Goal: Task Accomplishment & Management: Use online tool/utility

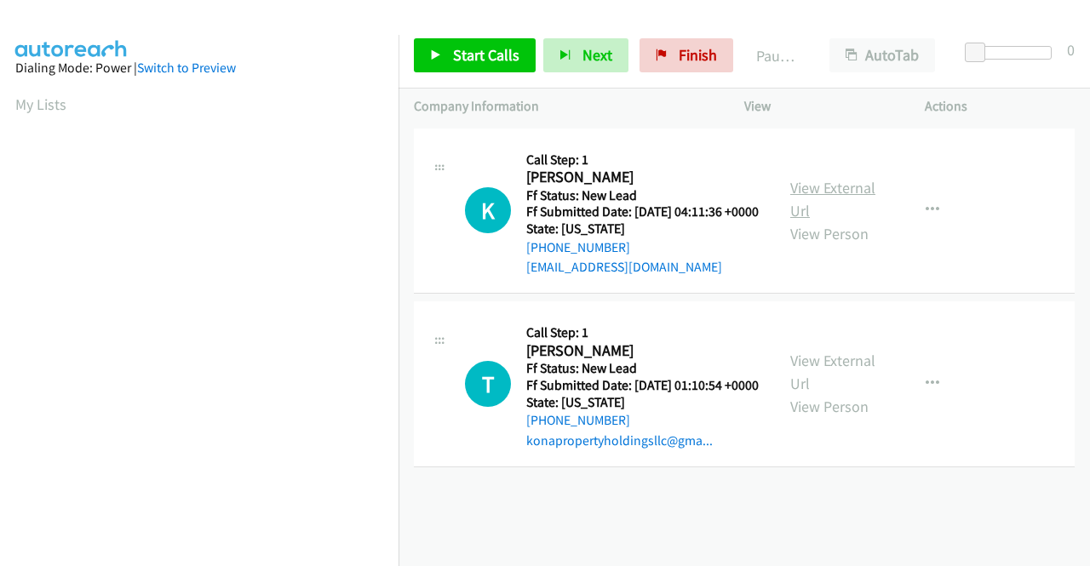
click at [821, 197] on link "View External Url" at bounding box center [832, 199] width 85 height 43
click at [832, 383] on link "View External Url" at bounding box center [832, 372] width 85 height 43
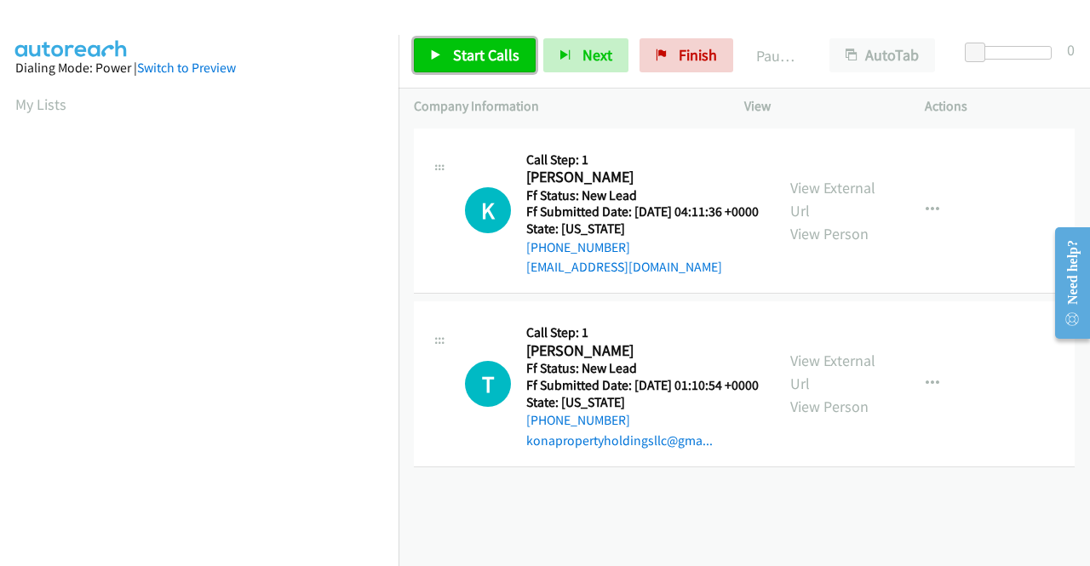
click at [455, 67] on link "Start Calls" at bounding box center [475, 55] width 122 height 34
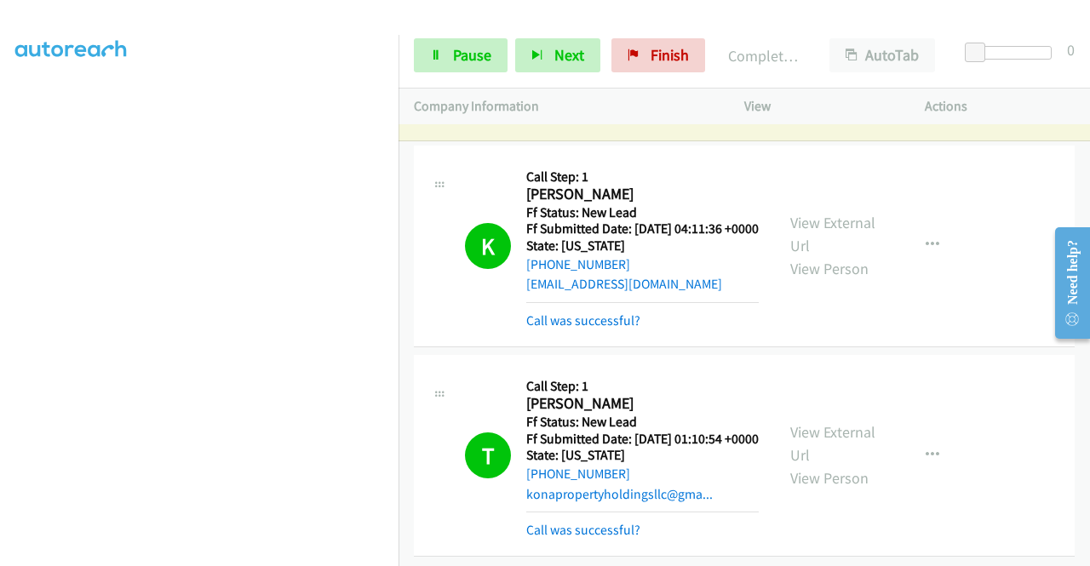
scroll to position [107, 0]
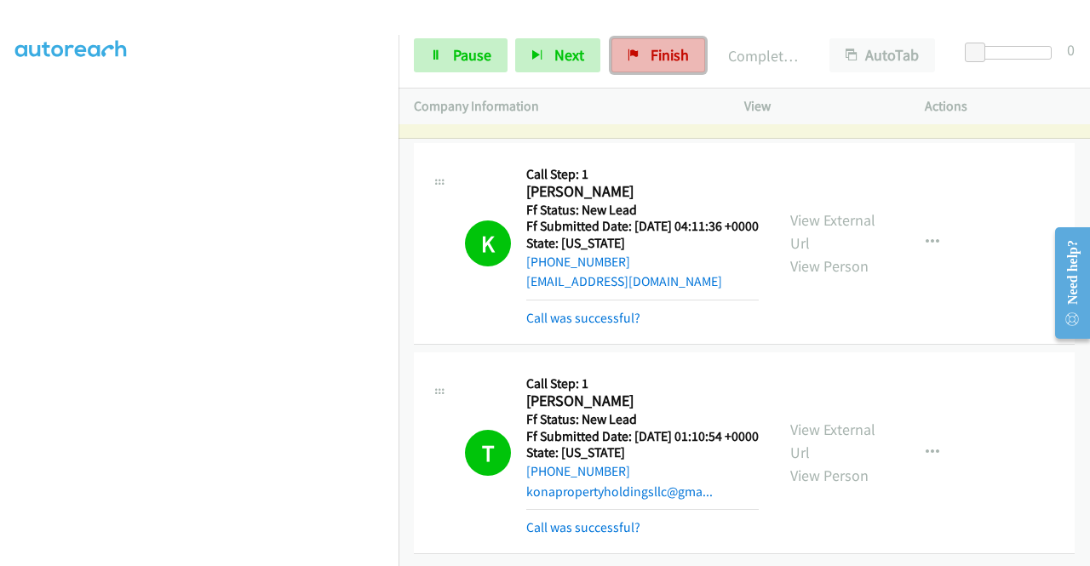
click at [679, 59] on span "Finish" at bounding box center [669, 55] width 38 height 20
drag, startPoint x: 722, startPoint y: 194, endPoint x: 720, endPoint y: 226, distance: 31.5
drag, startPoint x: 720, startPoint y: 226, endPoint x: 609, endPoint y: 85, distance: 178.8
click at [638, 62] on link "Finish" at bounding box center [658, 55] width 94 height 34
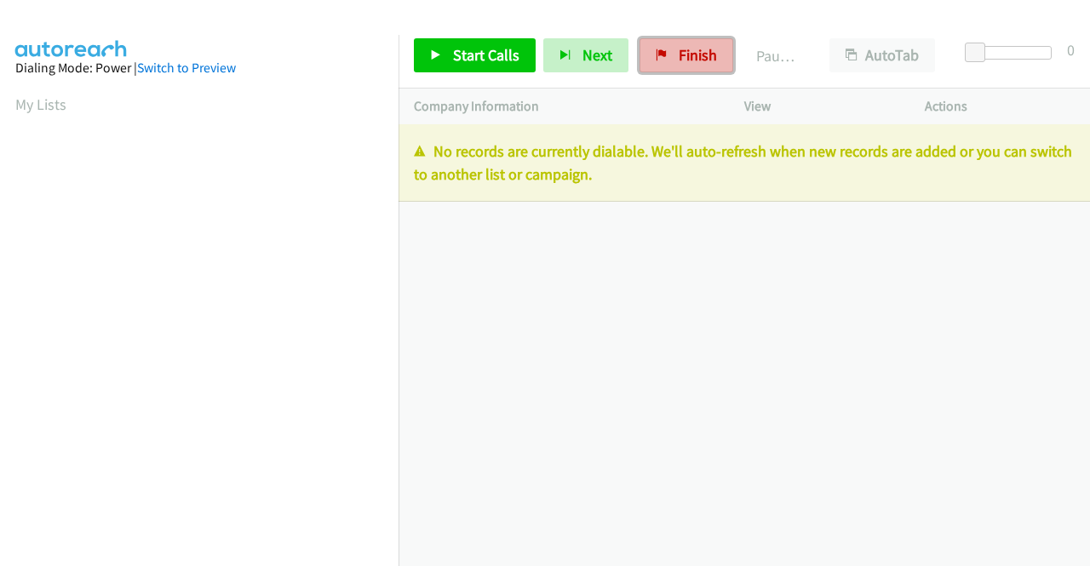
click at [689, 57] on span "Finish" at bounding box center [697, 55] width 38 height 20
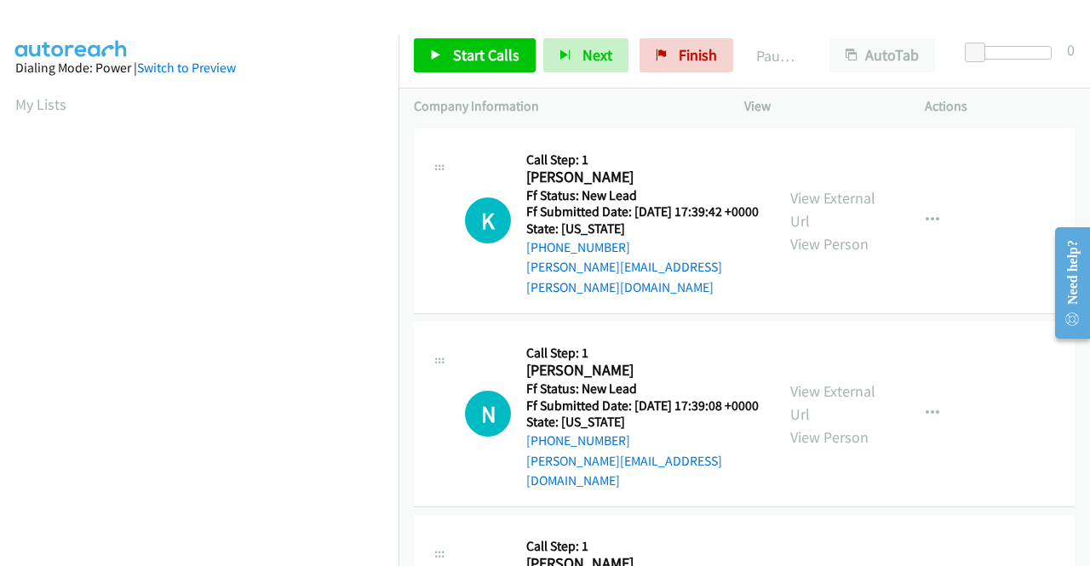
click at [967, 317] on td "N Callback Scheduled Call Step: 1 [PERSON_NAME] America/Los_Angeles Ff Status: …" at bounding box center [743, 413] width 691 height 193
click at [839, 195] on link "View External Url" at bounding box center [832, 209] width 85 height 43
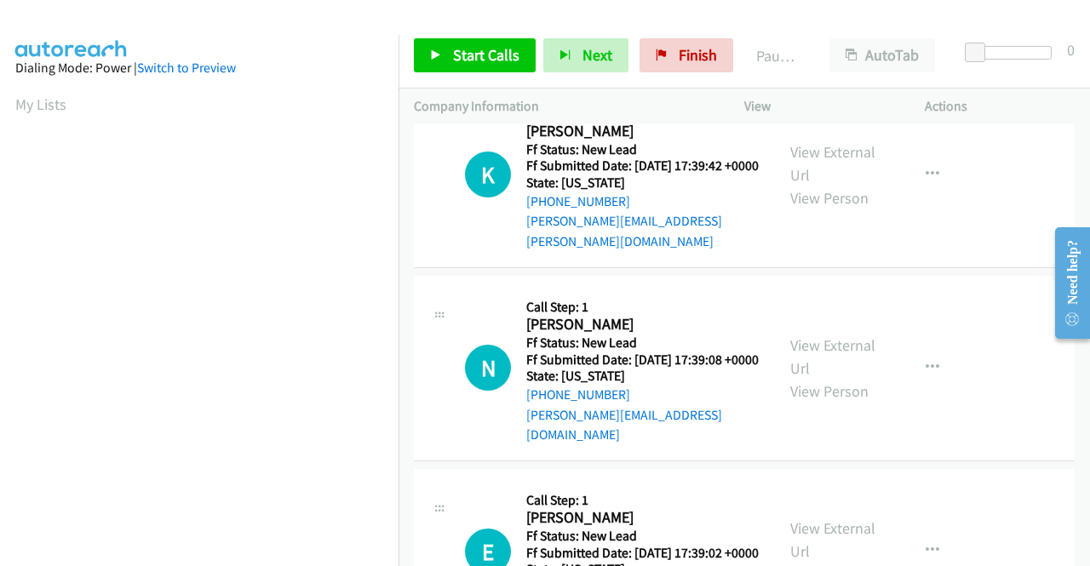
scroll to position [85, 0]
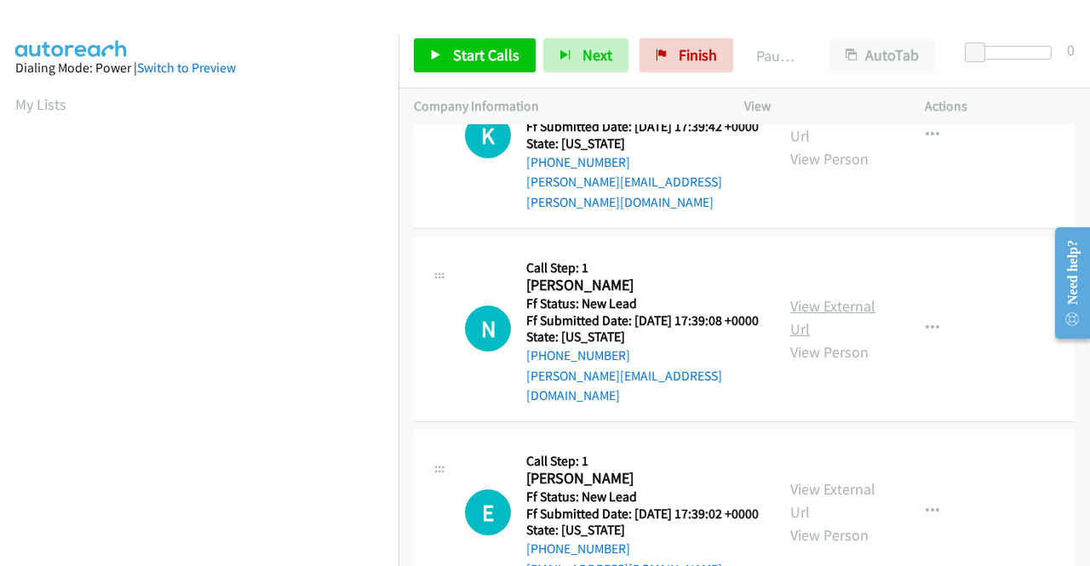
click at [848, 296] on link "View External Url" at bounding box center [832, 317] width 85 height 43
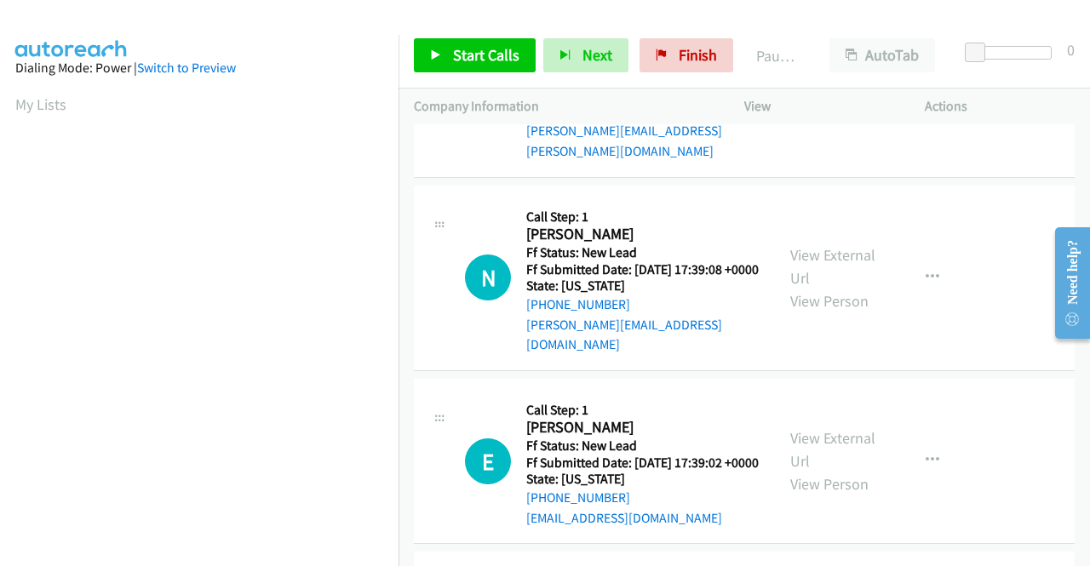
scroll to position [170, 0]
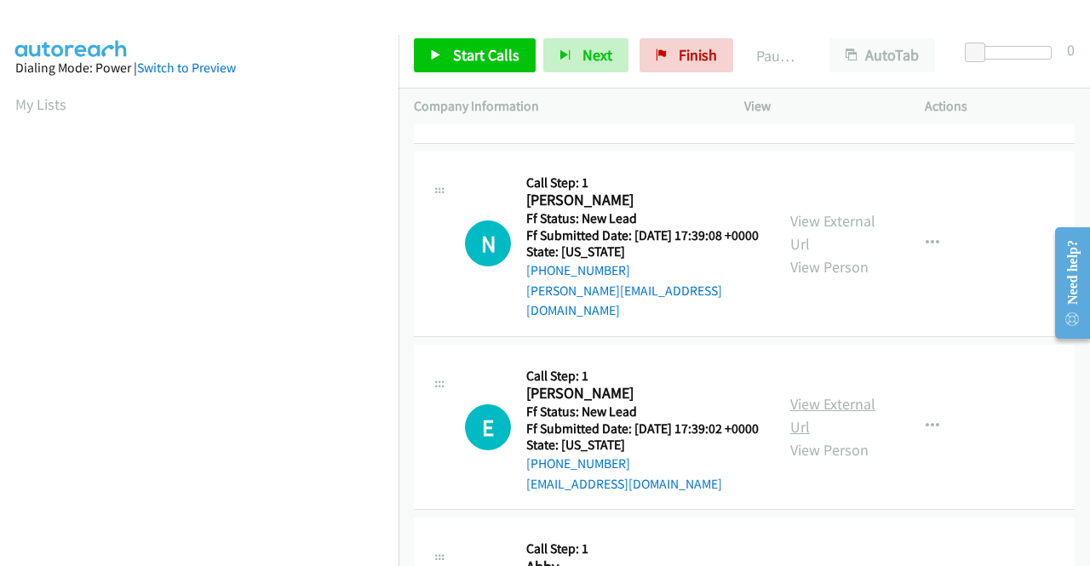
click at [827, 409] on link "View External Url" at bounding box center [832, 415] width 85 height 43
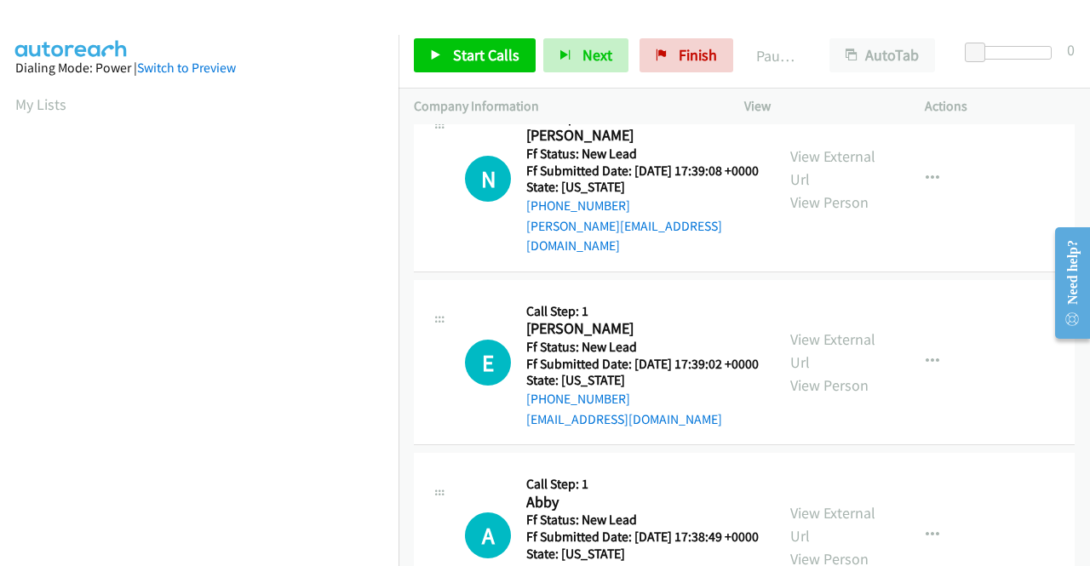
scroll to position [255, 0]
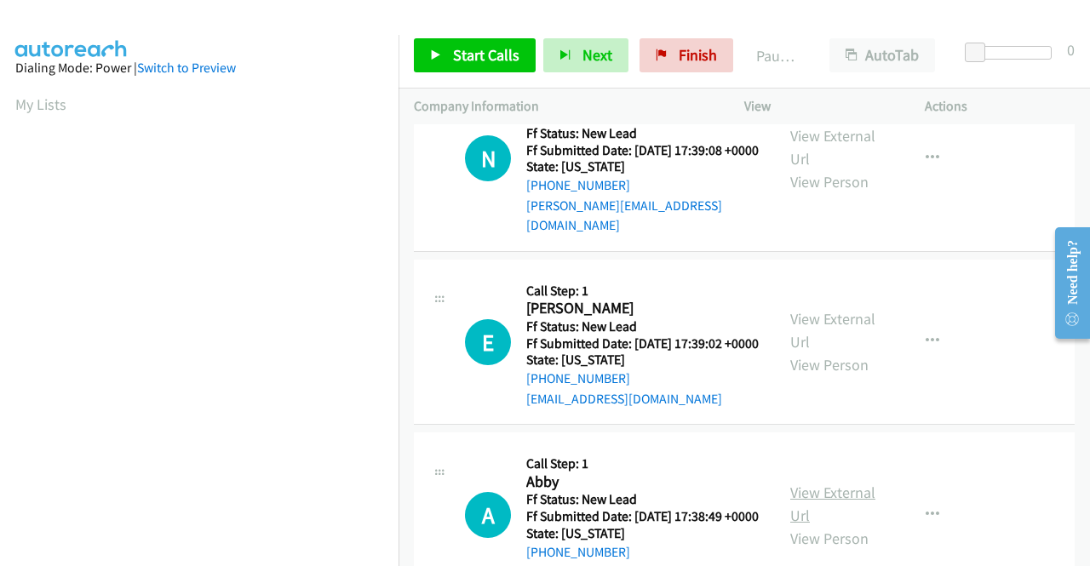
click at [843, 506] on link "View External Url" at bounding box center [832, 504] width 85 height 43
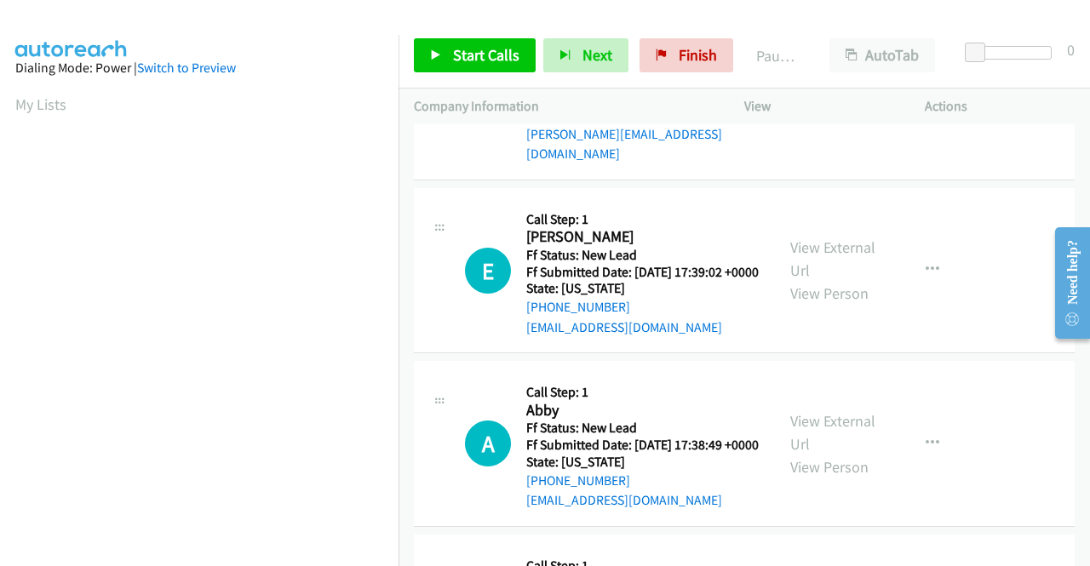
scroll to position [426, 0]
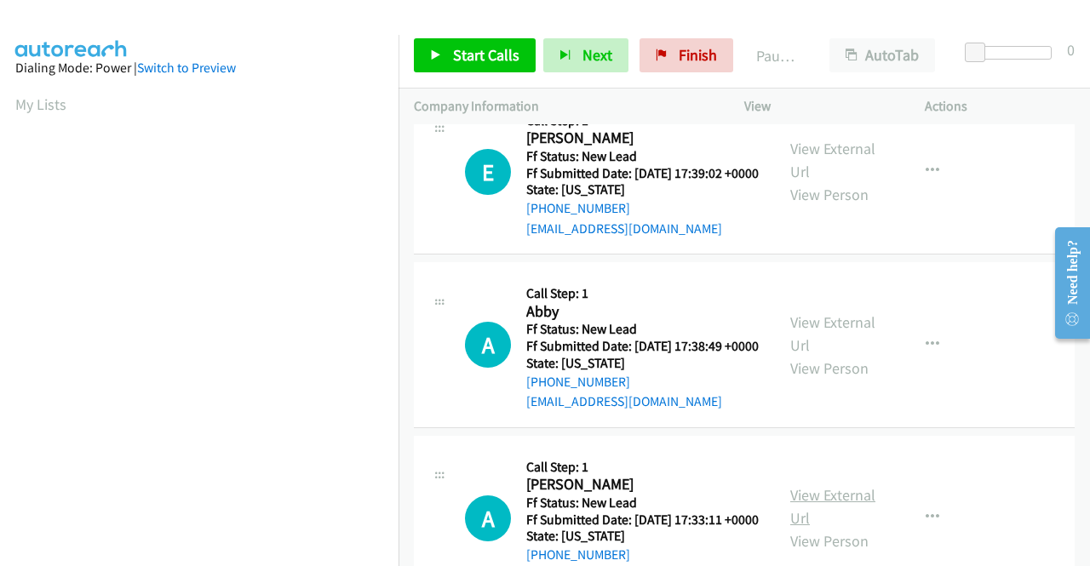
click at [837, 528] on link "View External Url" at bounding box center [832, 506] width 85 height 43
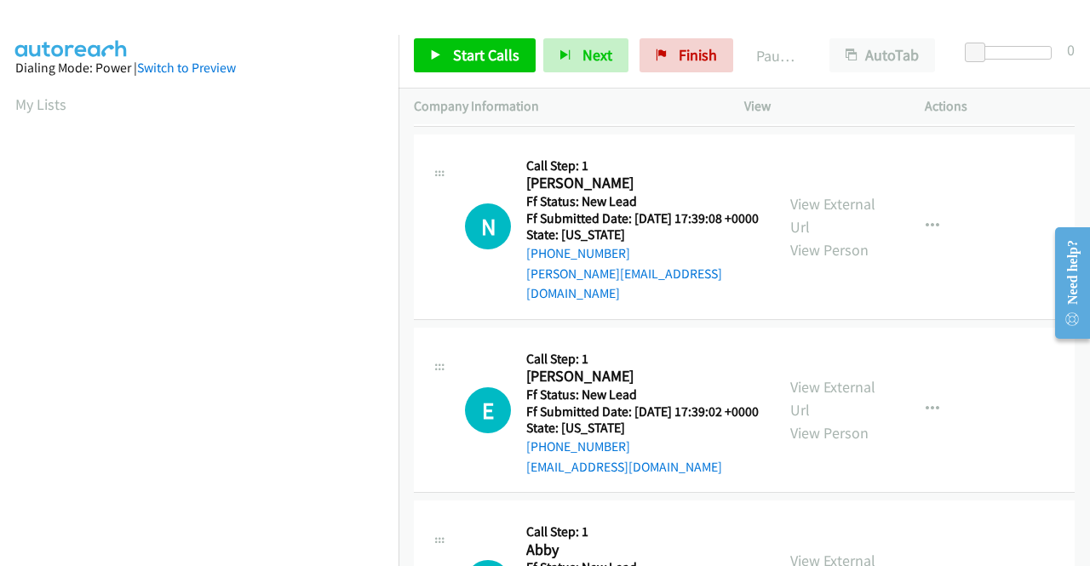
scroll to position [0, 0]
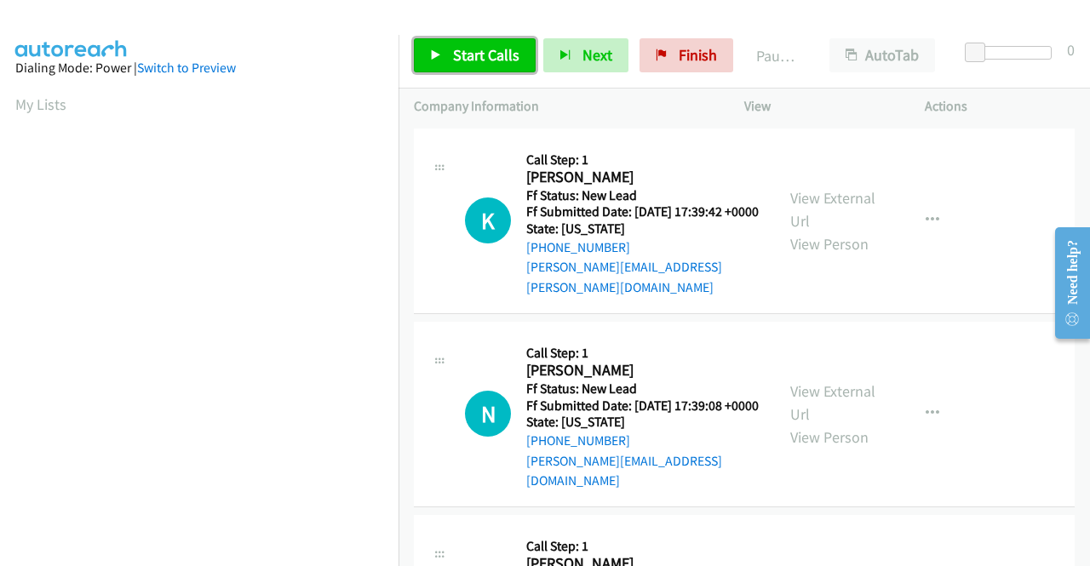
click at [479, 42] on link "Start Calls" at bounding box center [475, 55] width 122 height 34
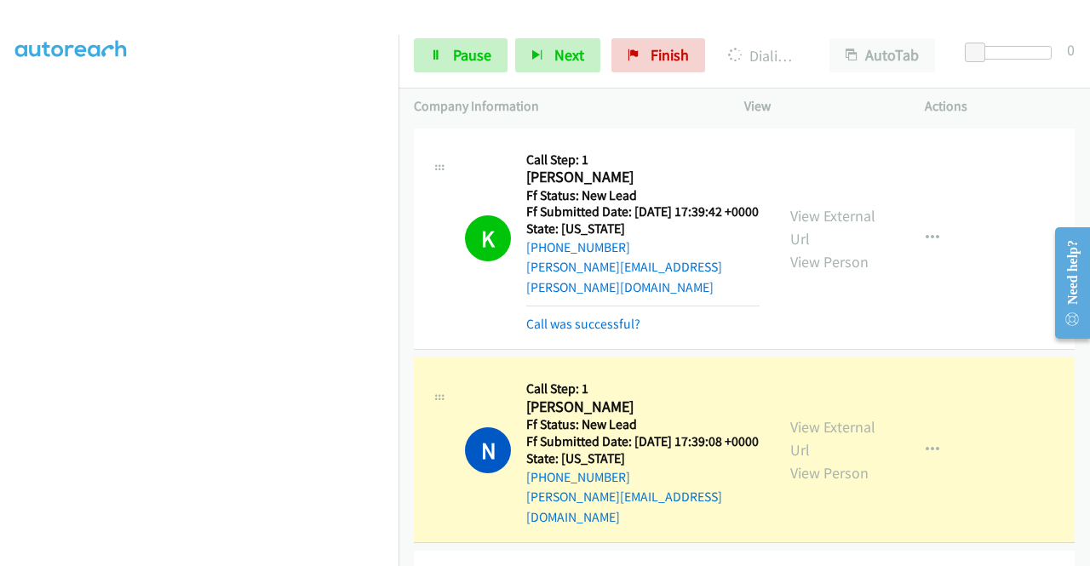
scroll to position [85, 0]
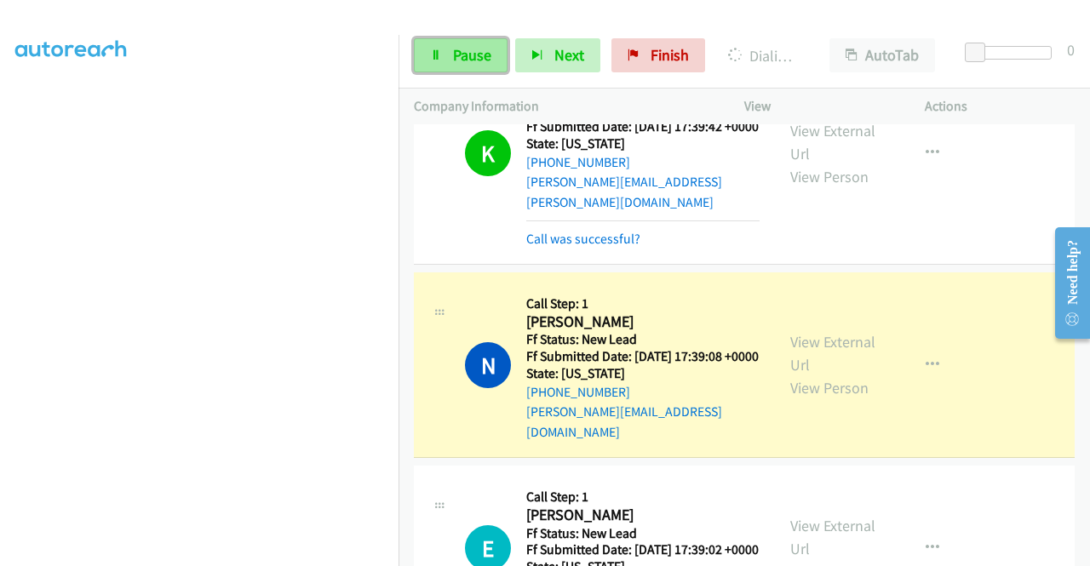
click at [432, 55] on icon at bounding box center [436, 56] width 12 height 12
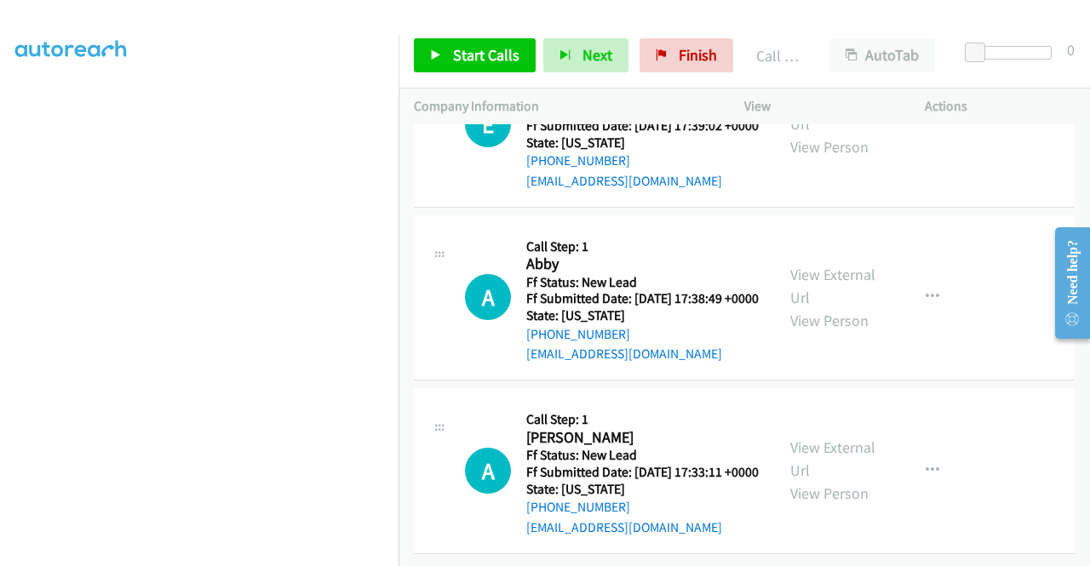
scroll to position [599, 0]
click at [497, 62] on span "Start Calls" at bounding box center [486, 55] width 66 height 20
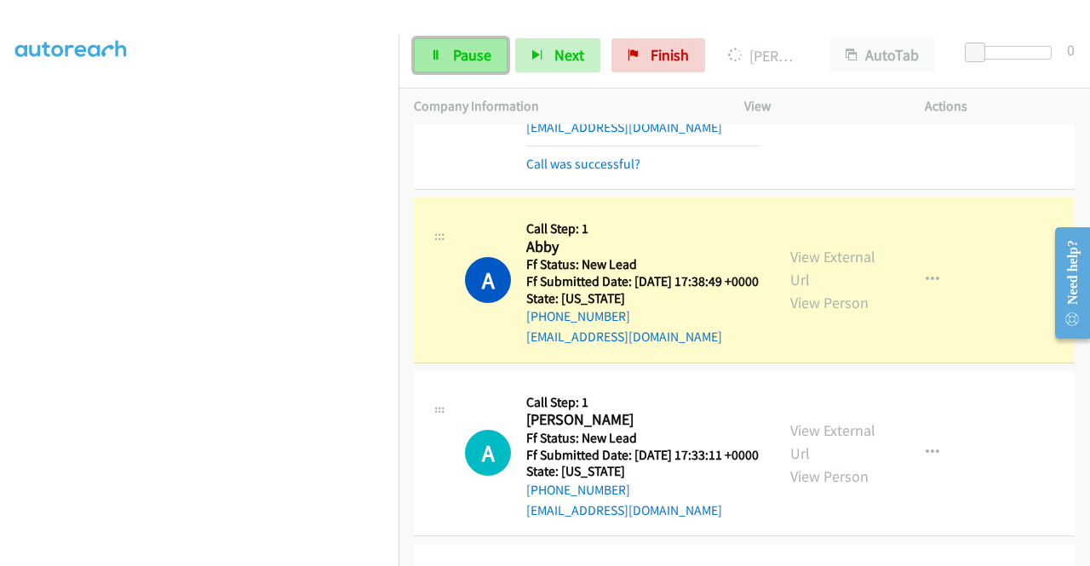
click at [453, 57] on span "Pause" at bounding box center [472, 55] width 38 height 20
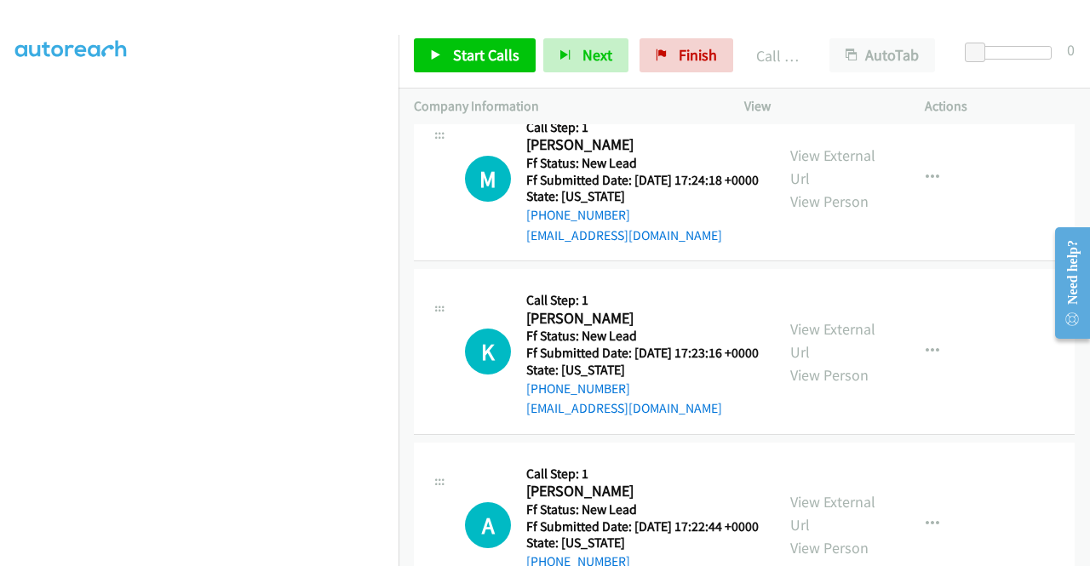
scroll to position [1110, 0]
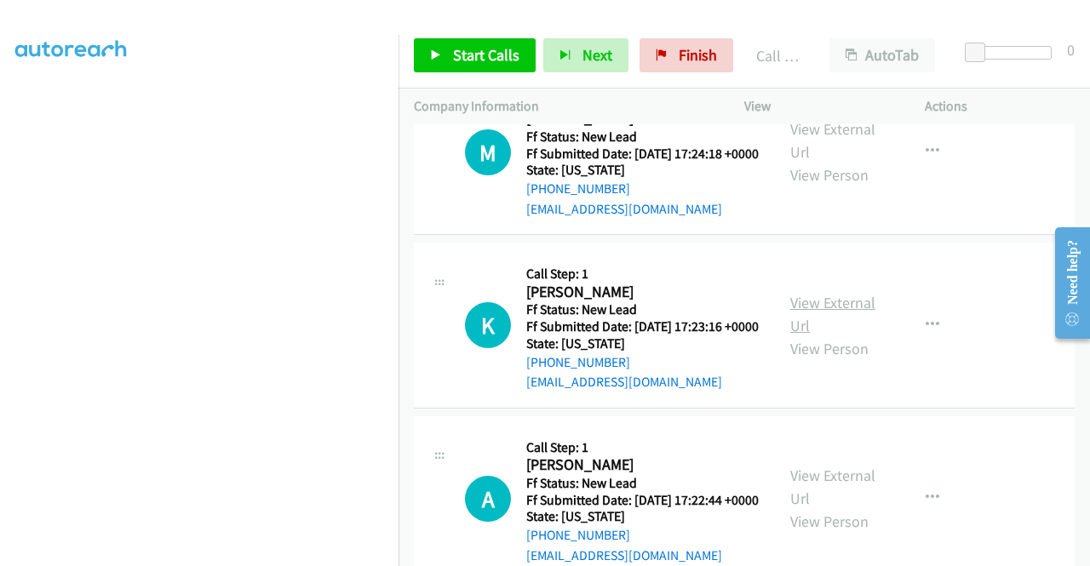
click at [798, 335] on link "View External Url" at bounding box center [832, 314] width 85 height 43
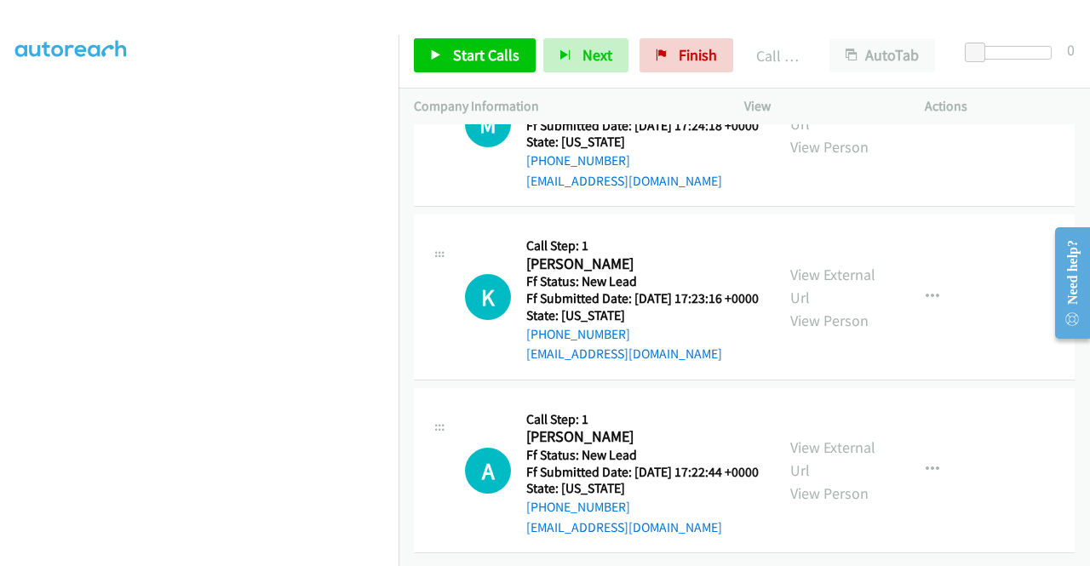
scroll to position [1195, 0]
click at [841, 475] on link "View External Url" at bounding box center [832, 459] width 85 height 43
click at [476, 66] on link "Start Calls" at bounding box center [475, 55] width 122 height 34
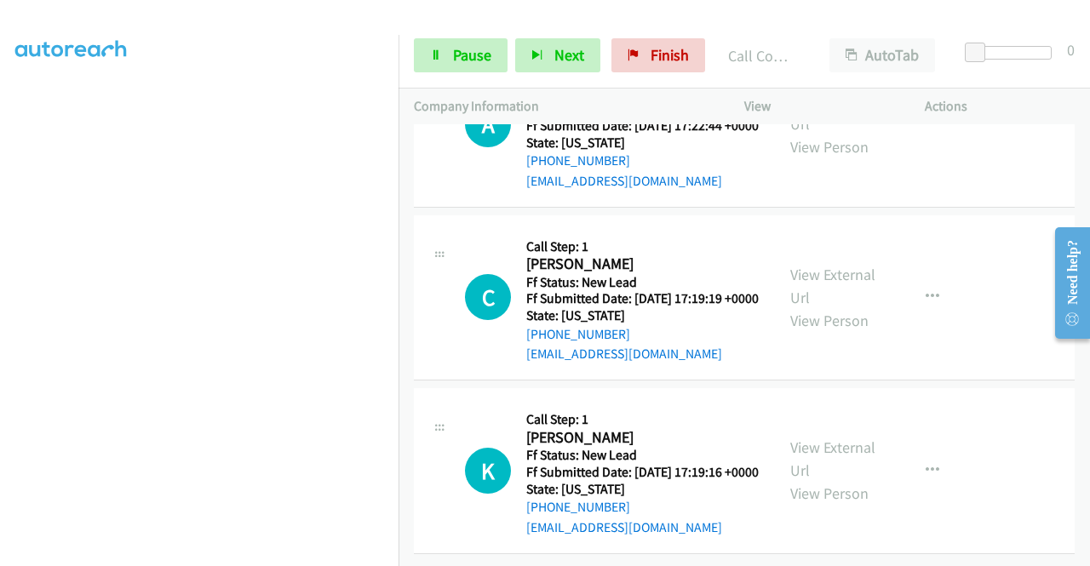
scroll to position [1684, 0]
click at [831, 265] on link "View External Url" at bounding box center [832, 286] width 85 height 43
click at [844, 438] on link "View External Url" at bounding box center [832, 459] width 85 height 43
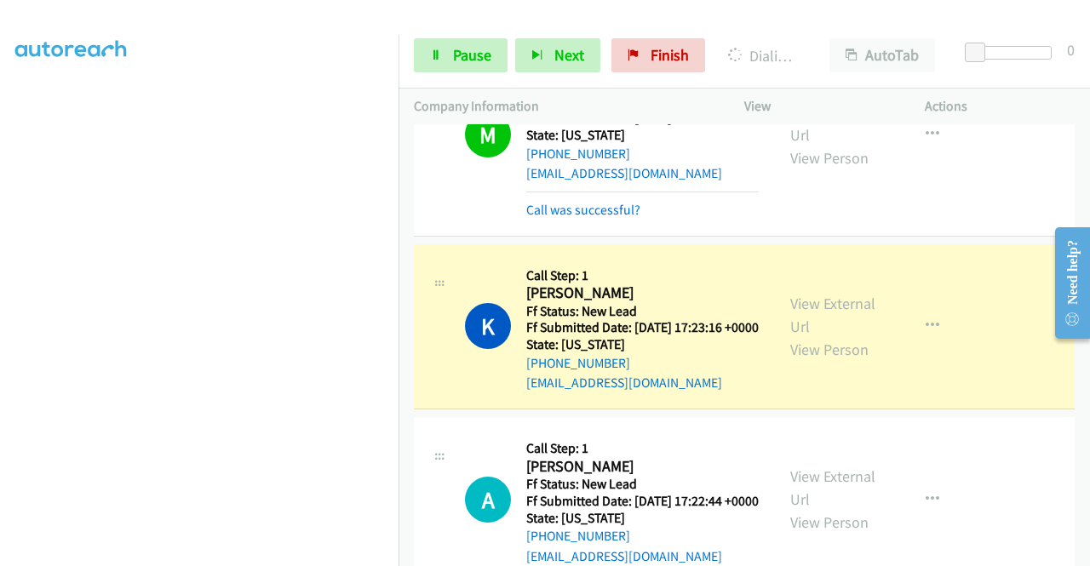
scroll to position [1096, 0]
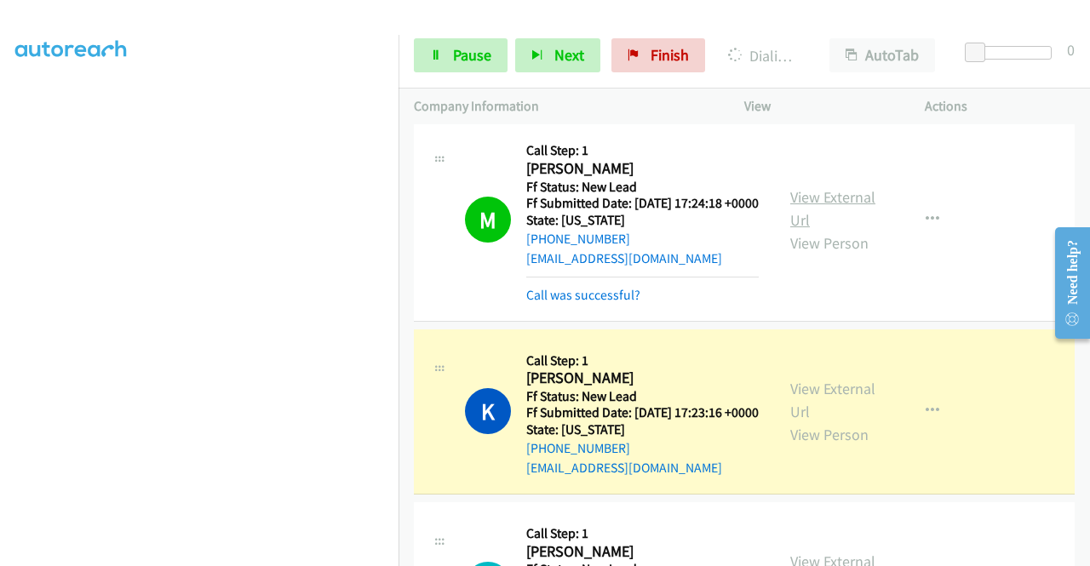
click at [863, 230] on link "View External Url" at bounding box center [832, 208] width 85 height 43
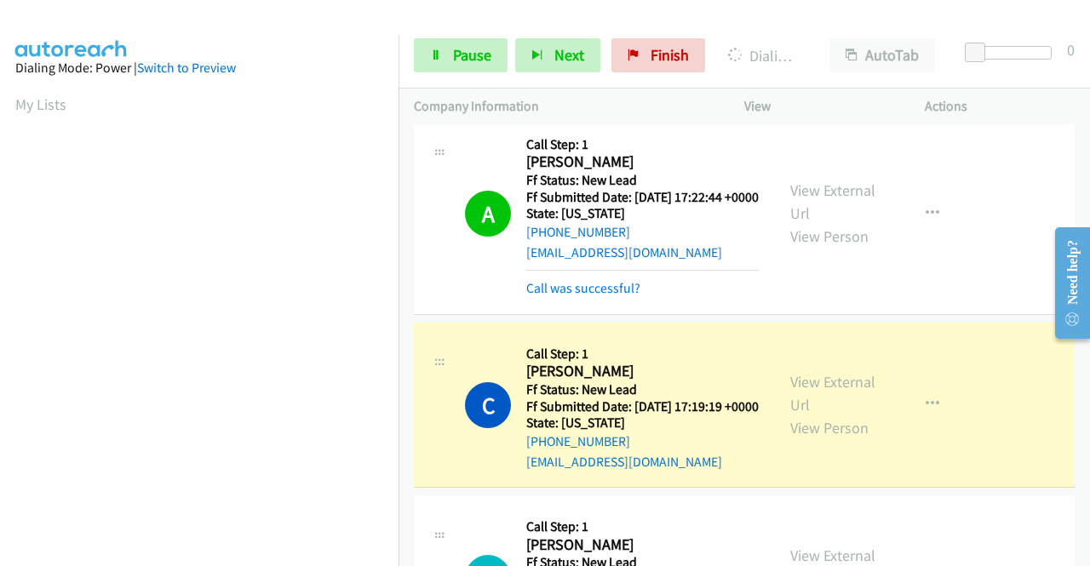
scroll to position [388, 0]
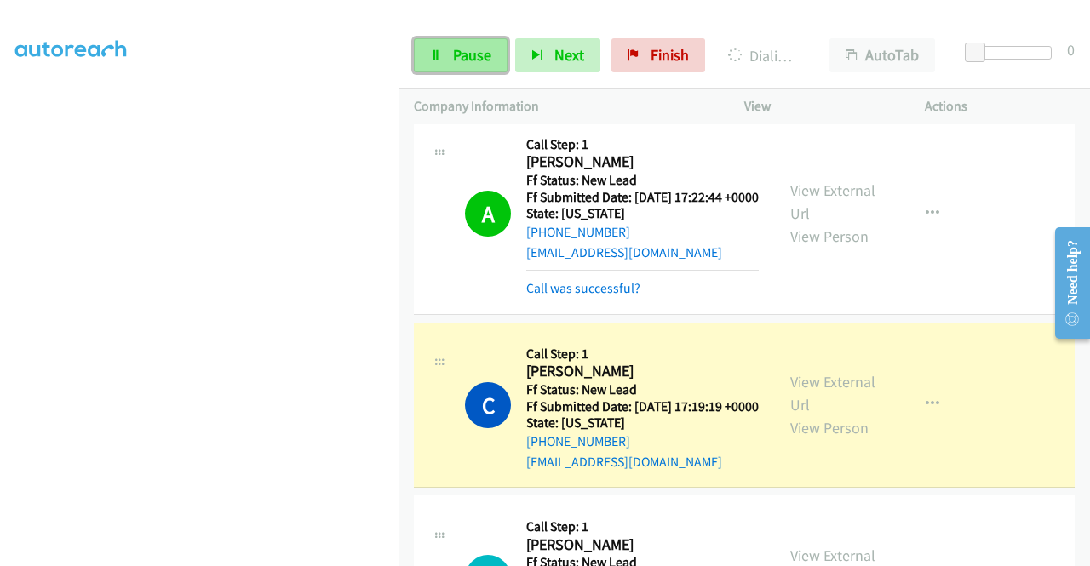
click at [445, 64] on link "Pause" at bounding box center [461, 55] width 94 height 34
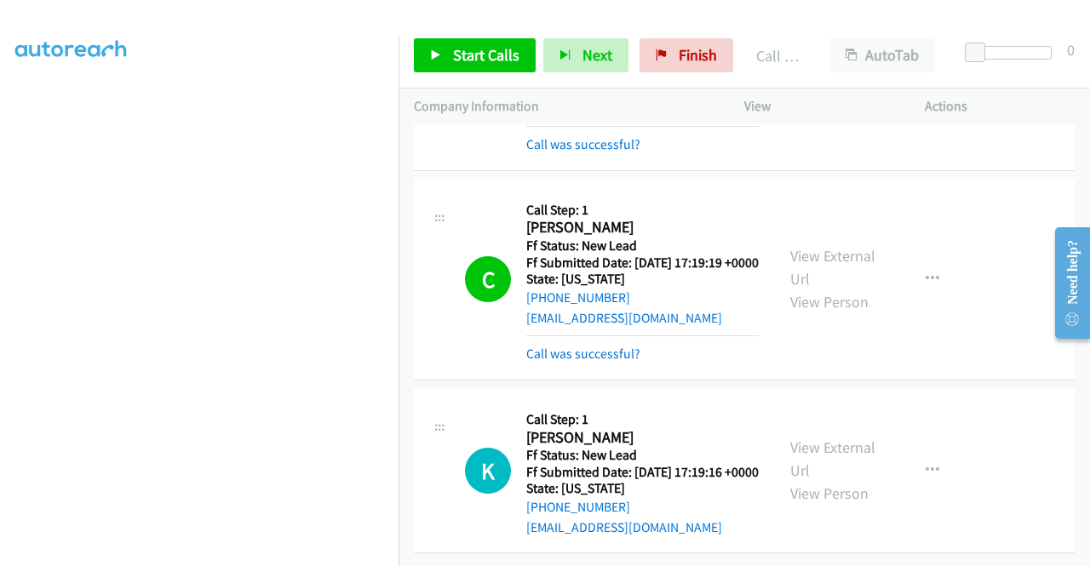
scroll to position [1800, 0]
click at [456, 46] on span "Start Calls" at bounding box center [486, 55] width 66 height 20
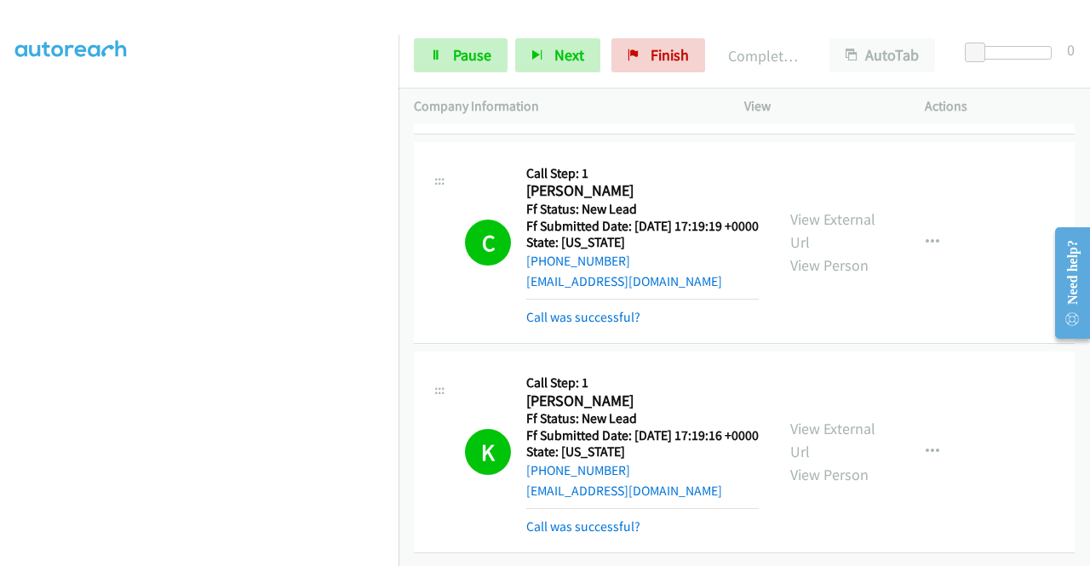
scroll to position [1913, 0]
drag, startPoint x: 649, startPoint y: 60, endPoint x: 679, endPoint y: 54, distance: 31.2
click at [650, 60] on span "Finish" at bounding box center [669, 55] width 38 height 20
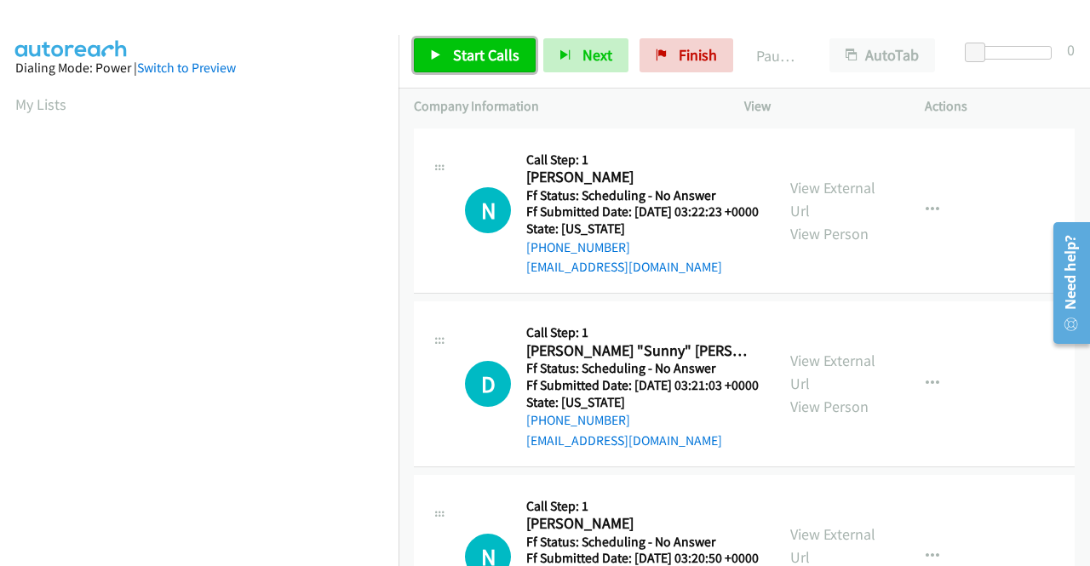
click at [463, 57] on span "Start Calls" at bounding box center [486, 55] width 66 height 20
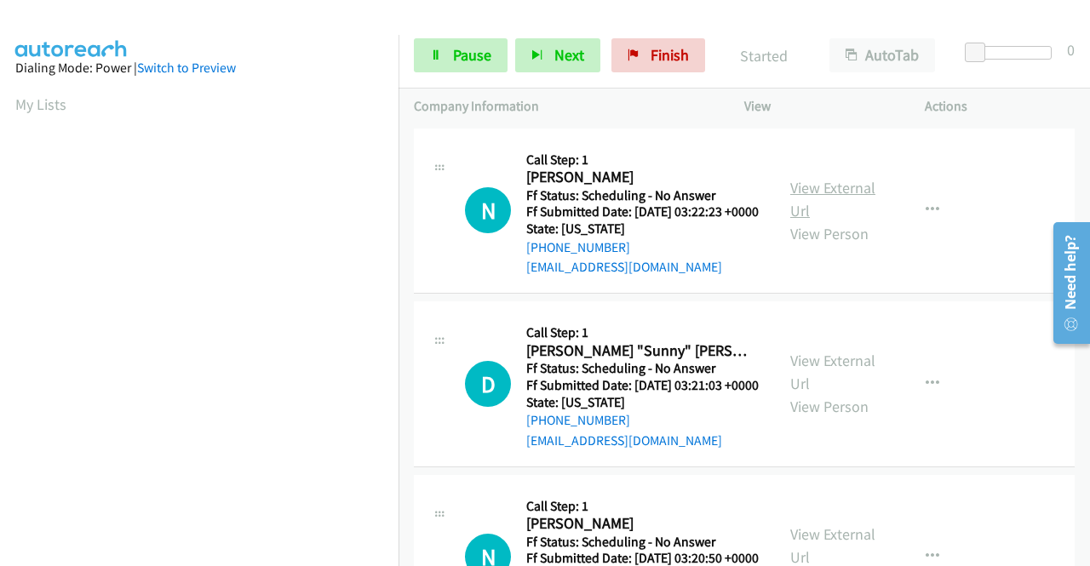
click at [847, 197] on link "View External Url" at bounding box center [832, 199] width 85 height 43
click at [844, 386] on link "View External Url" at bounding box center [832, 372] width 85 height 43
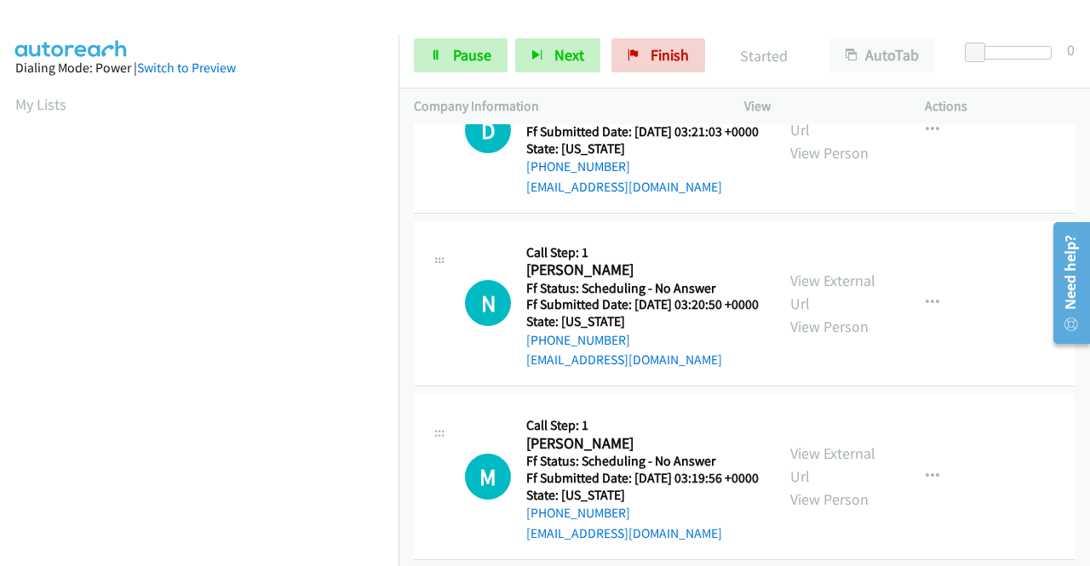
scroll to position [255, 0]
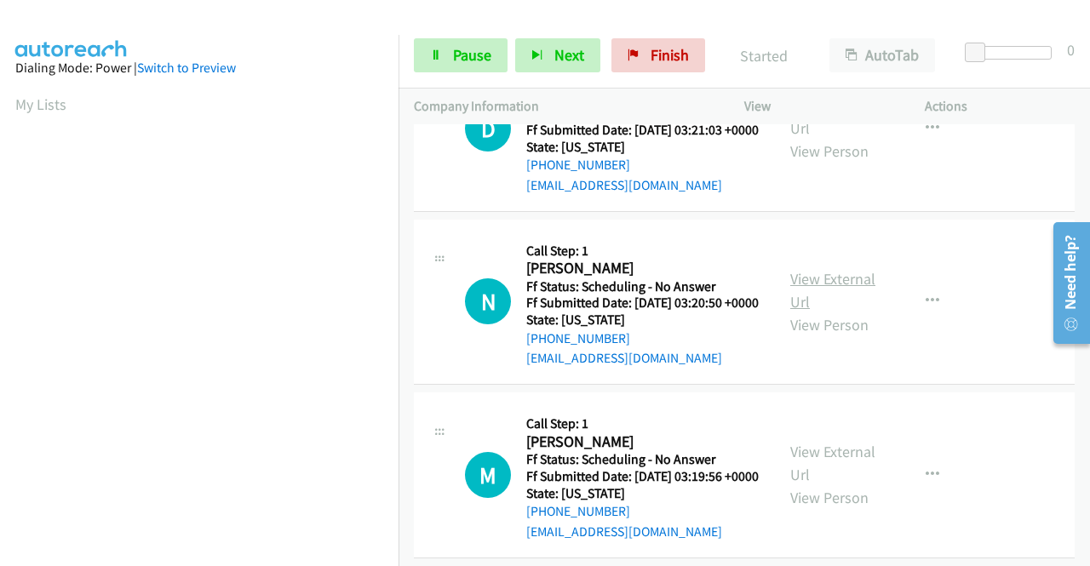
click at [823, 312] on link "View External Url" at bounding box center [832, 290] width 85 height 43
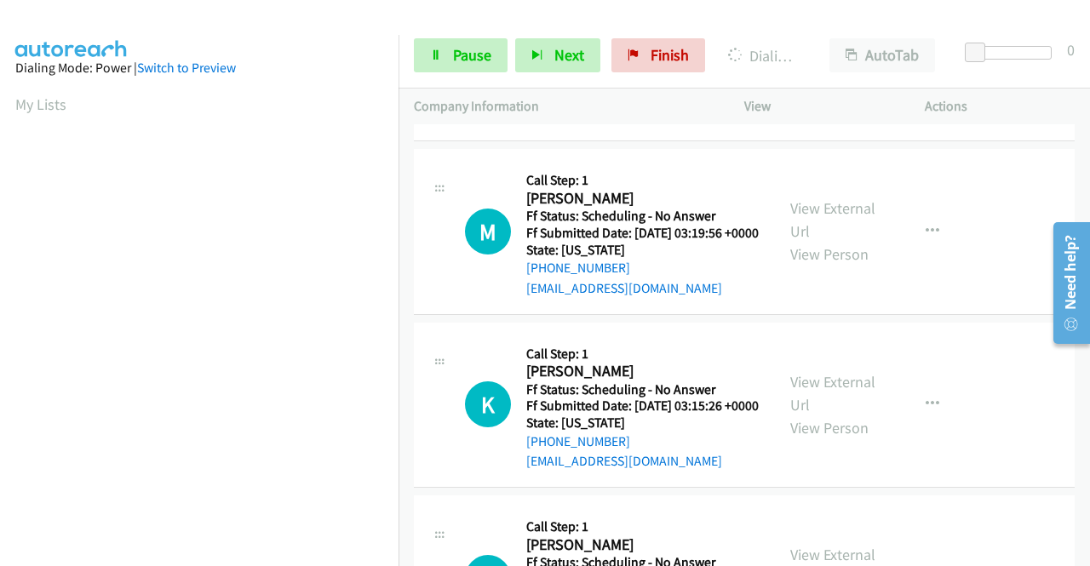
scroll to position [596, 0]
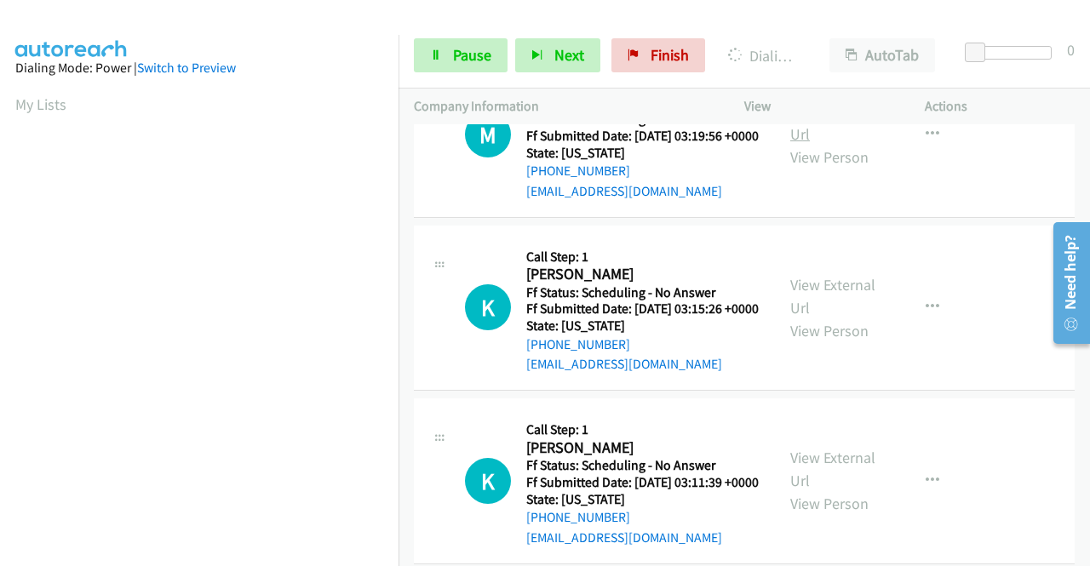
click at [839, 144] on link "View External Url" at bounding box center [832, 122] width 85 height 43
click at [860, 317] on link "View External Url" at bounding box center [832, 296] width 85 height 43
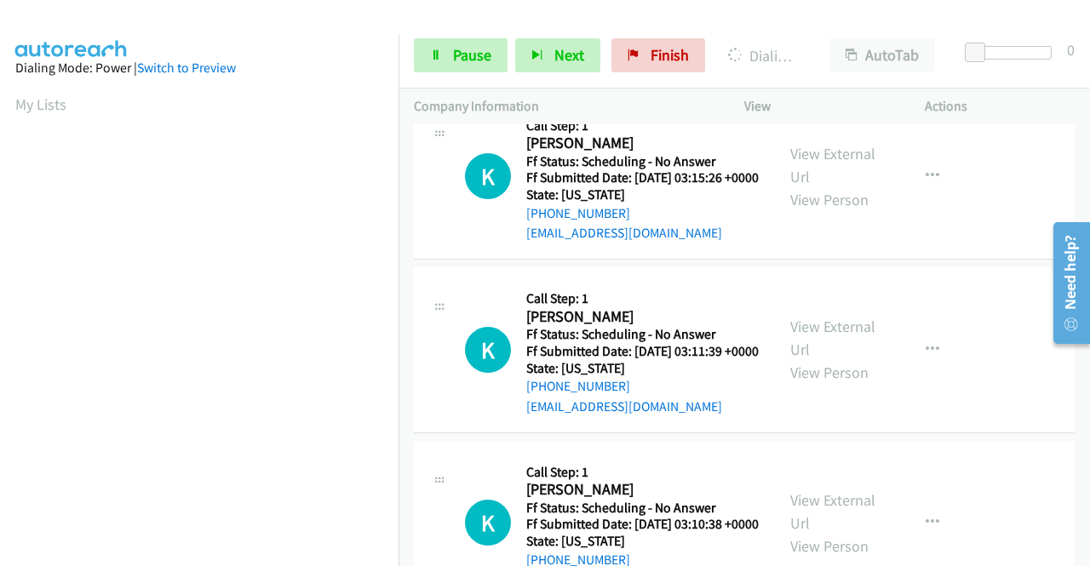
scroll to position [766, 0]
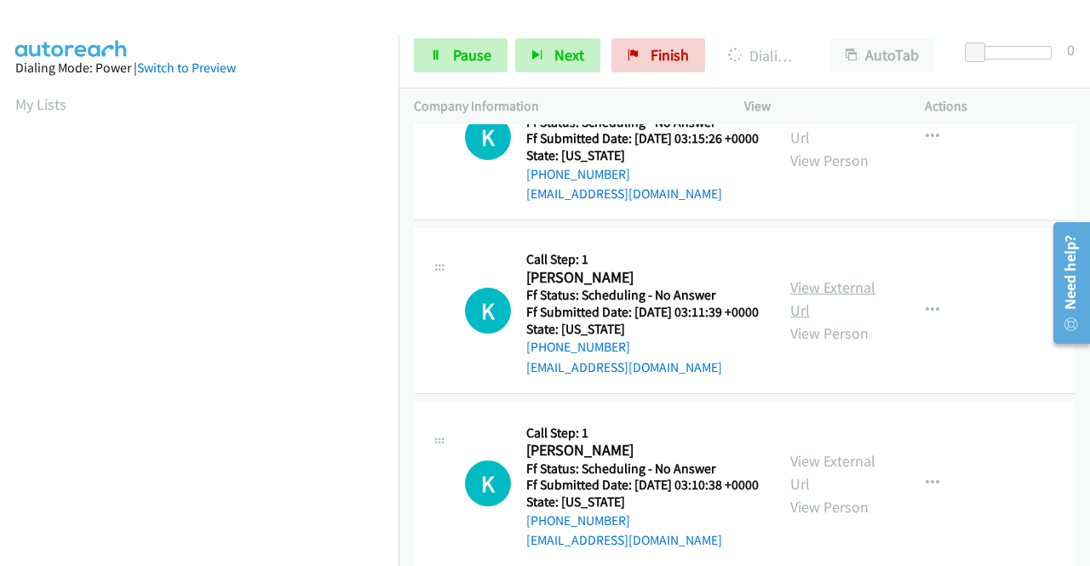
click at [826, 320] on link "View External Url" at bounding box center [832, 298] width 85 height 43
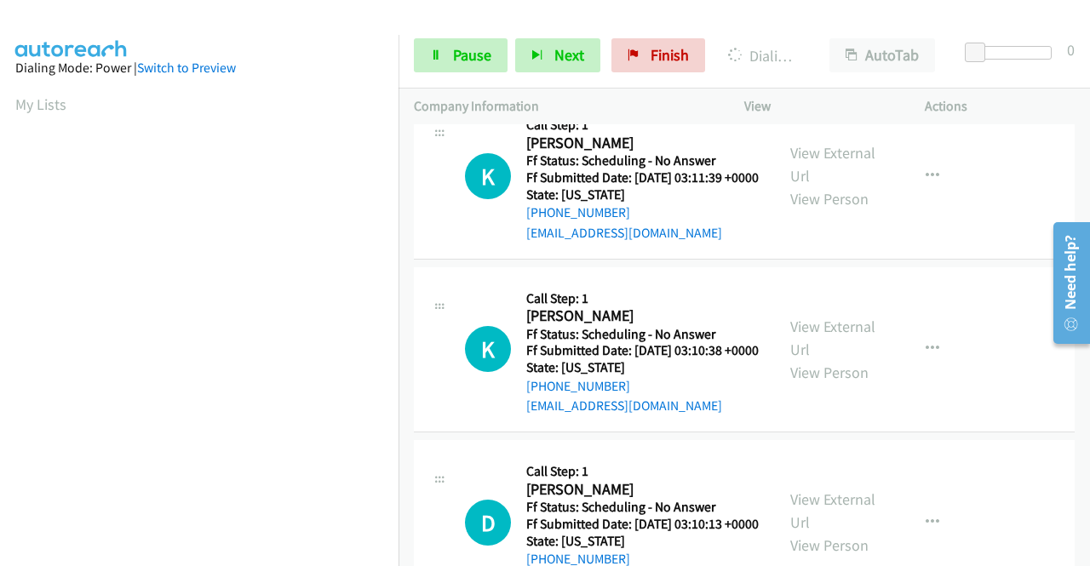
scroll to position [1021, 0]
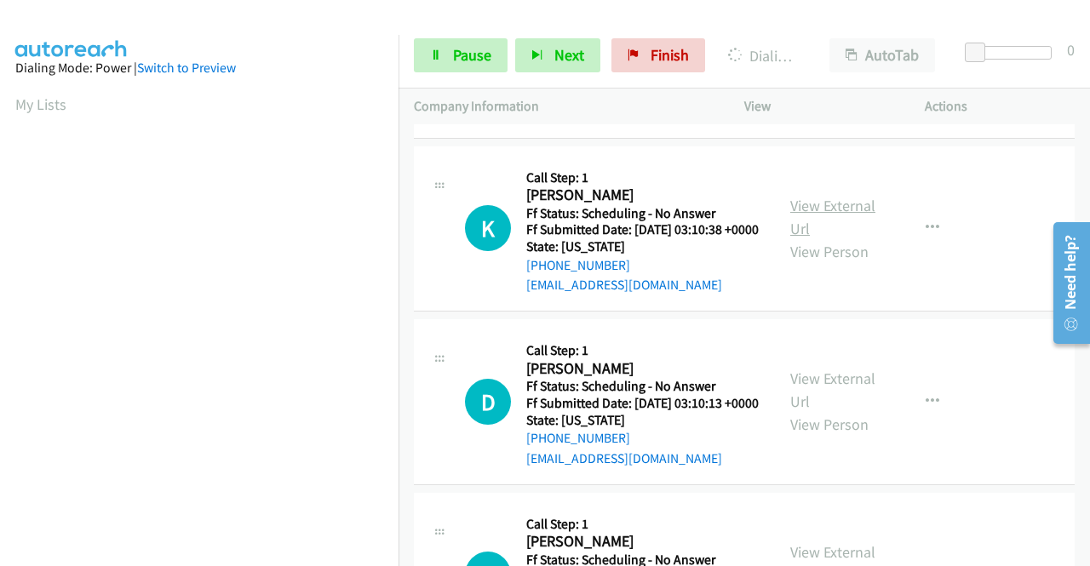
click at [838, 238] on link "View External Url" at bounding box center [832, 217] width 85 height 43
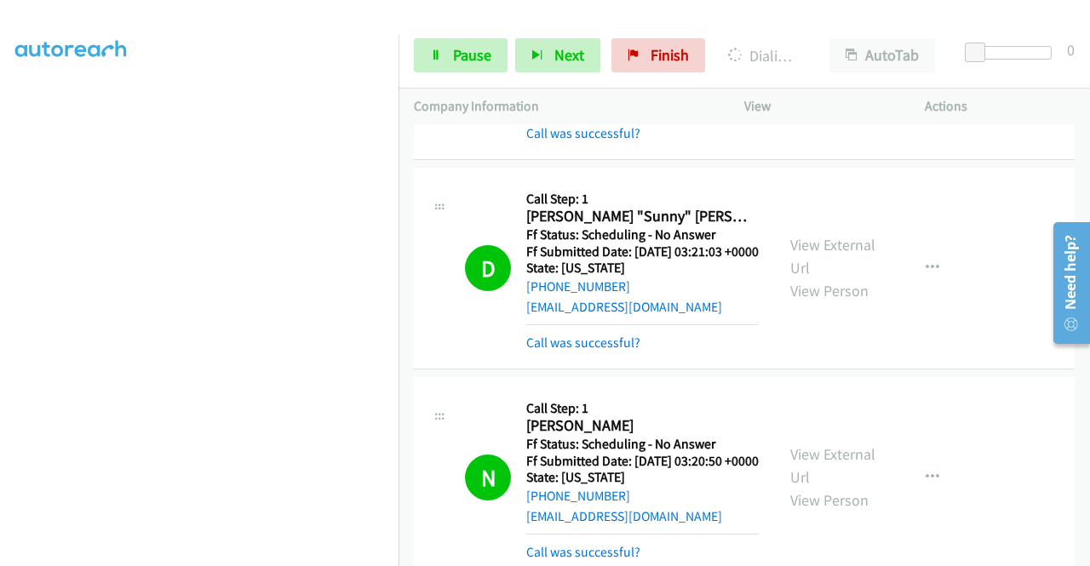
scroll to position [388, 0]
click at [448, 55] on link "Pause" at bounding box center [461, 55] width 94 height 34
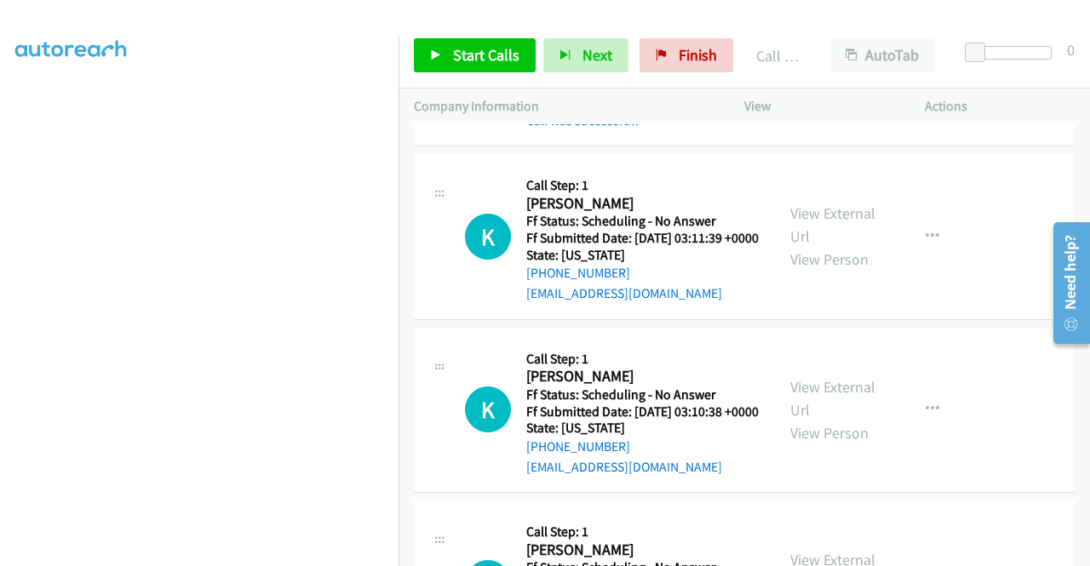
scroll to position [1192, 0]
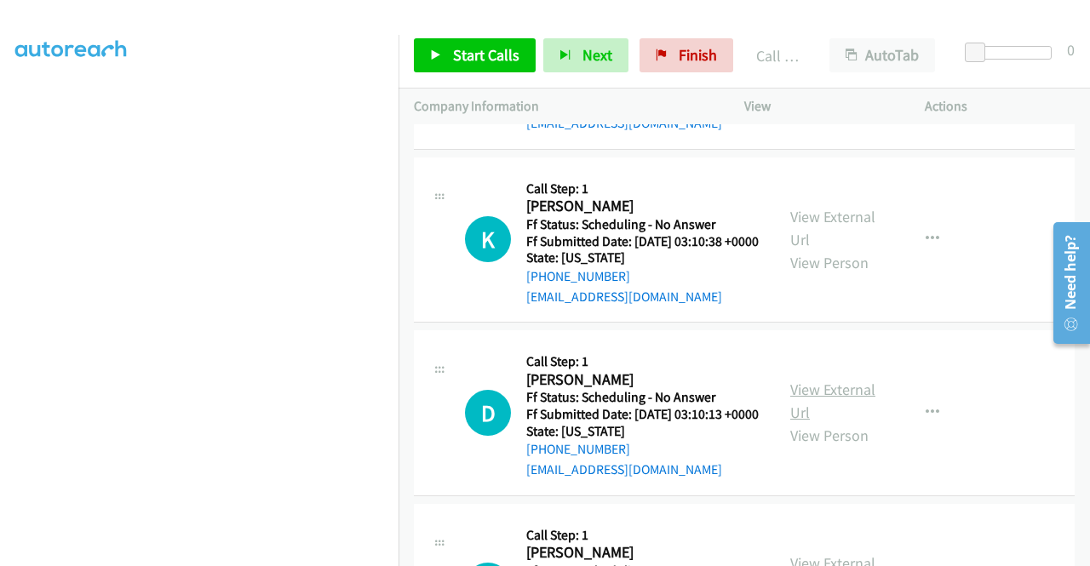
click at [826, 422] on link "View External Url" at bounding box center [832, 401] width 85 height 43
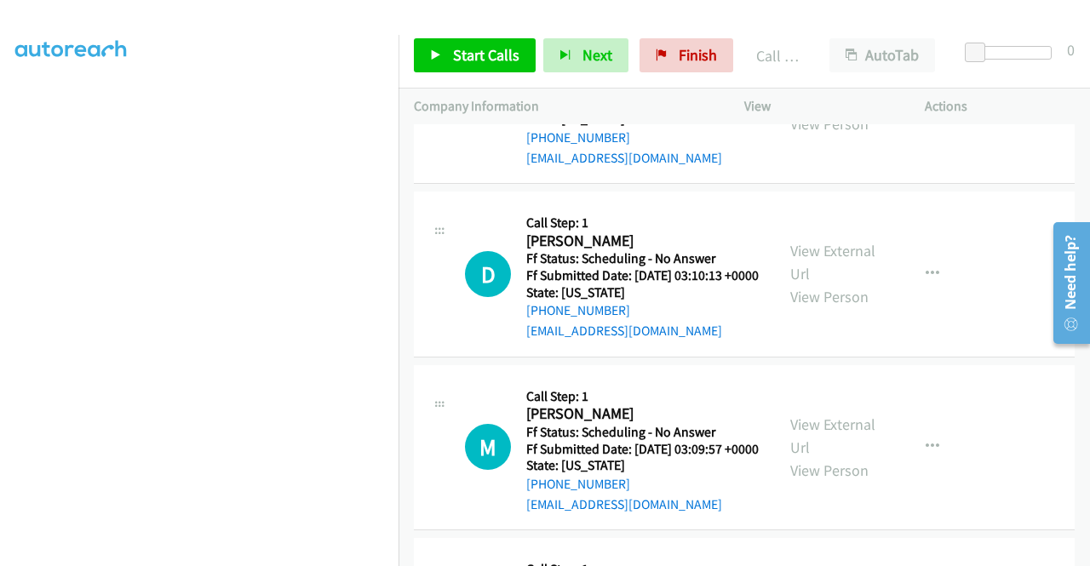
scroll to position [1447, 0]
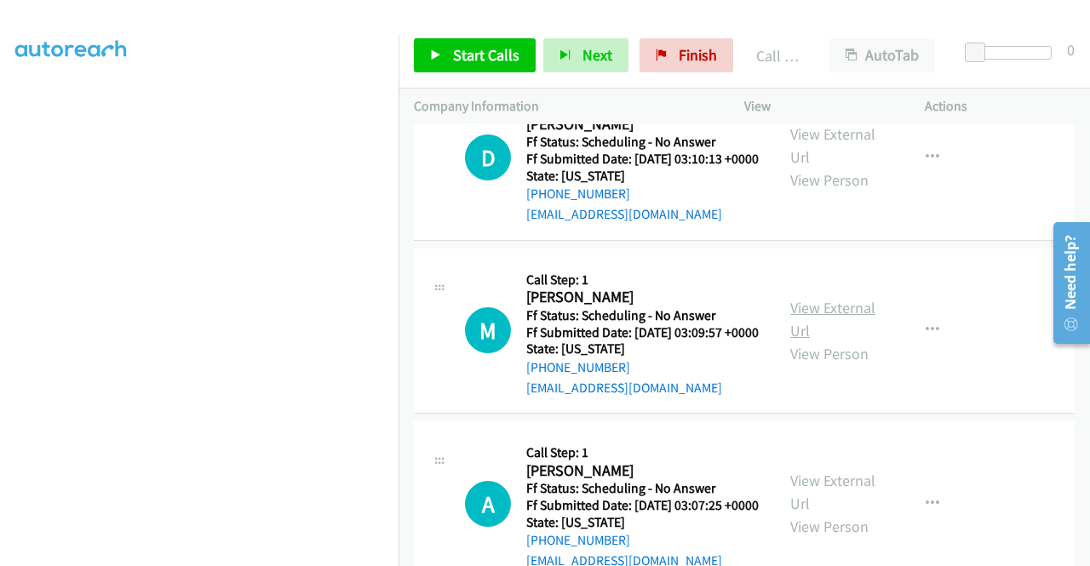
click at [826, 340] on link "View External Url" at bounding box center [832, 319] width 85 height 43
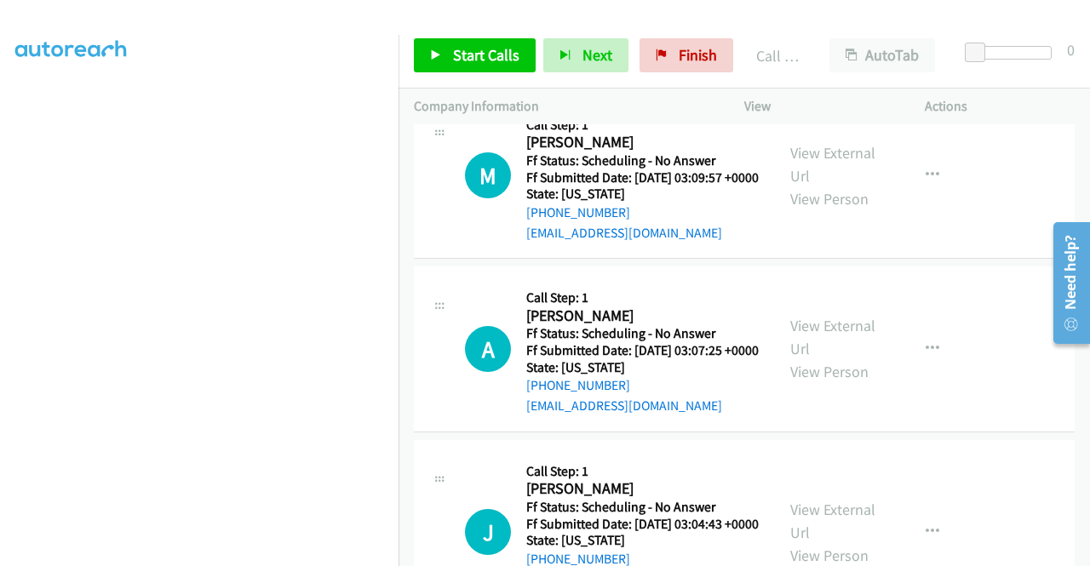
scroll to position [1617, 0]
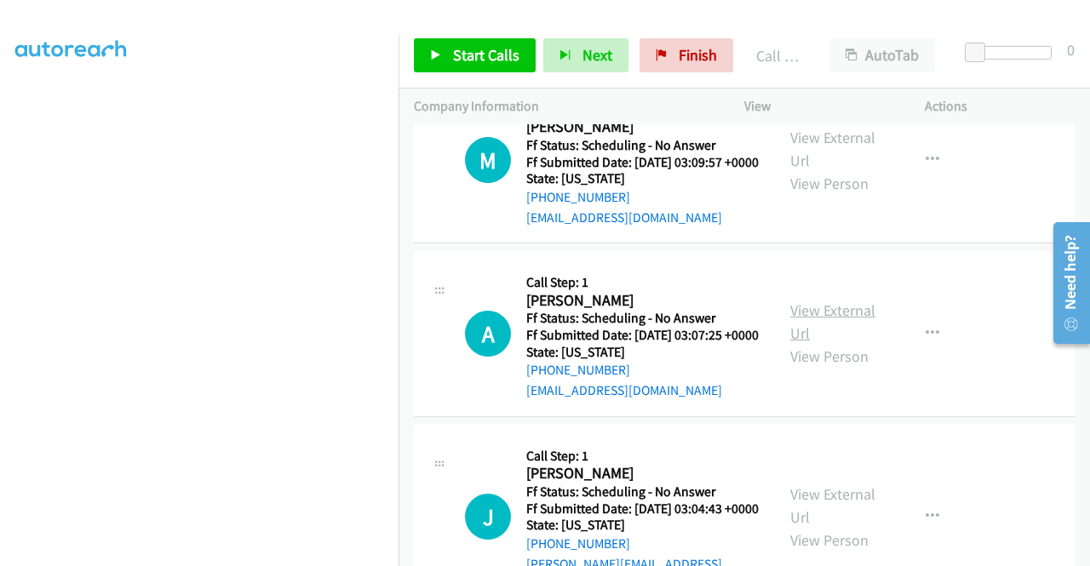
click at [841, 343] on link "View External Url" at bounding box center [832, 321] width 85 height 43
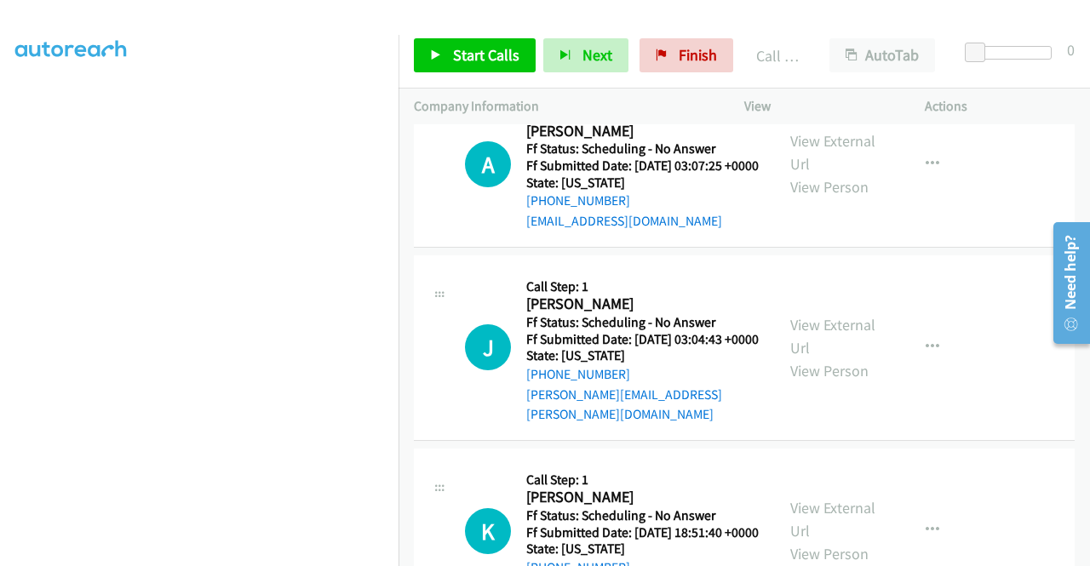
scroll to position [1787, 0]
click at [832, 357] on link "View External Url" at bounding box center [832, 335] width 85 height 43
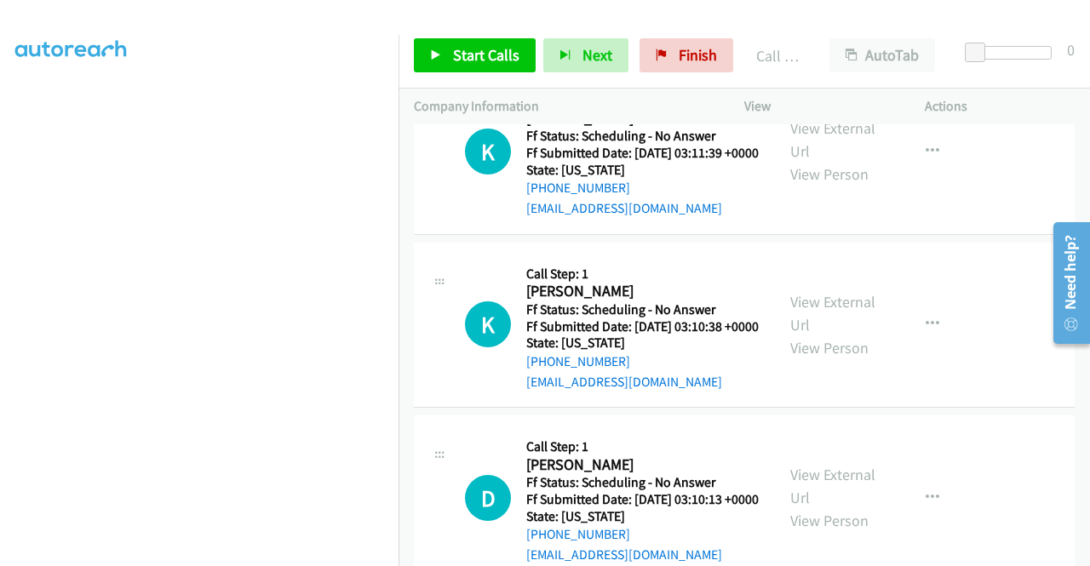
scroll to position [936, 0]
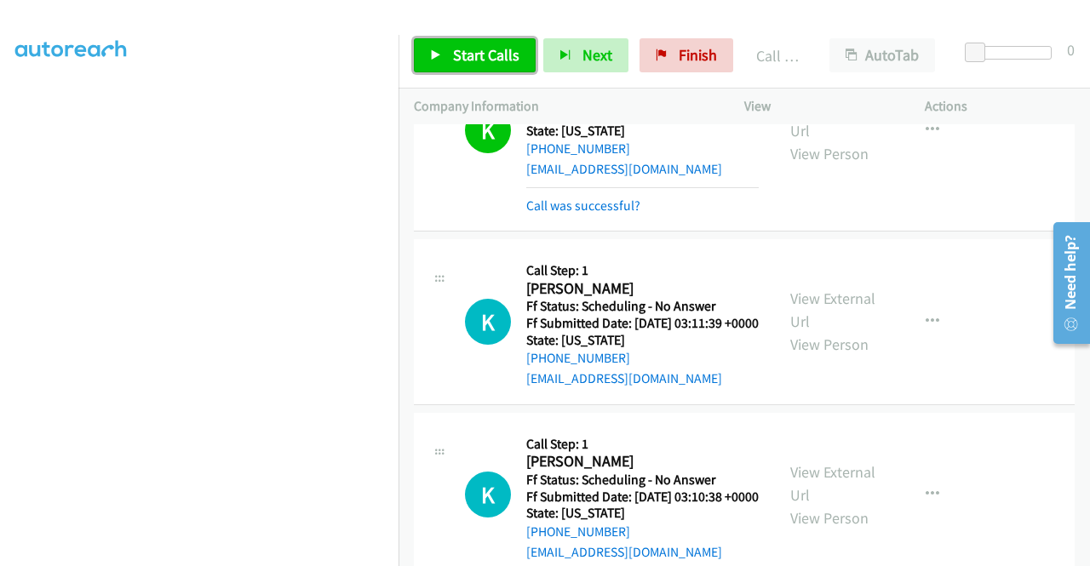
click at [478, 66] on link "Start Calls" at bounding box center [475, 55] width 122 height 34
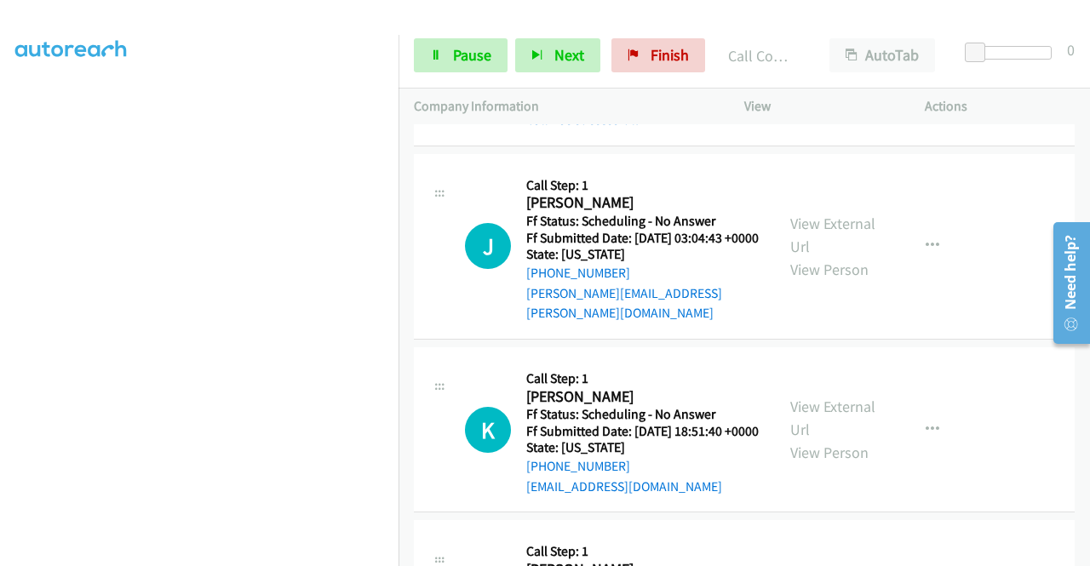
scroll to position [2043, 0]
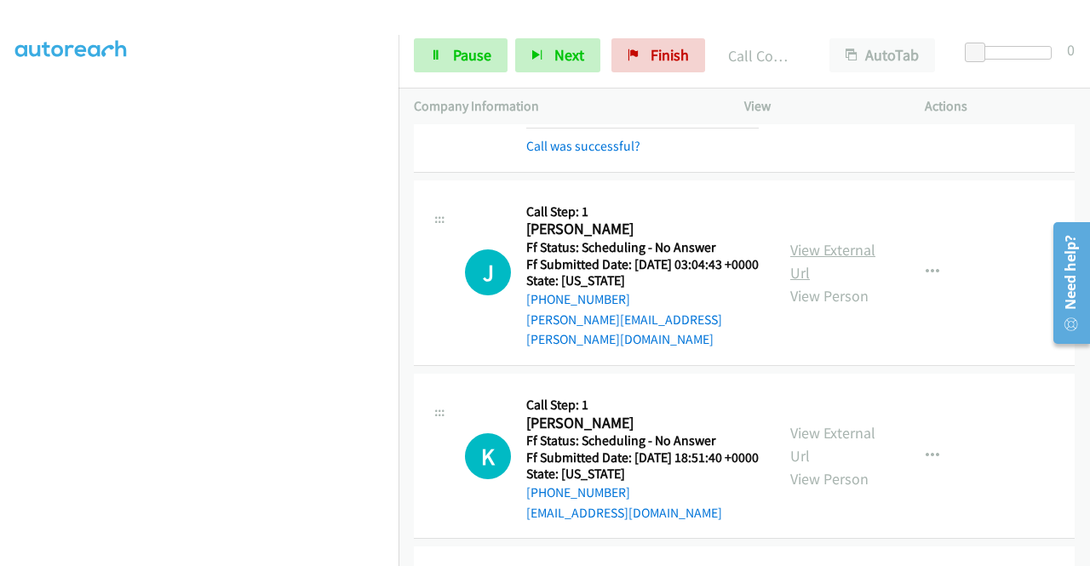
click at [827, 283] on link "View External Url" at bounding box center [832, 261] width 85 height 43
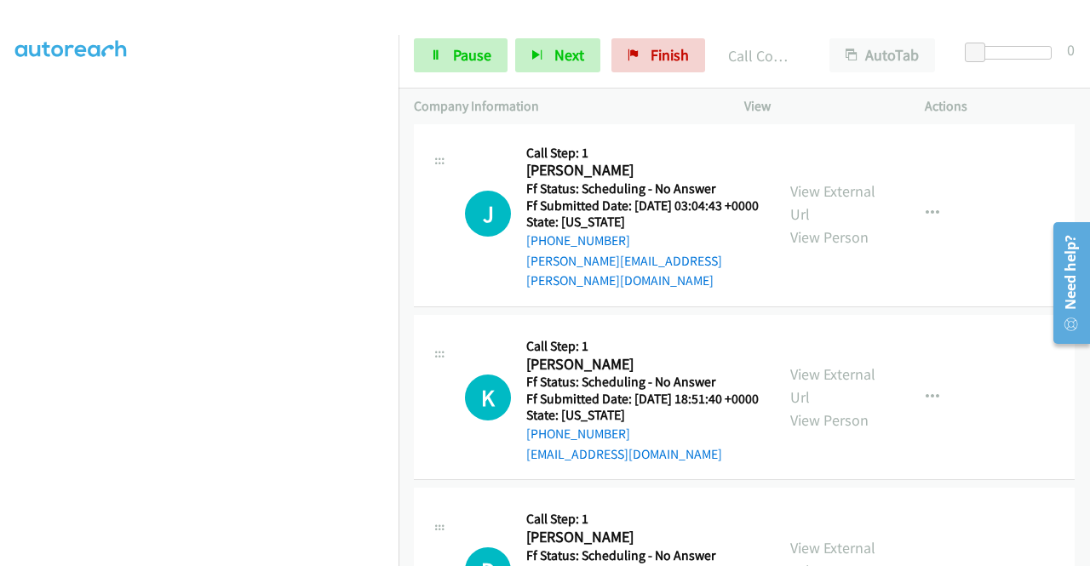
scroll to position [2298, 0]
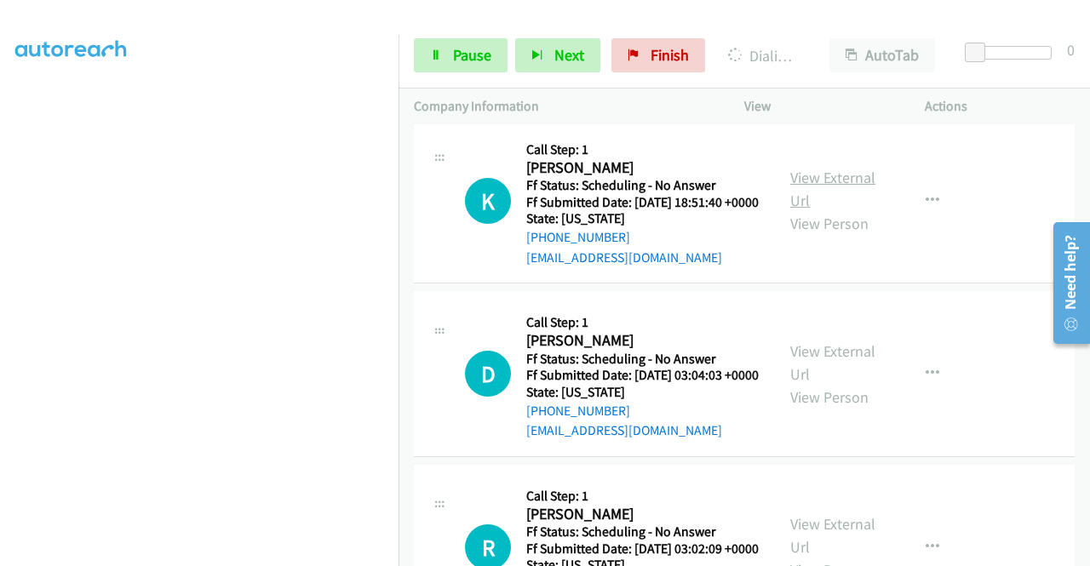
click at [842, 210] on link "View External Url" at bounding box center [832, 189] width 85 height 43
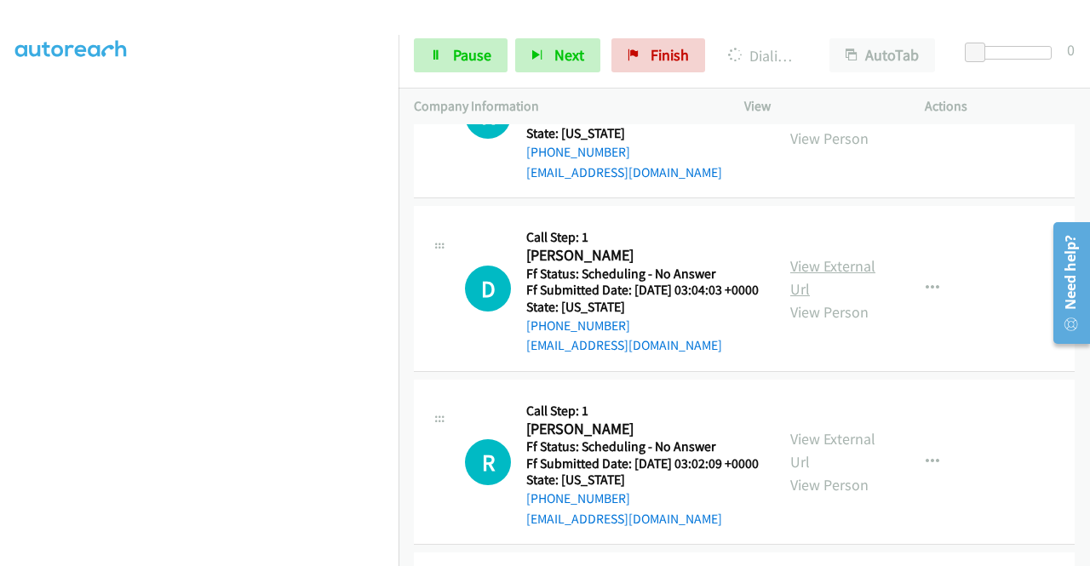
click at [830, 299] on link "View External Url" at bounding box center [832, 277] width 85 height 43
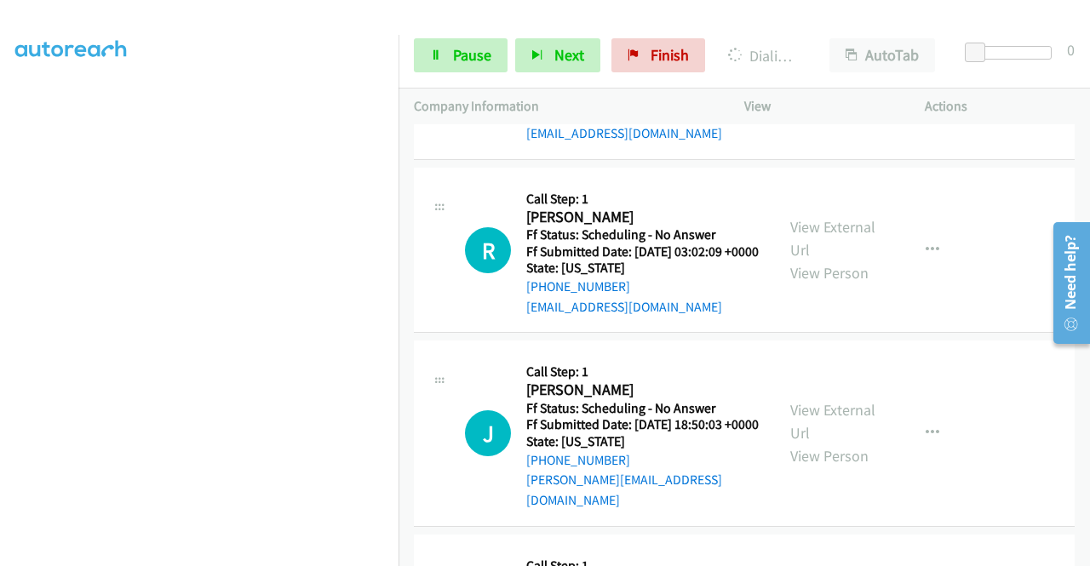
scroll to position [2639, 0]
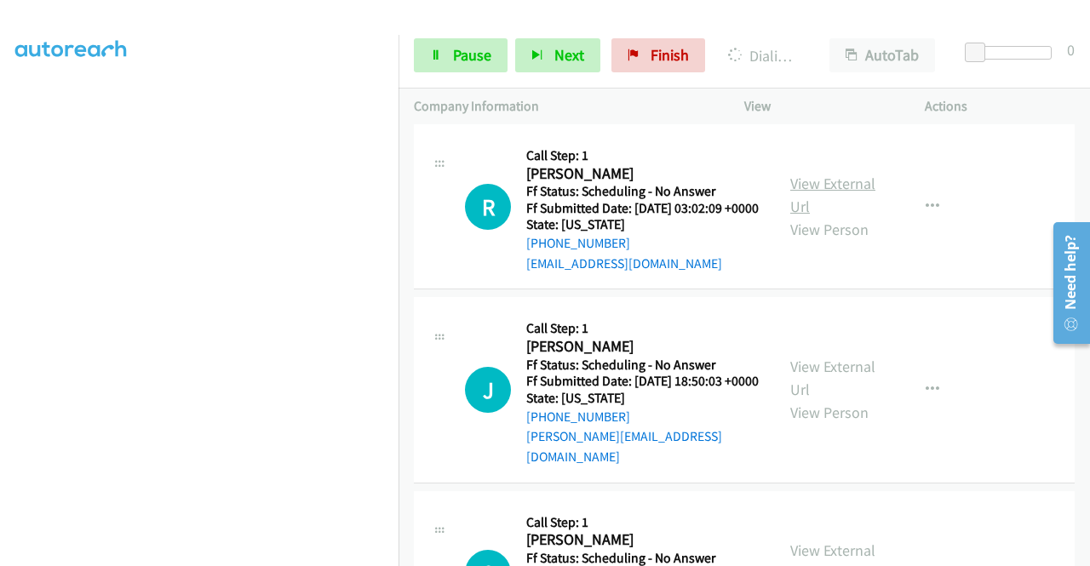
click at [819, 216] on link "View External Url" at bounding box center [832, 195] width 85 height 43
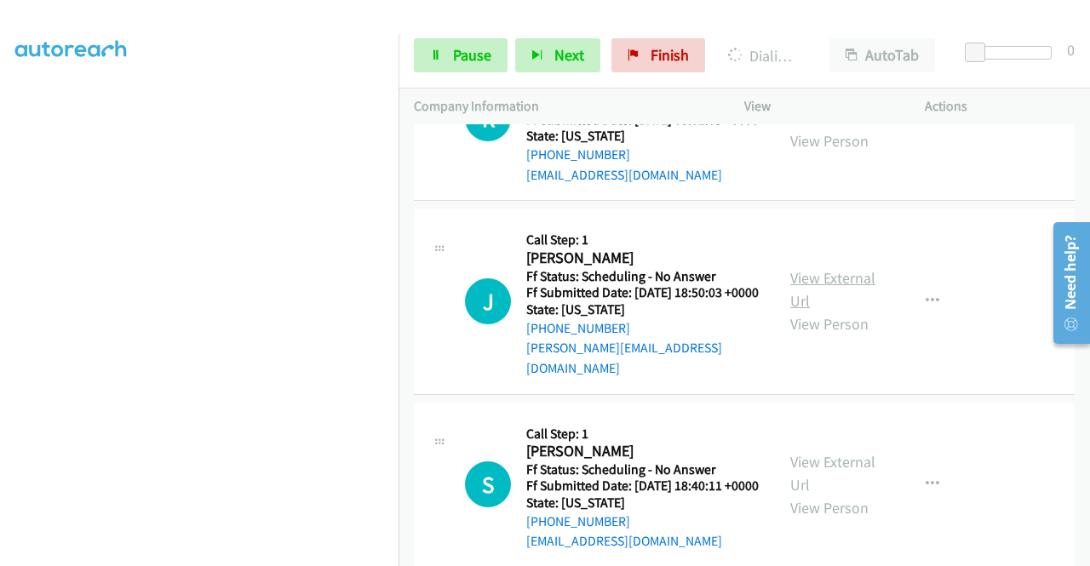
scroll to position [2809, 0]
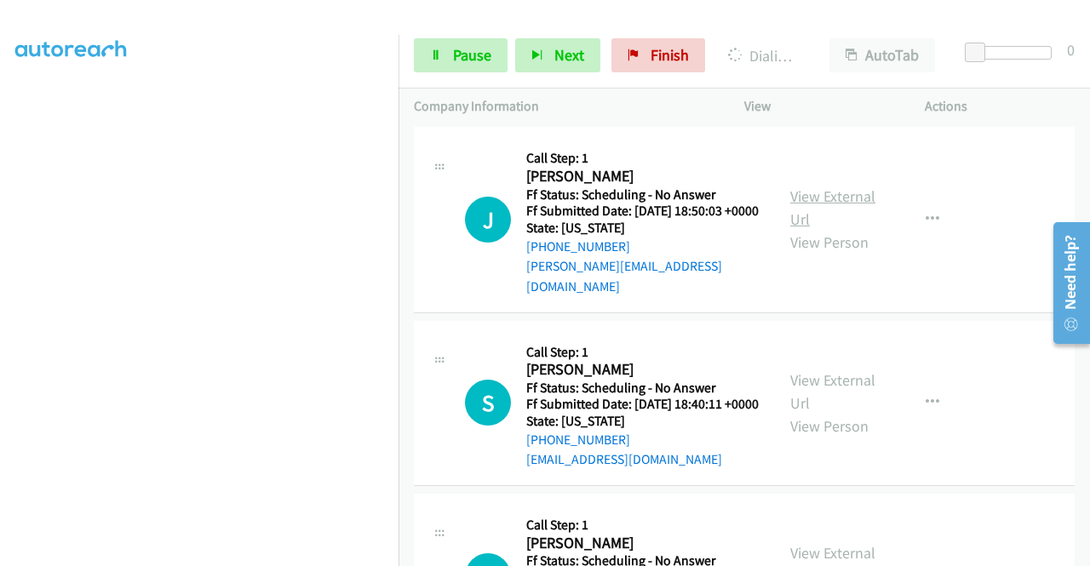
click at [825, 229] on link "View External Url" at bounding box center [832, 207] width 85 height 43
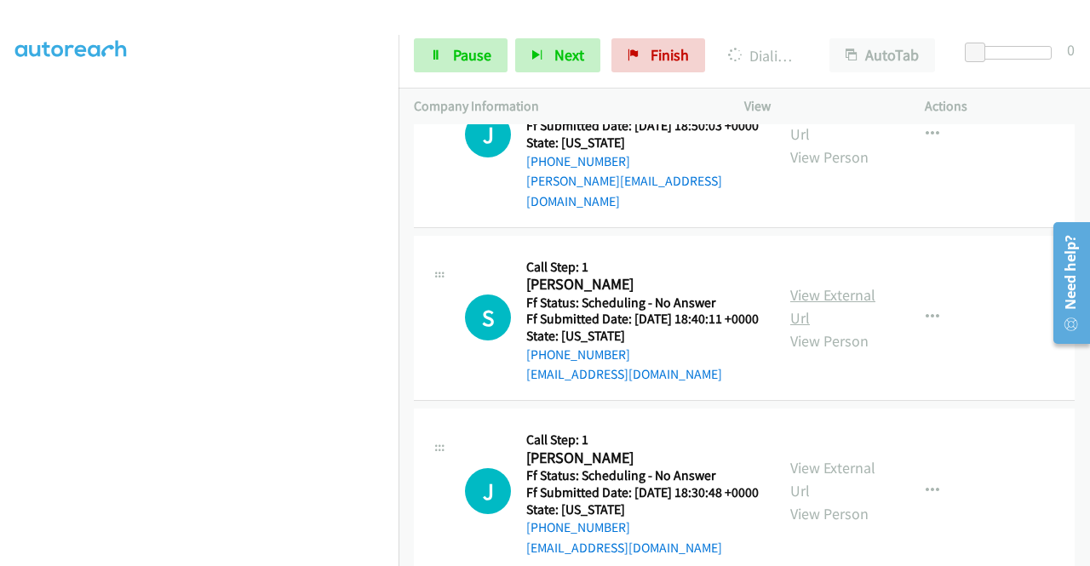
click at [828, 328] on link "View External Url" at bounding box center [832, 306] width 85 height 43
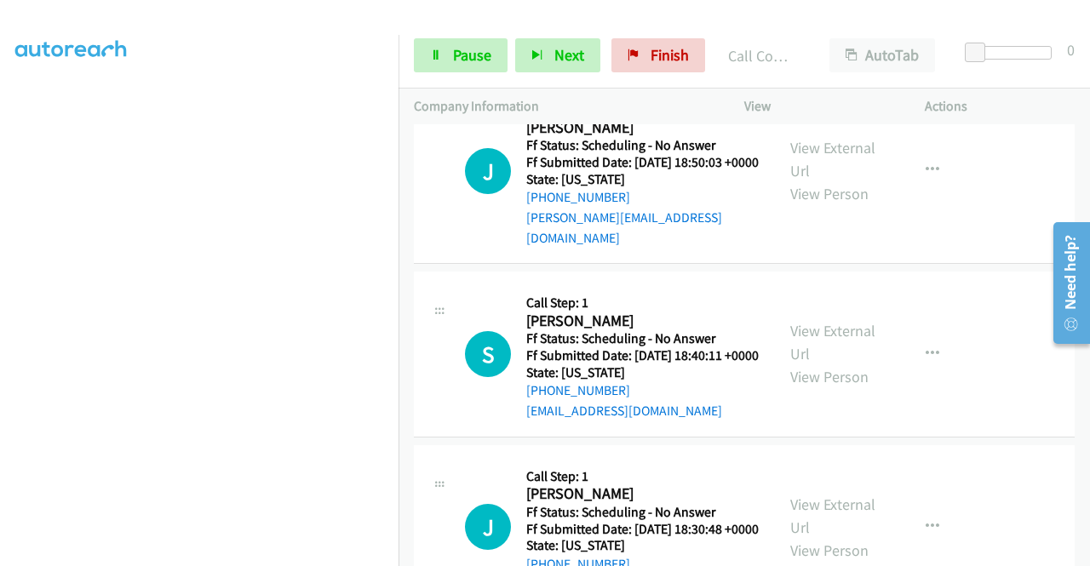
scroll to position [2930, 0]
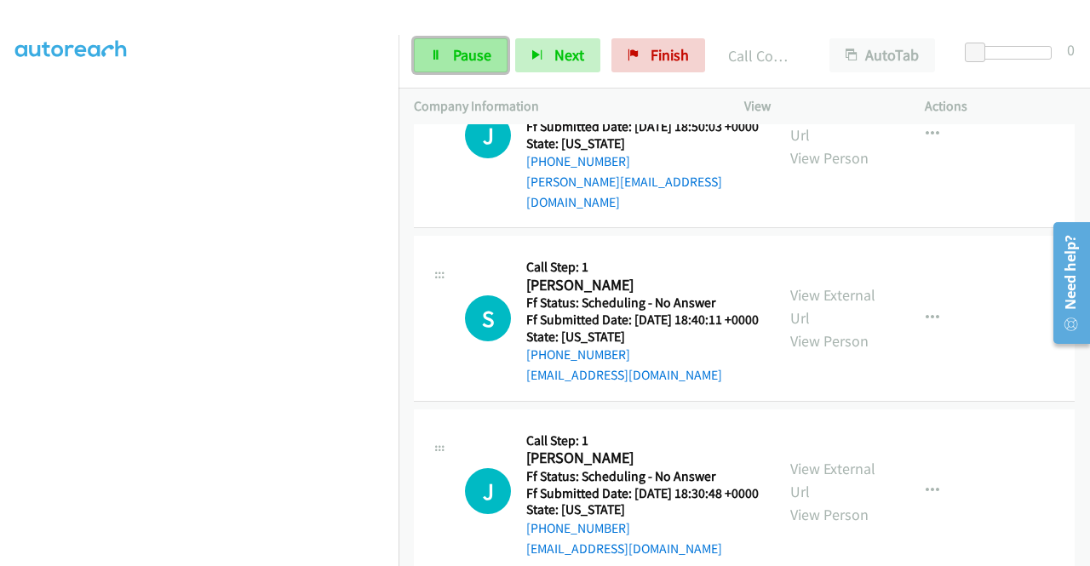
click at [441, 53] on icon at bounding box center [436, 56] width 12 height 12
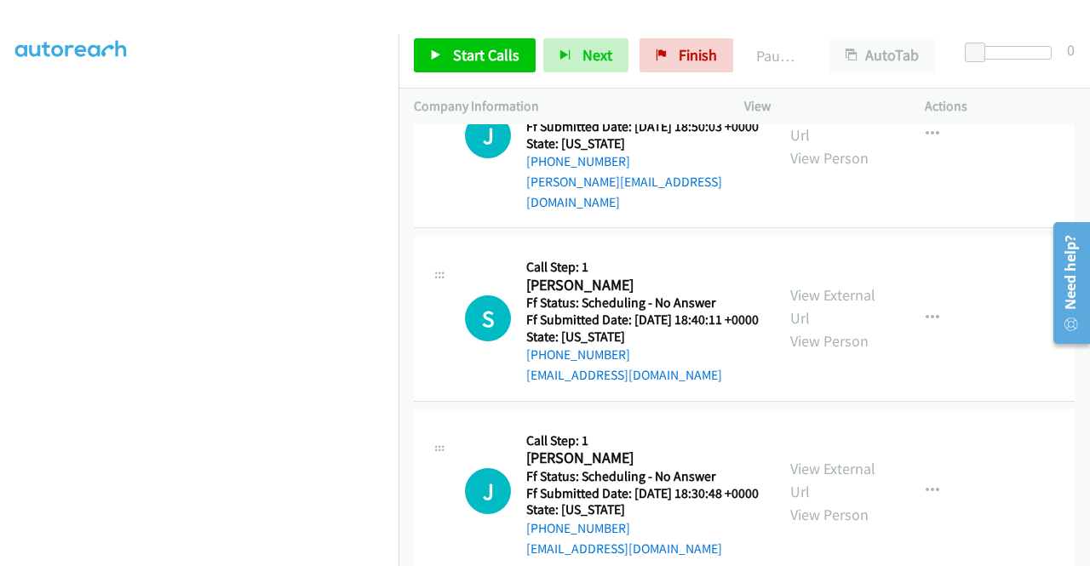
scroll to position [388, 0]
click at [997, 110] on p "Actions" at bounding box center [999, 106] width 150 height 20
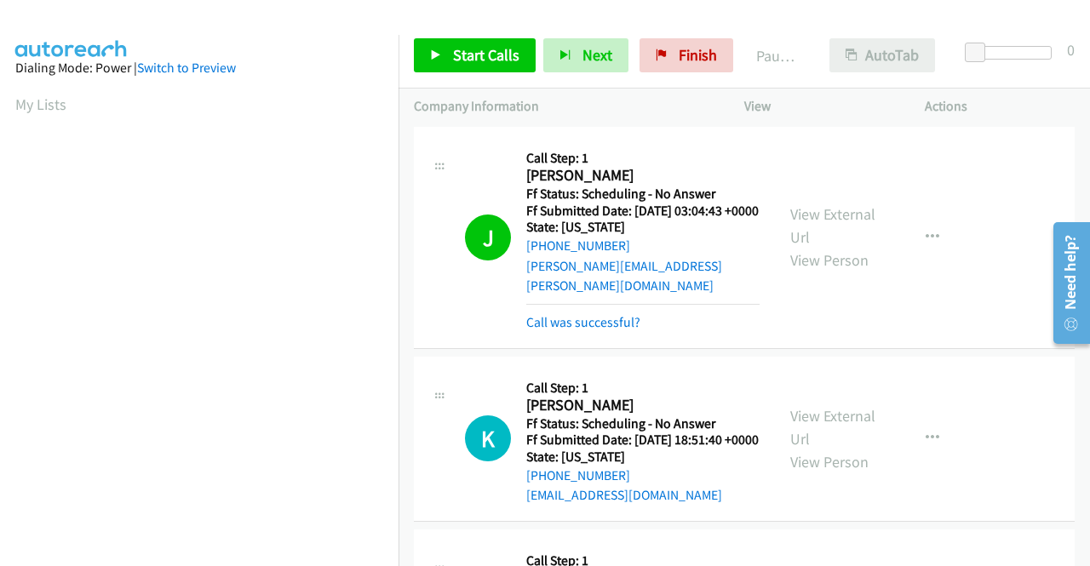
scroll to position [2164, 0]
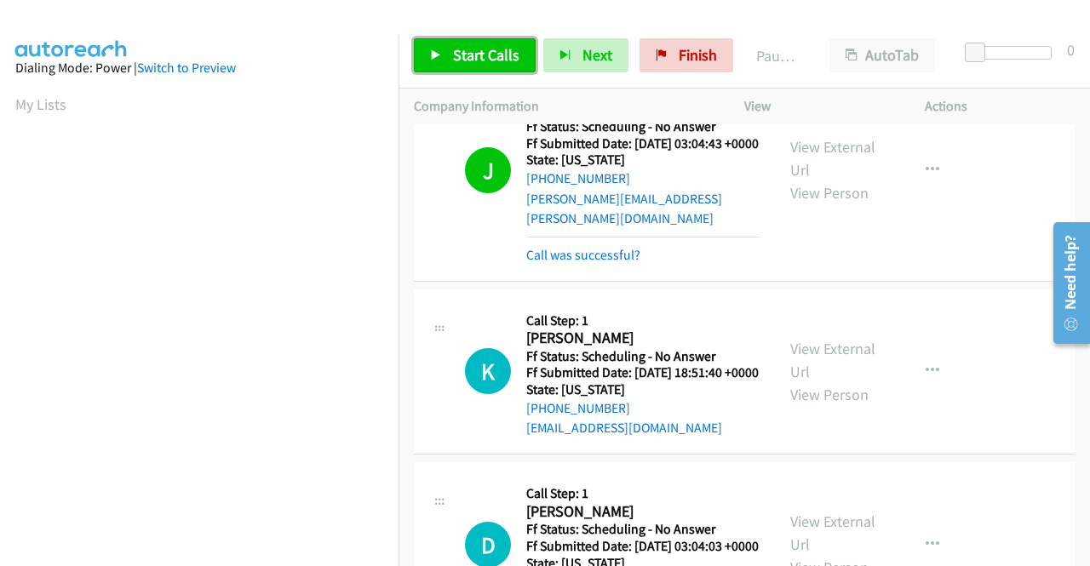
drag, startPoint x: 471, startPoint y: 52, endPoint x: 479, endPoint y: 66, distance: 16.8
click at [471, 52] on span "Start Calls" at bounding box center [486, 55] width 66 height 20
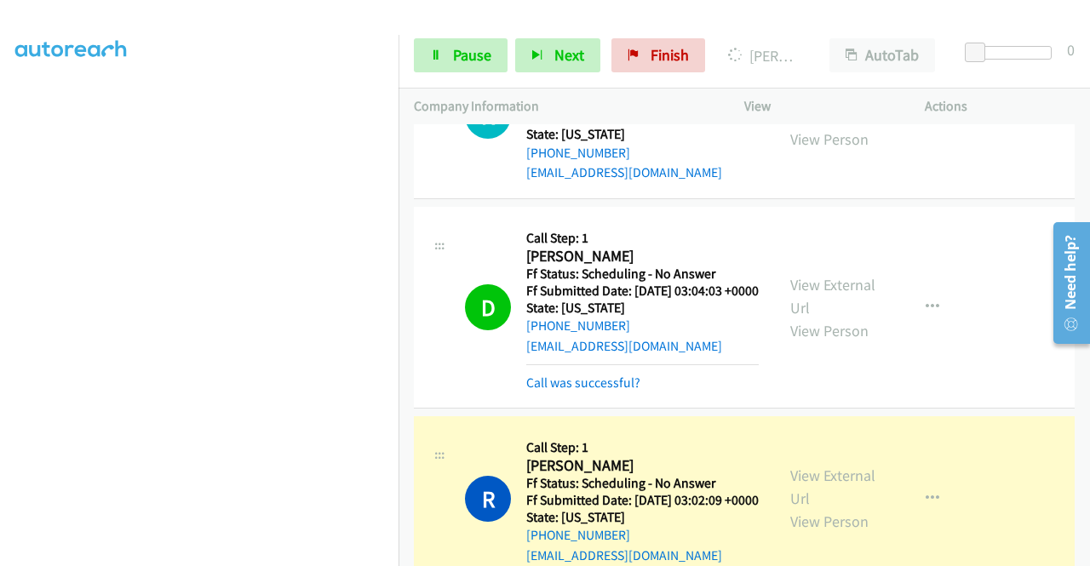
scroll to position [352, 0]
click at [466, 51] on span "Pause" at bounding box center [472, 55] width 38 height 20
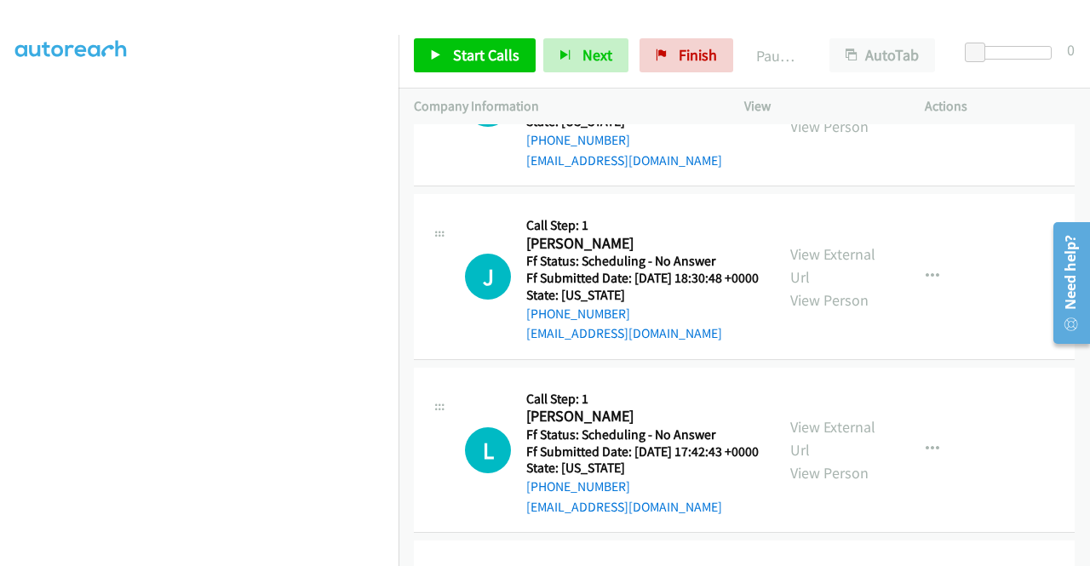
scroll to position [3185, 0]
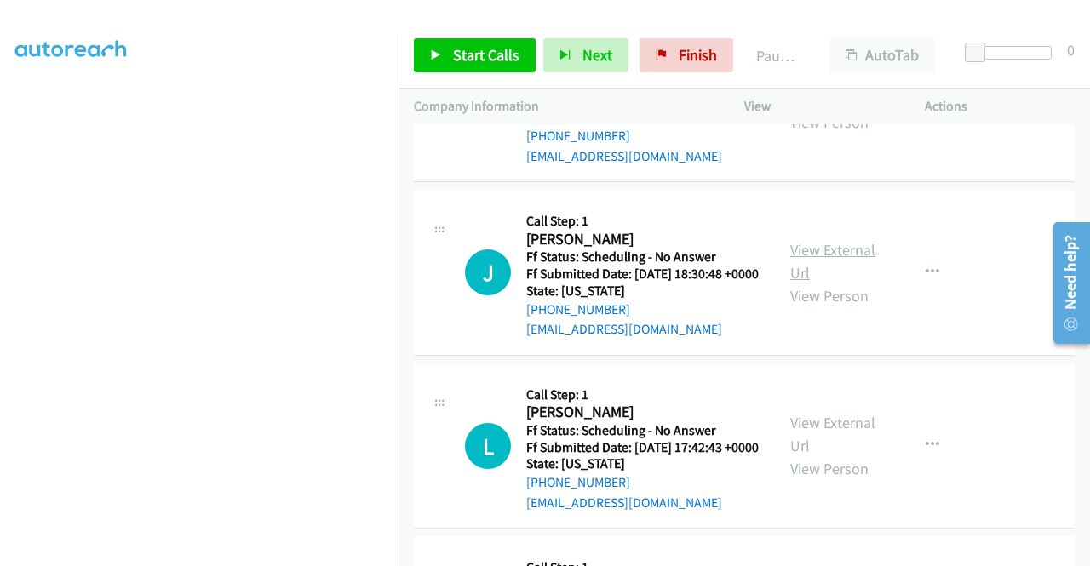
click at [848, 283] on link "View External Url" at bounding box center [832, 261] width 85 height 43
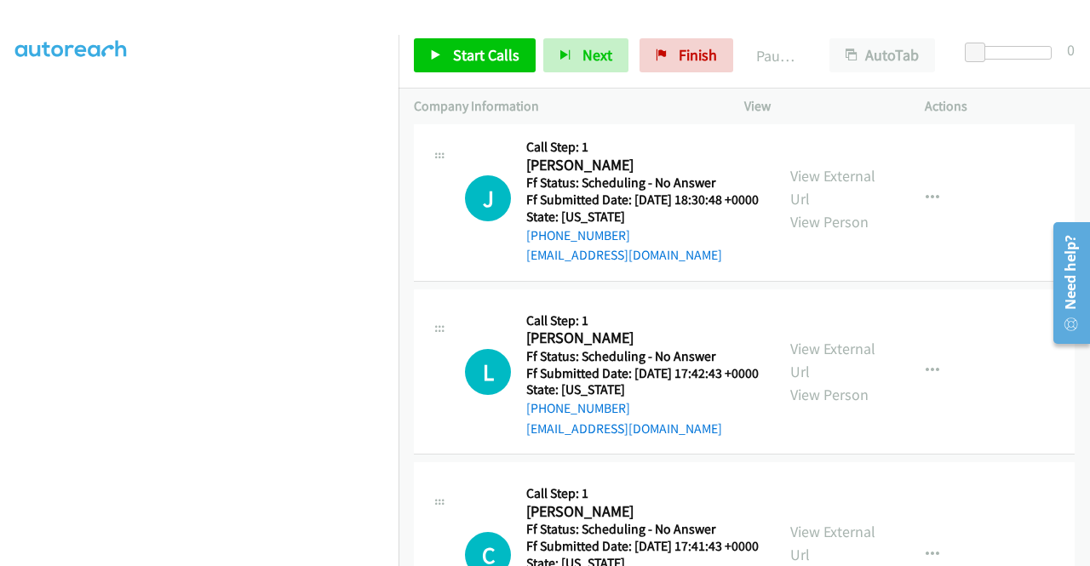
scroll to position [3355, 0]
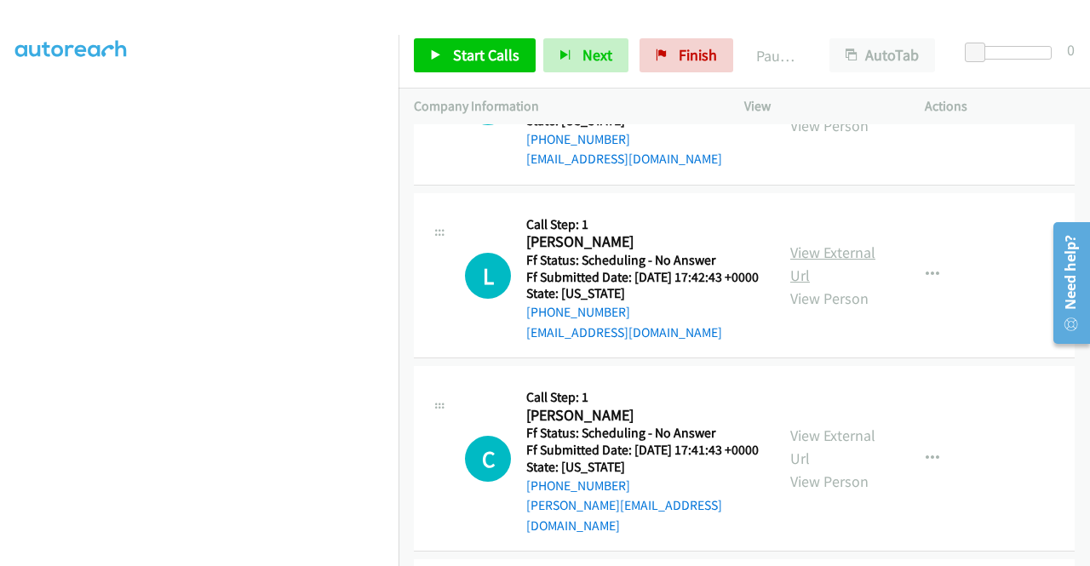
click at [815, 285] on link "View External Url" at bounding box center [832, 264] width 85 height 43
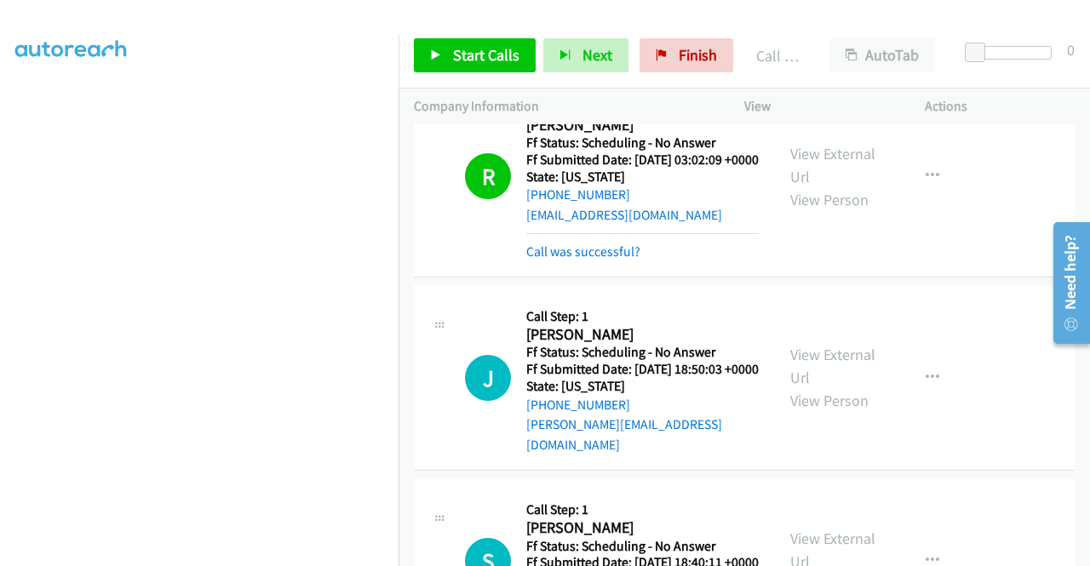
scroll to position [2930, 0]
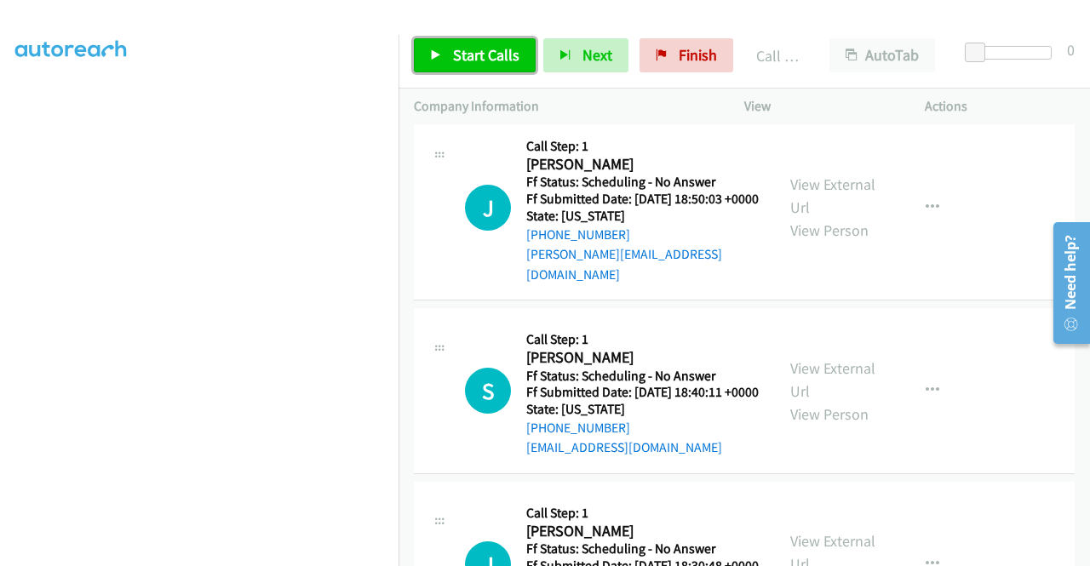
click at [436, 47] on link "Start Calls" at bounding box center [475, 55] width 122 height 34
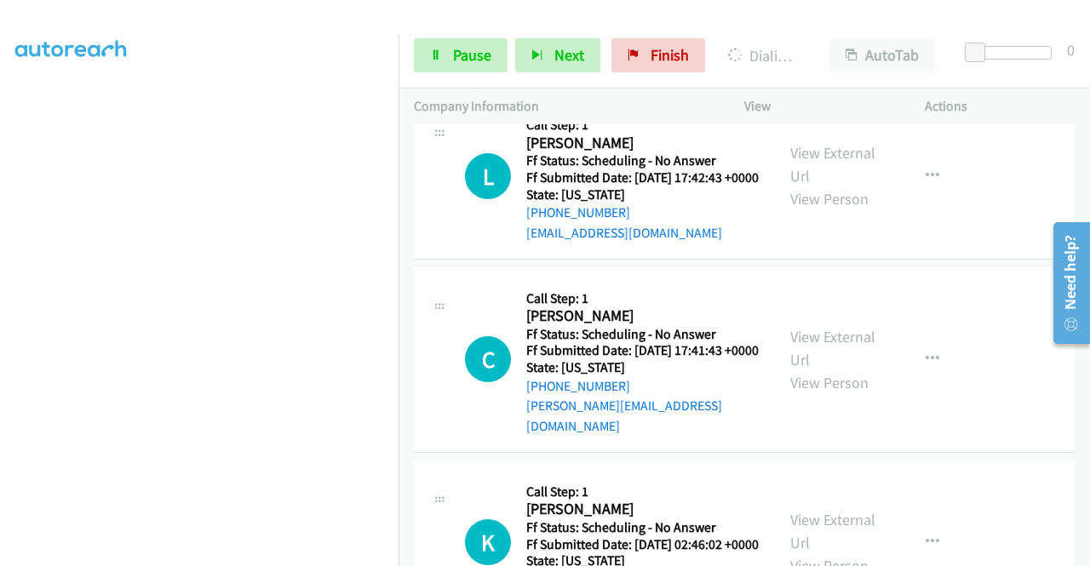
scroll to position [3611, 0]
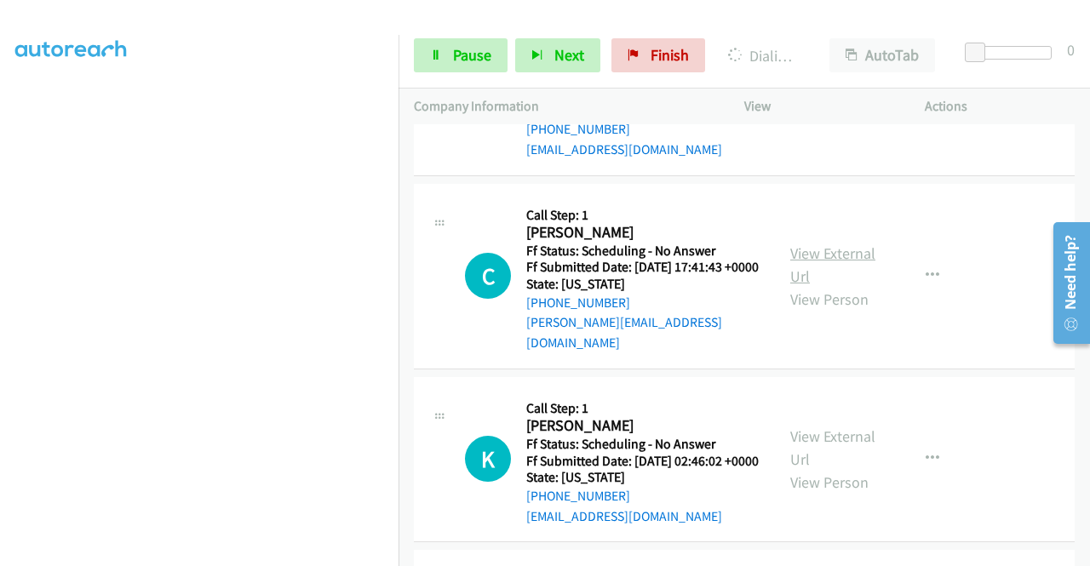
click at [842, 286] on link "View External Url" at bounding box center [832, 264] width 85 height 43
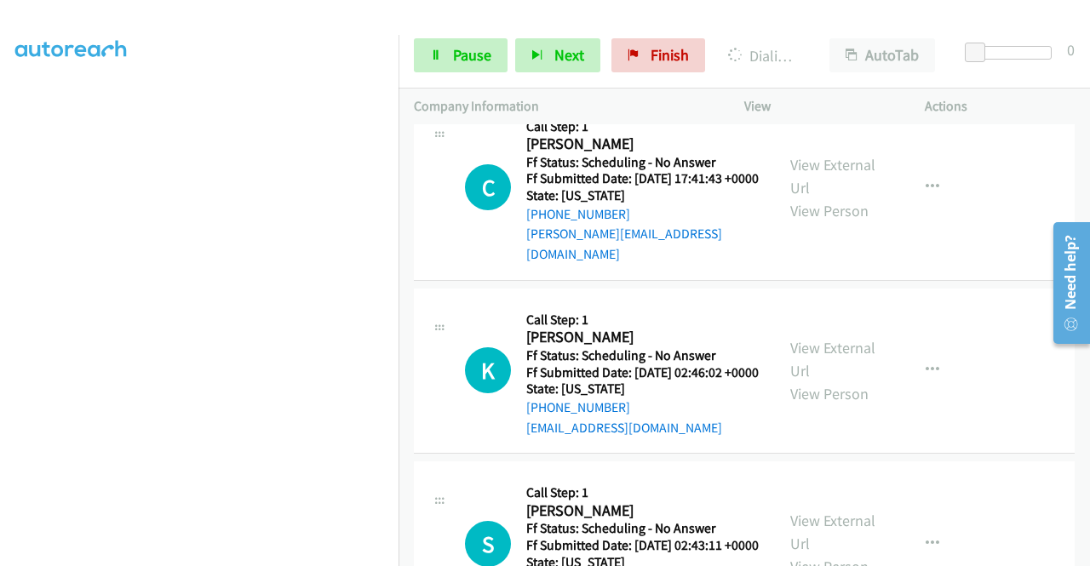
scroll to position [3781, 0]
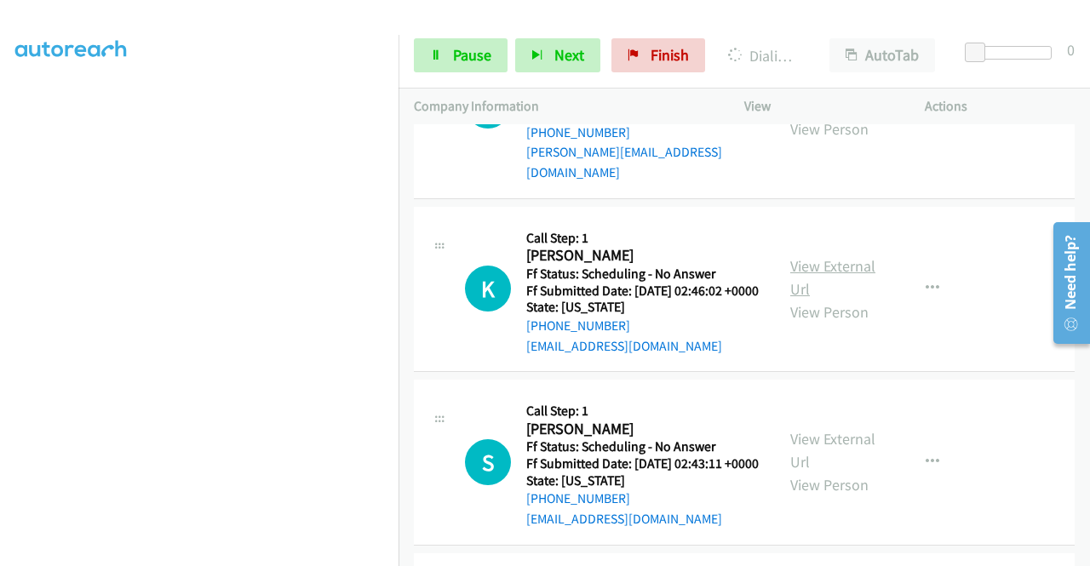
click at [829, 299] on link "View External Url" at bounding box center [832, 277] width 85 height 43
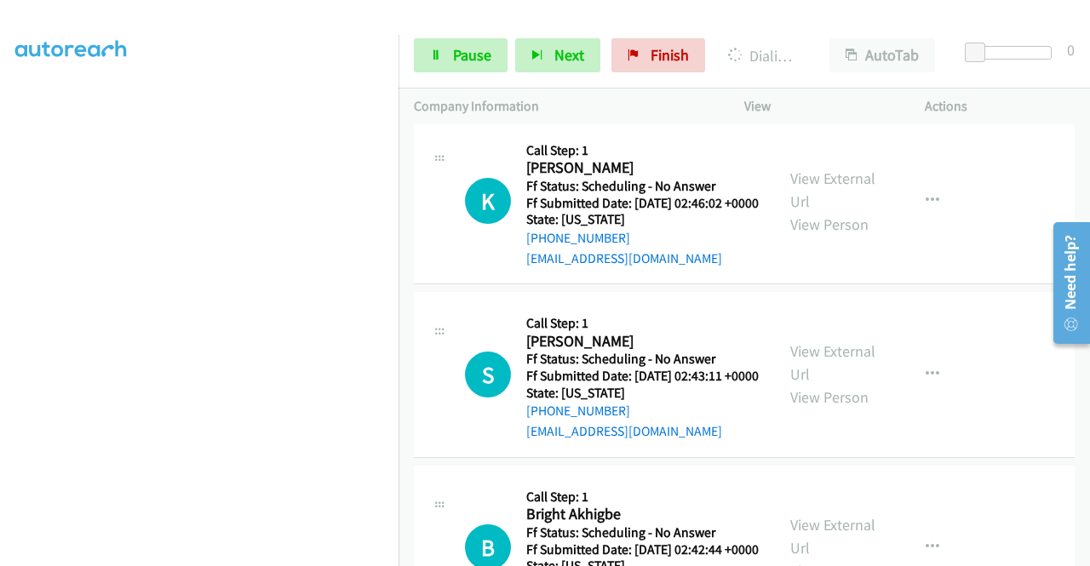
scroll to position [3951, 0]
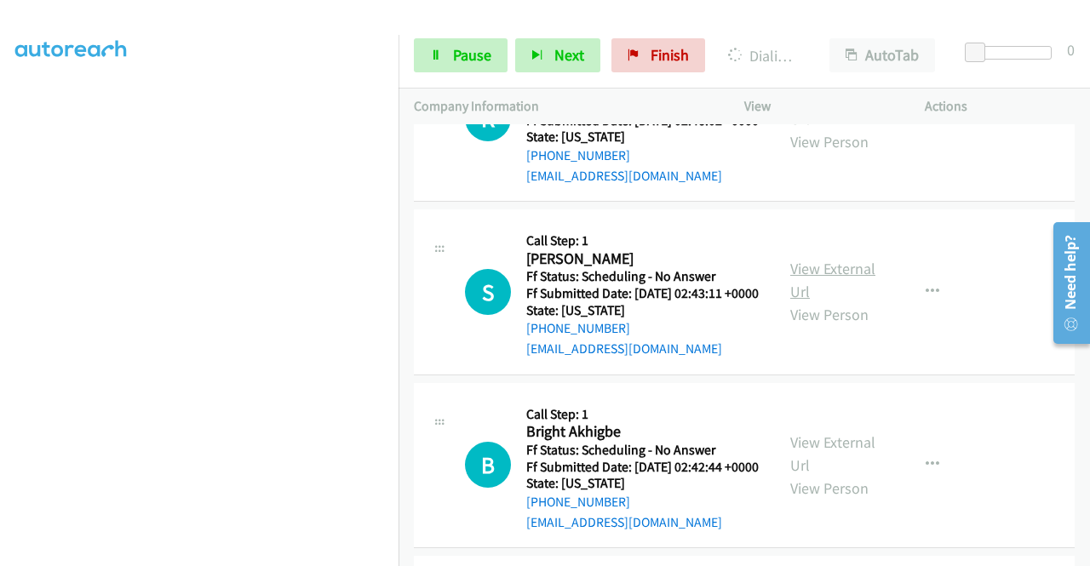
click at [804, 301] on link "View External Url" at bounding box center [832, 280] width 85 height 43
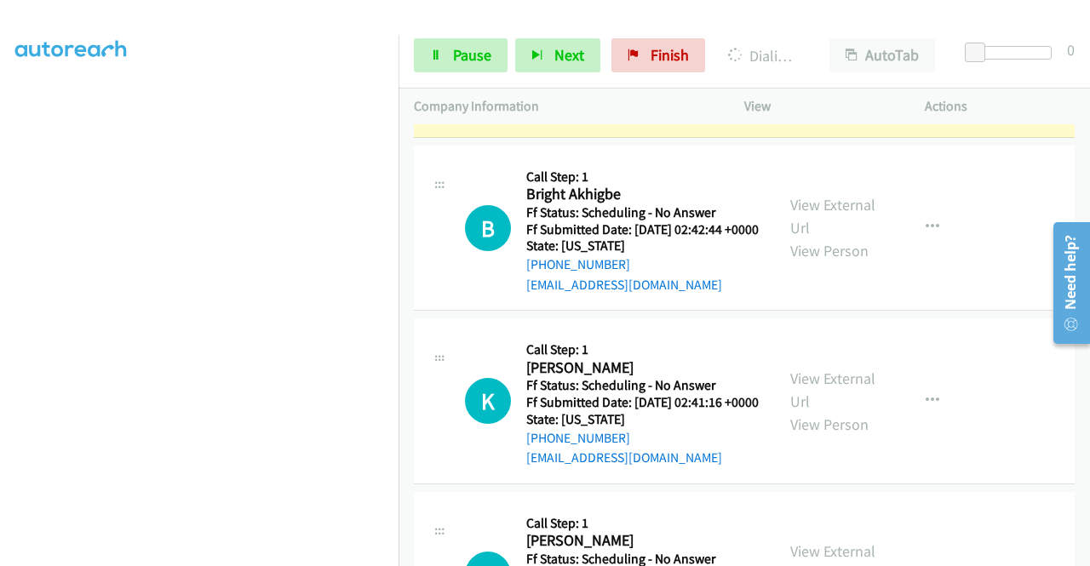
scroll to position [4377, 0]
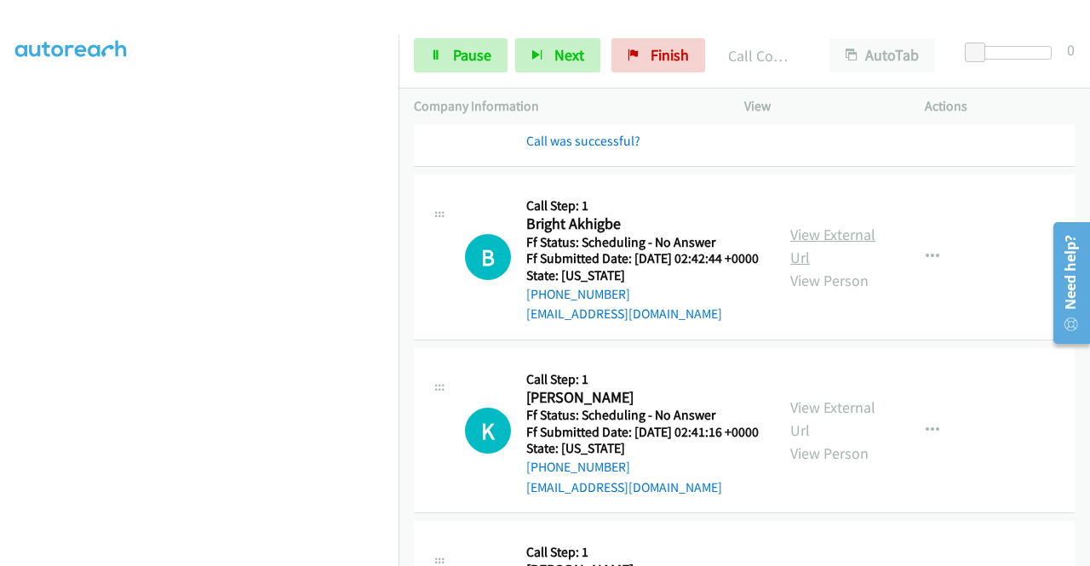
click at [846, 267] on link "View External Url" at bounding box center [832, 246] width 85 height 43
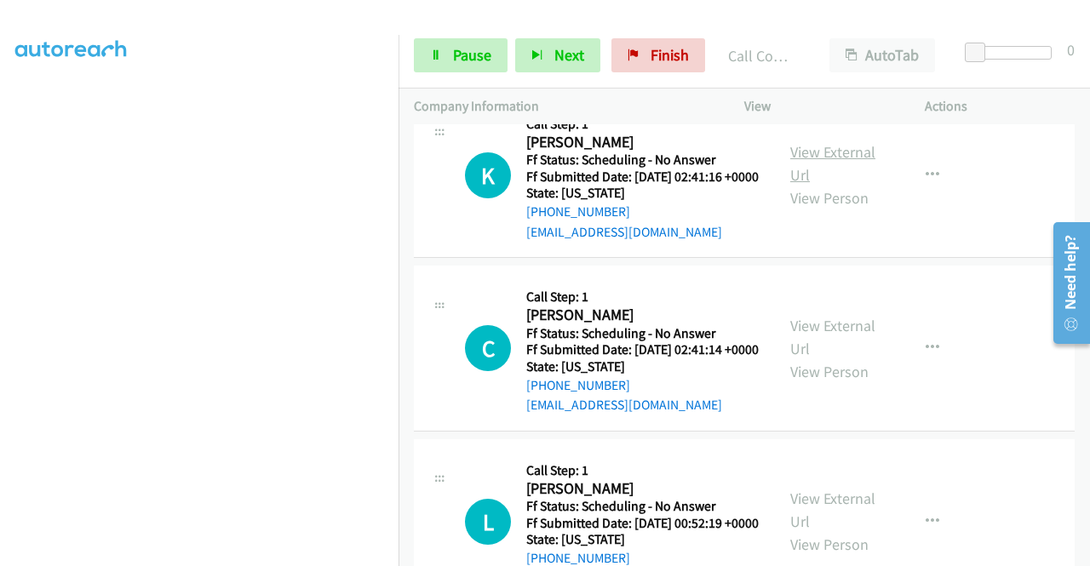
scroll to position [4632, 0]
click at [860, 185] on link "View External Url" at bounding box center [832, 163] width 85 height 43
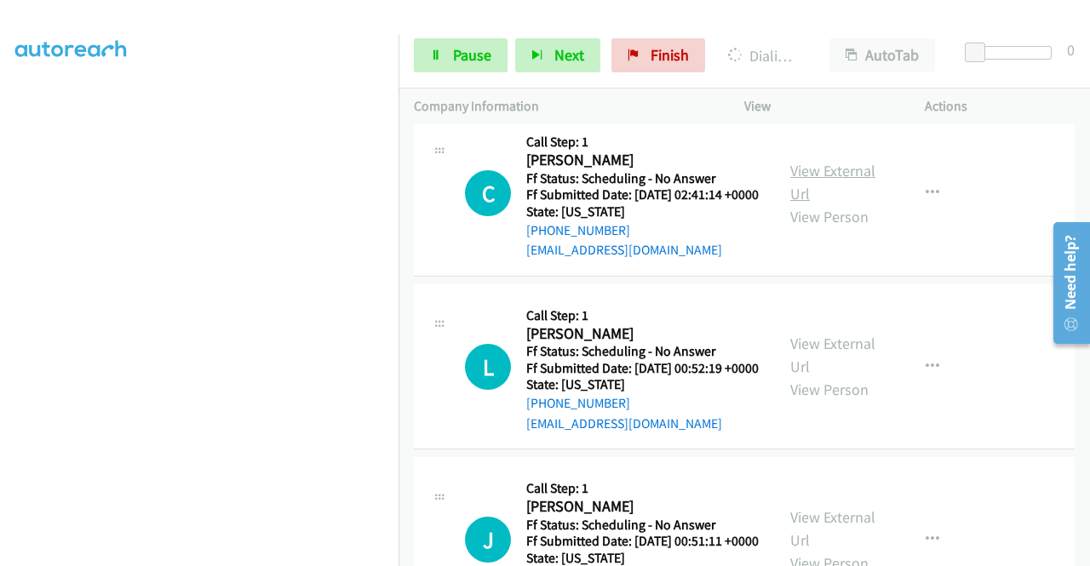
scroll to position [4802, 0]
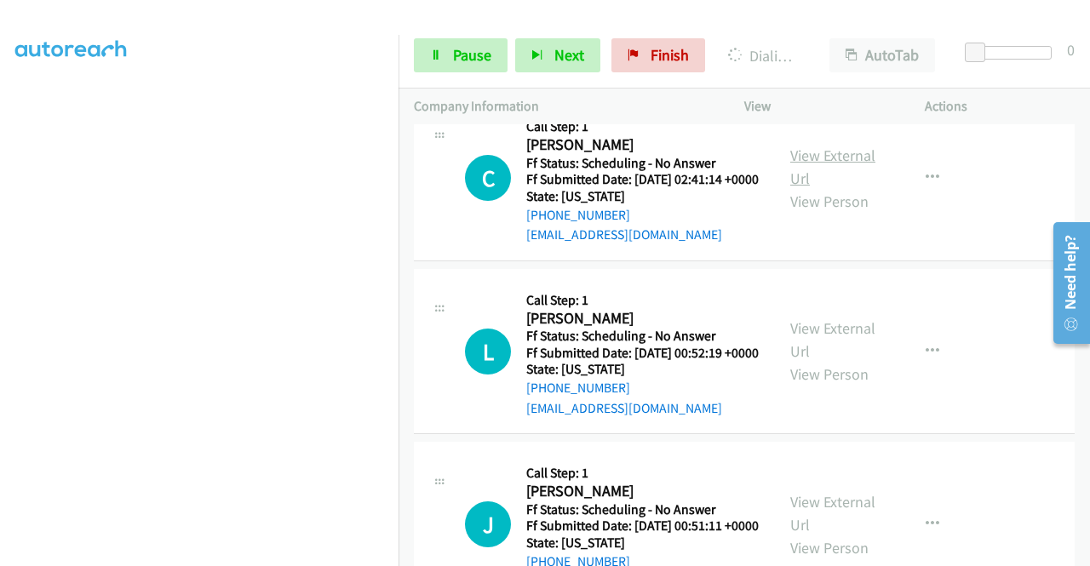
click at [824, 188] on link "View External Url" at bounding box center [832, 167] width 85 height 43
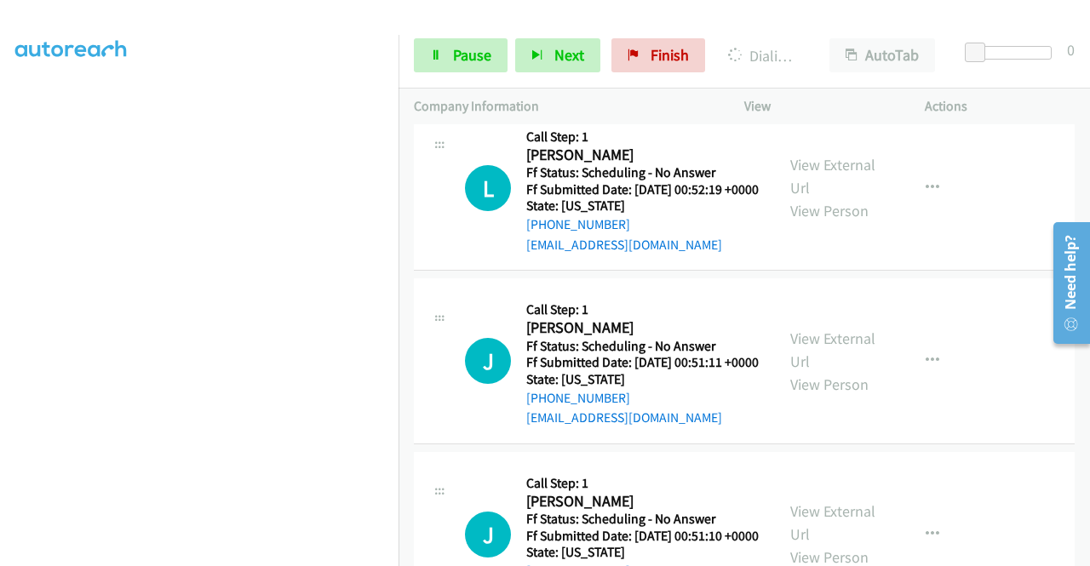
scroll to position [4973, 0]
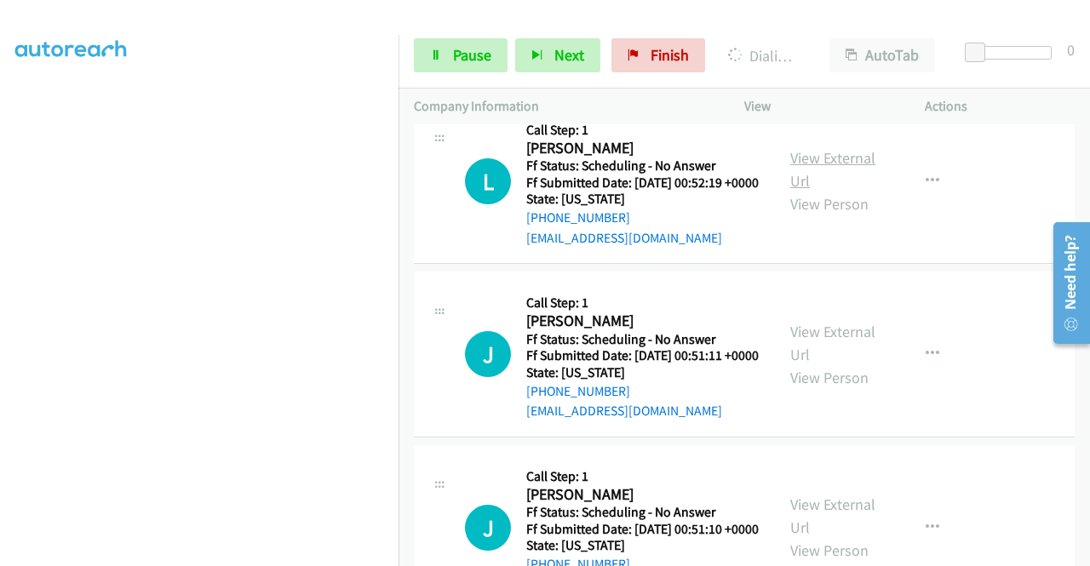
click at [829, 191] on link "View External Url" at bounding box center [832, 169] width 85 height 43
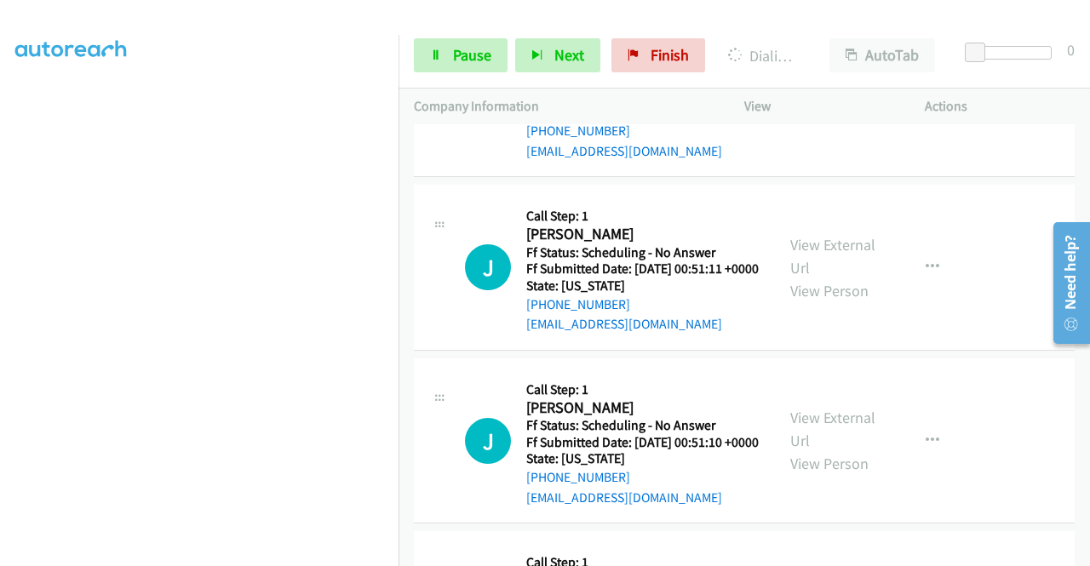
scroll to position [5143, 0]
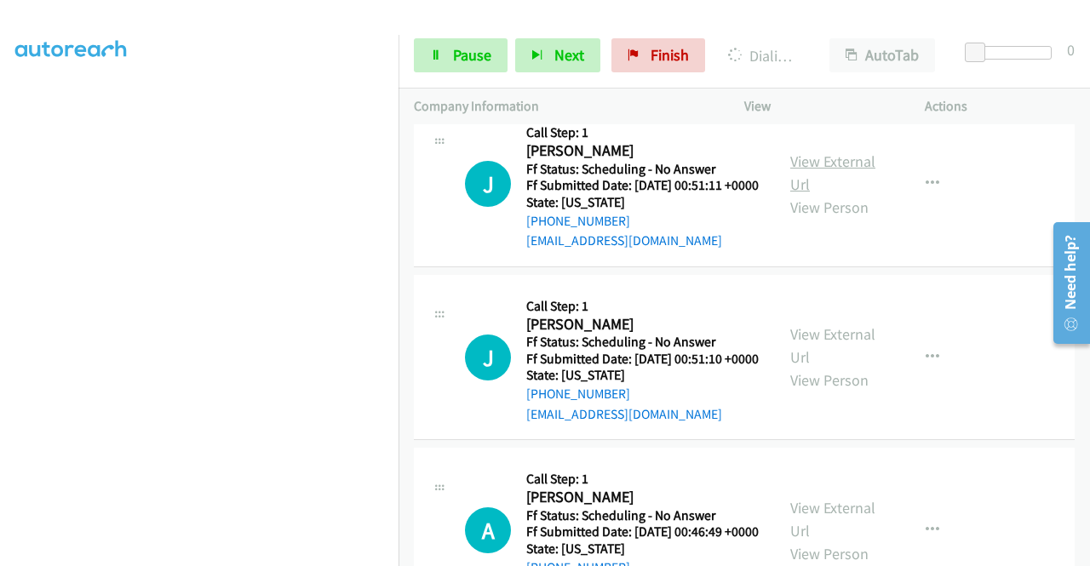
click at [827, 194] on link "View External Url" at bounding box center [832, 173] width 85 height 43
click at [468, 55] on span "Pause" at bounding box center [472, 55] width 38 height 20
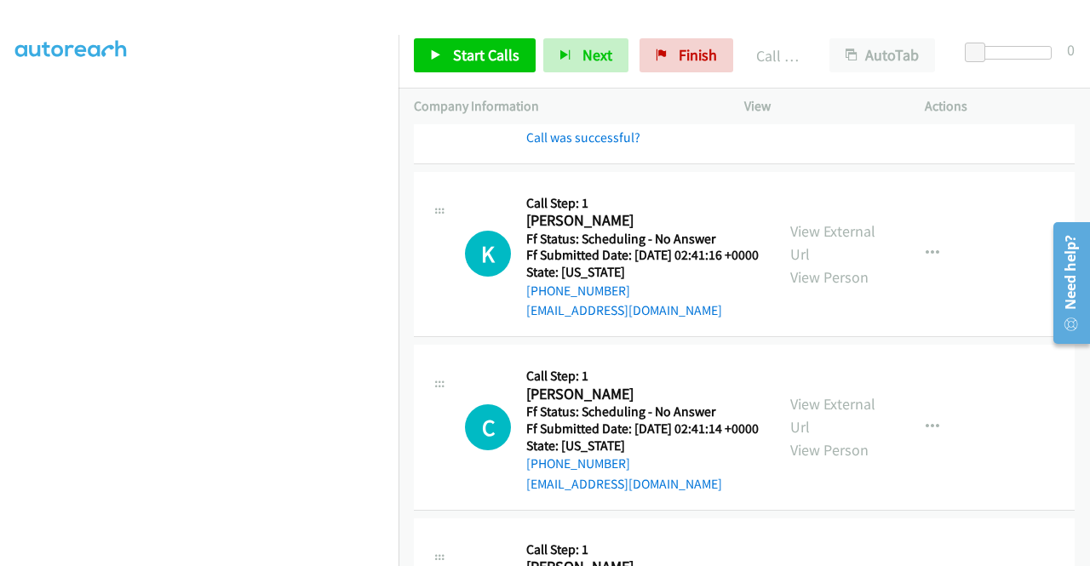
scroll to position [4753, 0]
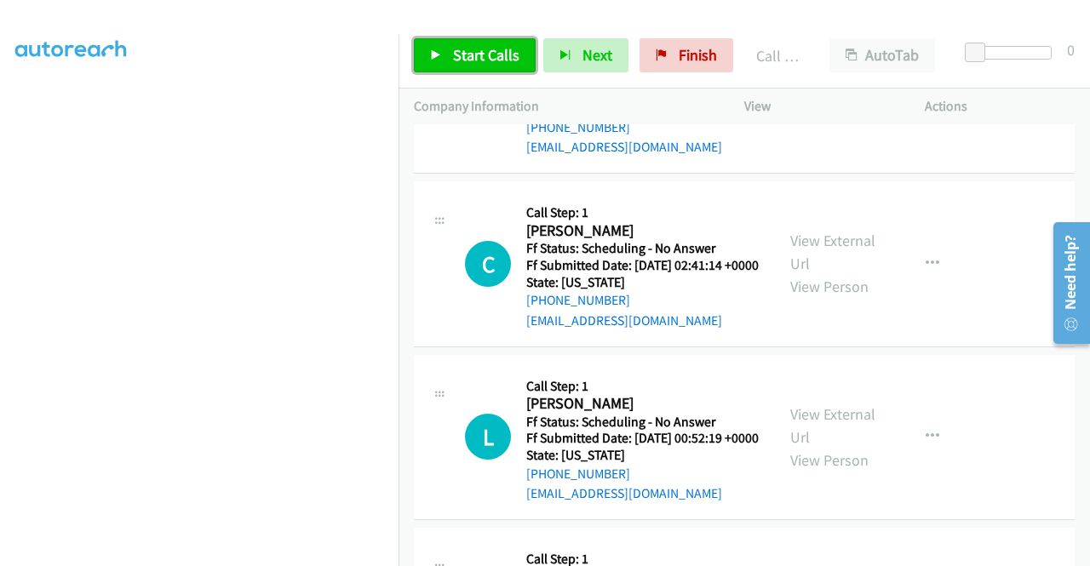
click at [456, 54] on span "Start Calls" at bounding box center [486, 55] width 66 height 20
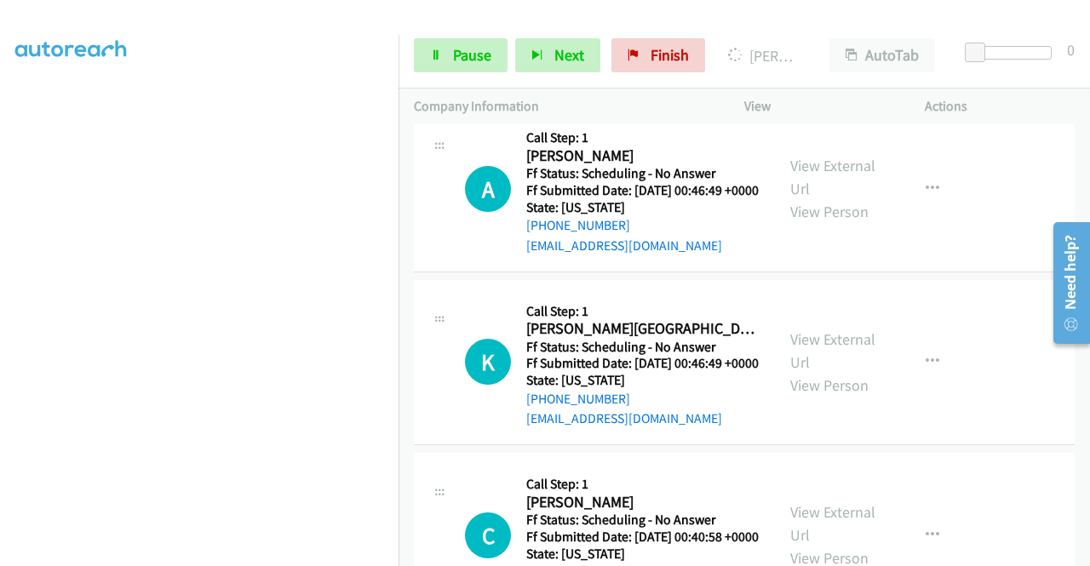
scroll to position [5604, 0]
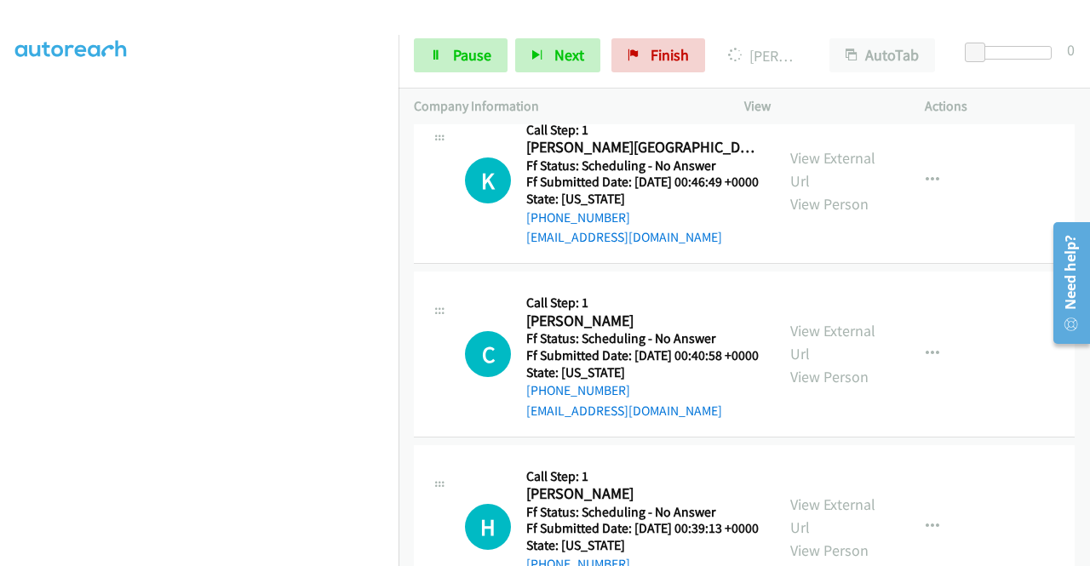
scroll to position [5774, 0]
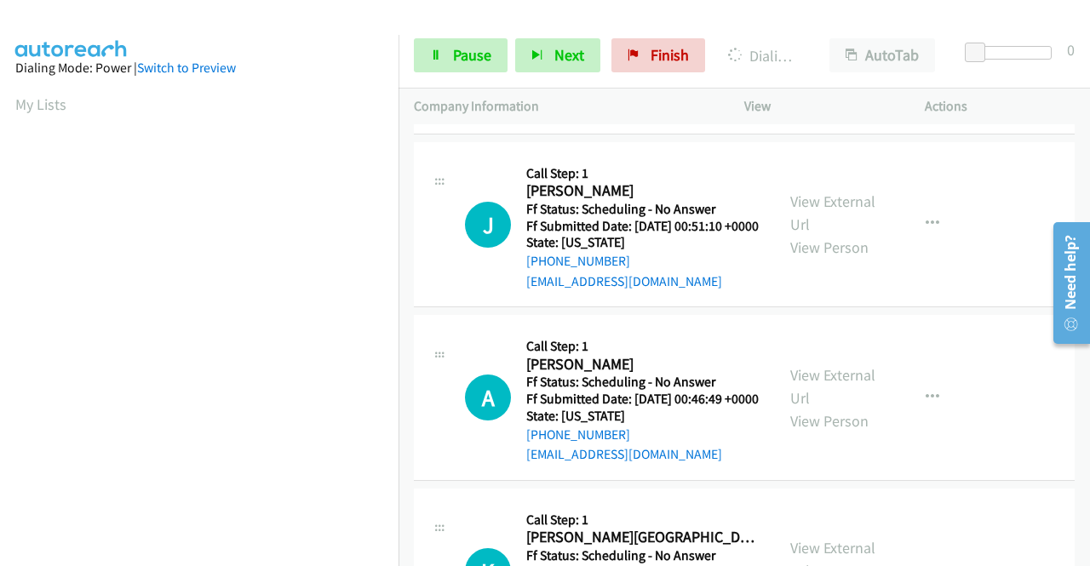
scroll to position [388, 0]
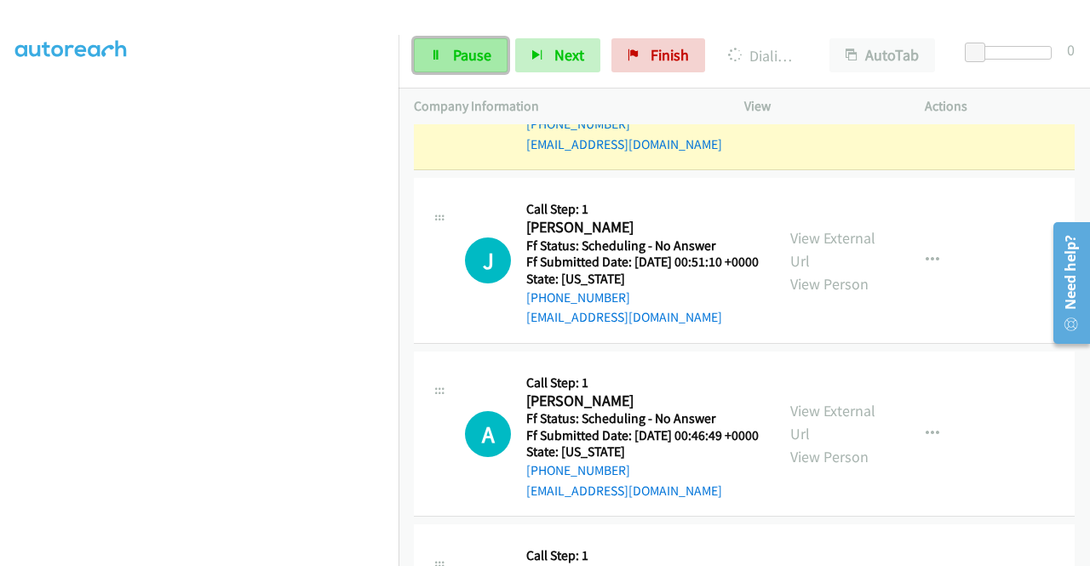
click at [494, 57] on link "Pause" at bounding box center [461, 55] width 94 height 34
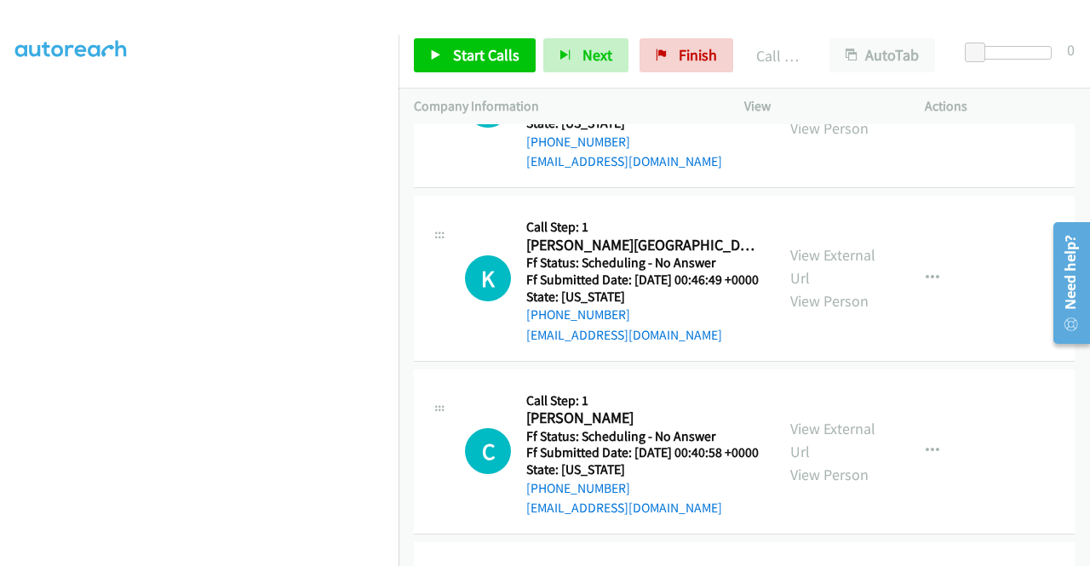
scroll to position [5810, 0]
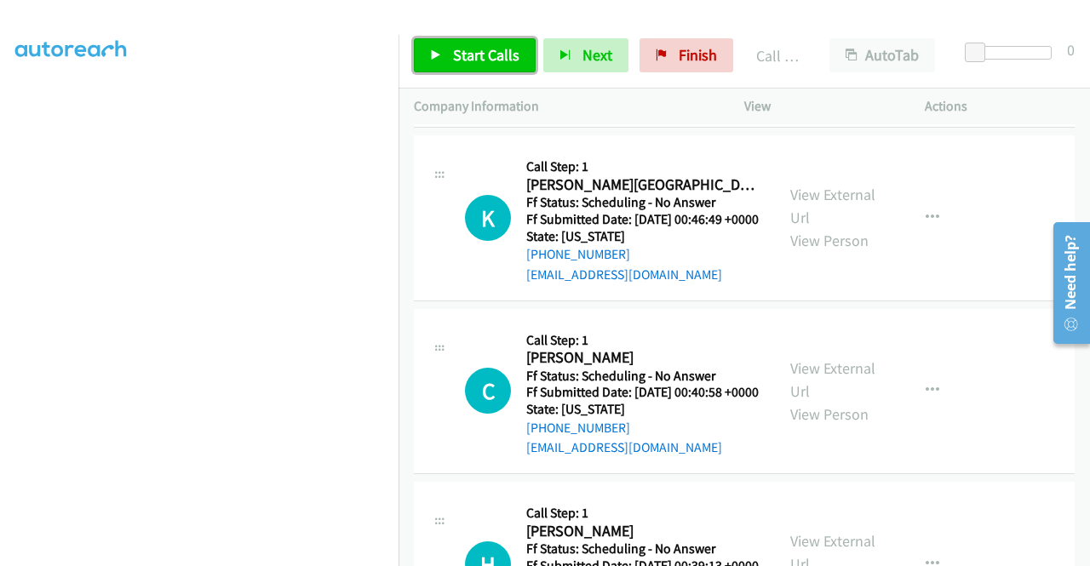
click at [515, 49] on span "Start Calls" at bounding box center [486, 55] width 66 height 20
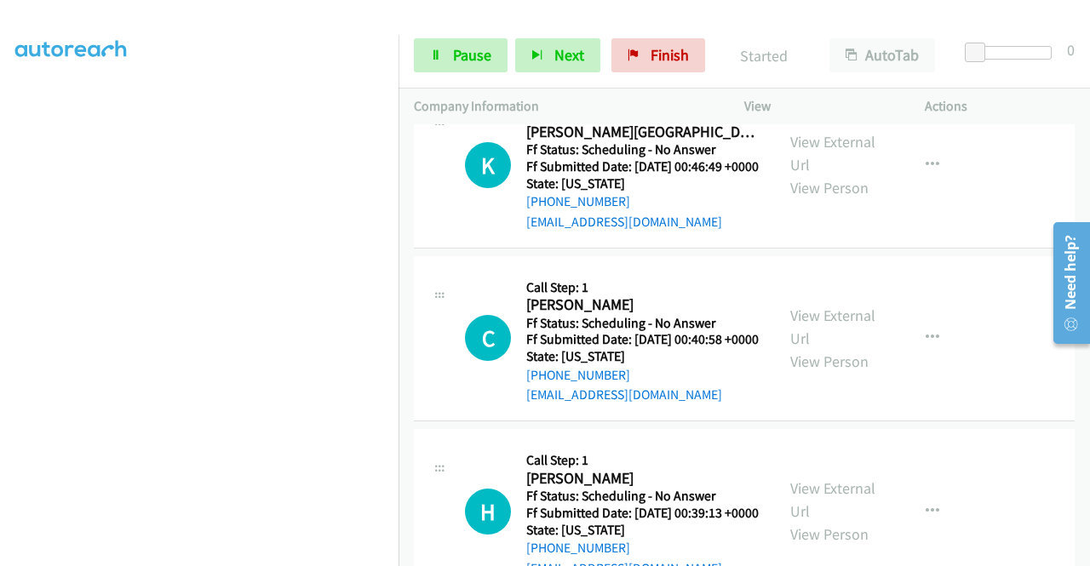
scroll to position [5980, 0]
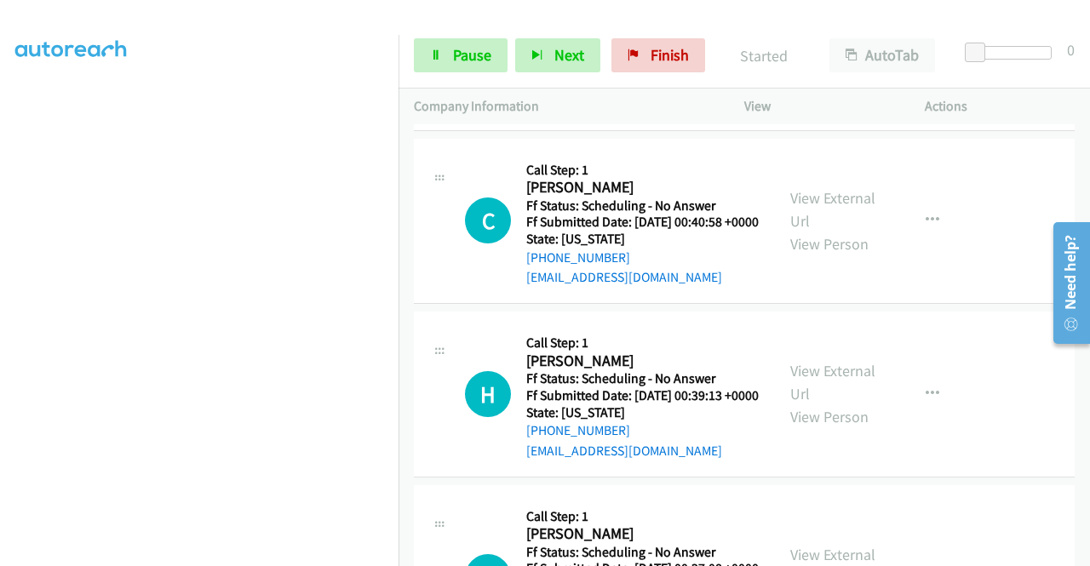
click at [851, 57] on link "View External Url" at bounding box center [832, 35] width 85 height 43
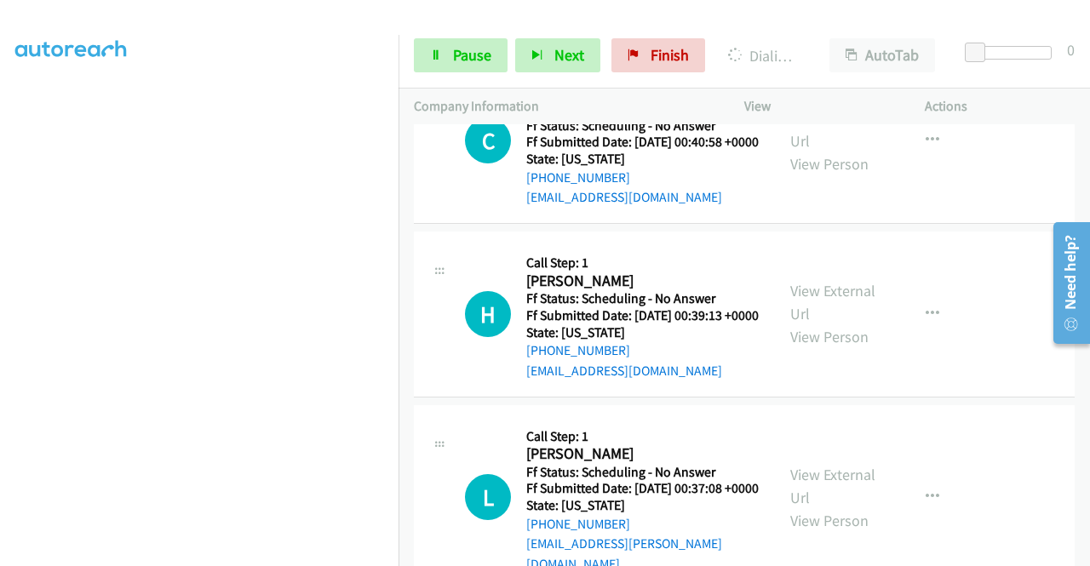
scroll to position [6151, 0]
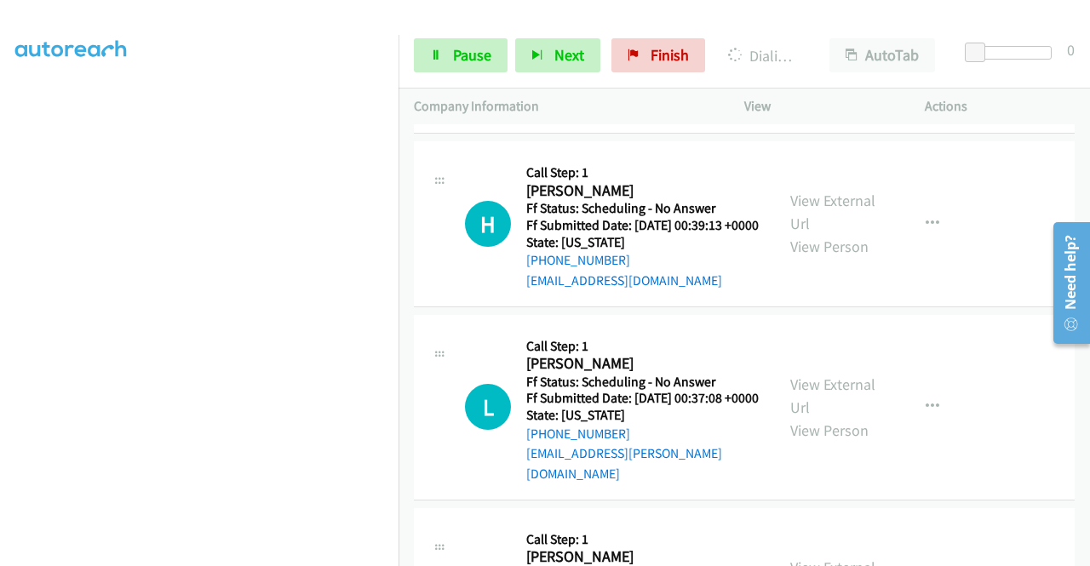
click at [821, 60] on link "View External Url" at bounding box center [832, 39] width 85 height 43
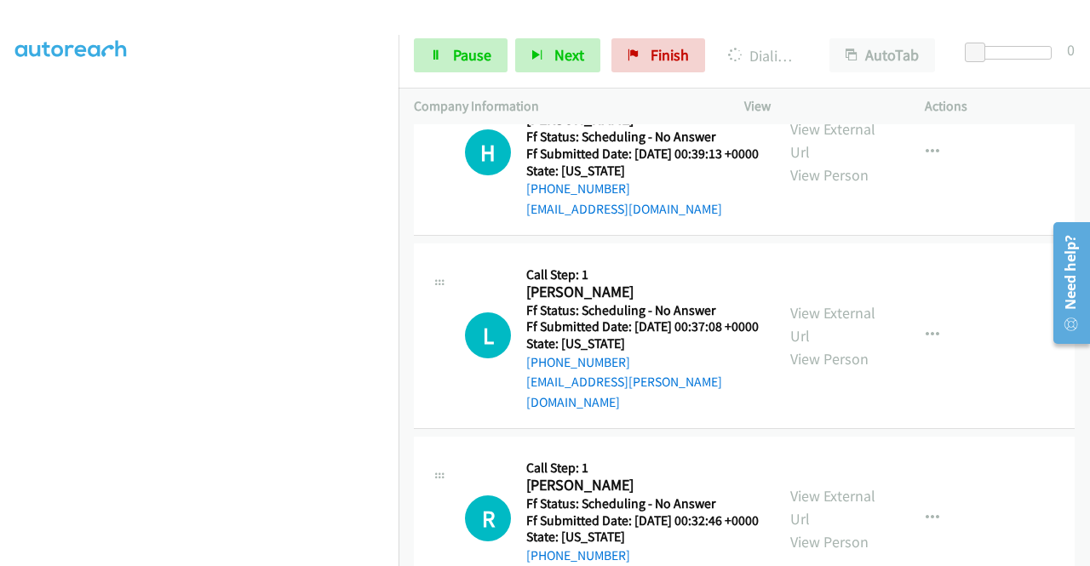
scroll to position [6321, 0]
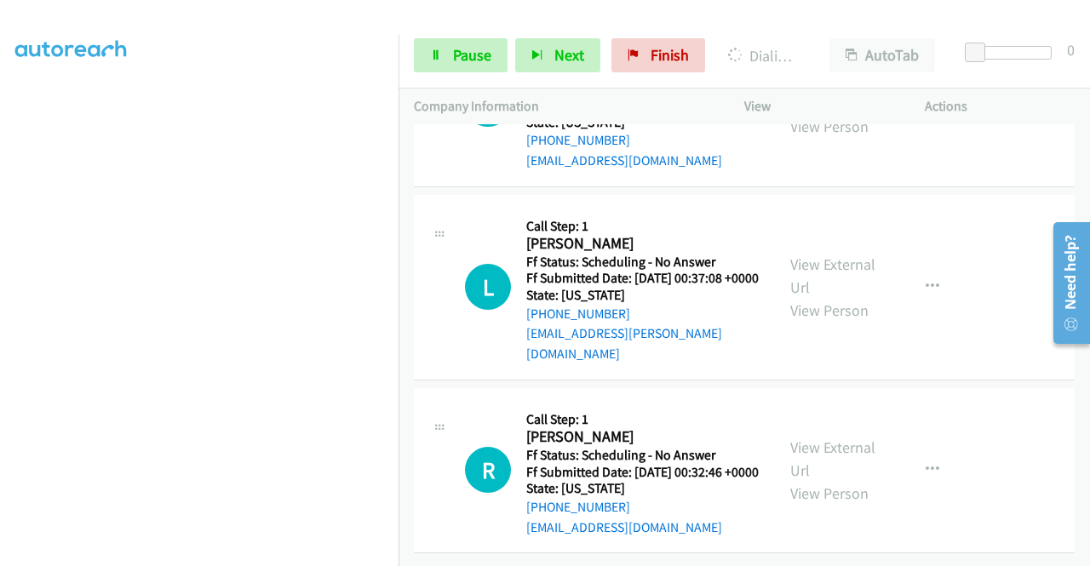
click at [824, 113] on link "View External Url" at bounding box center [832, 92] width 85 height 43
click at [845, 297] on link "View External Url" at bounding box center [832, 276] width 85 height 43
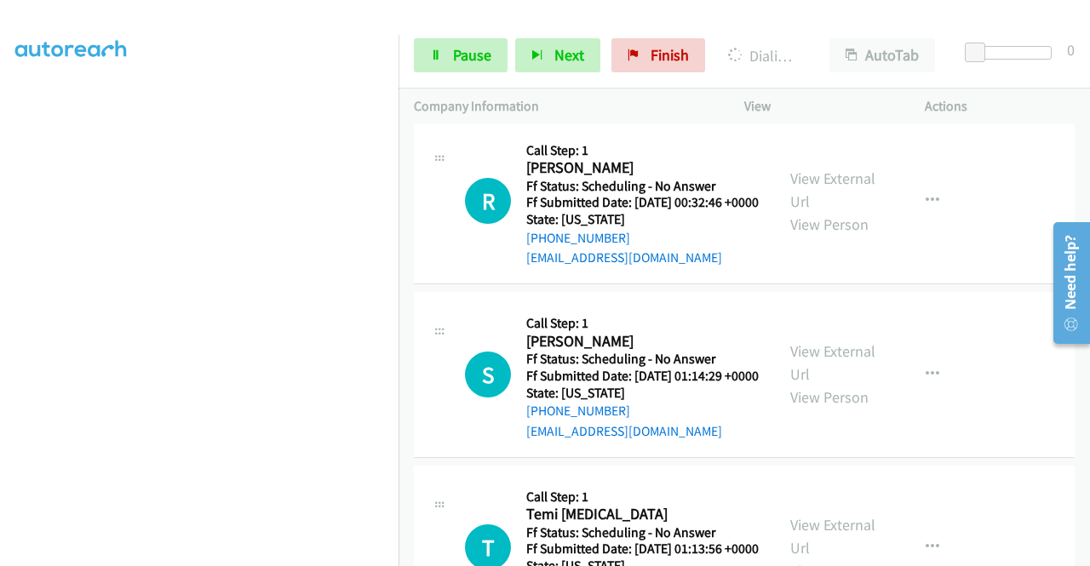
scroll to position [6819, 0]
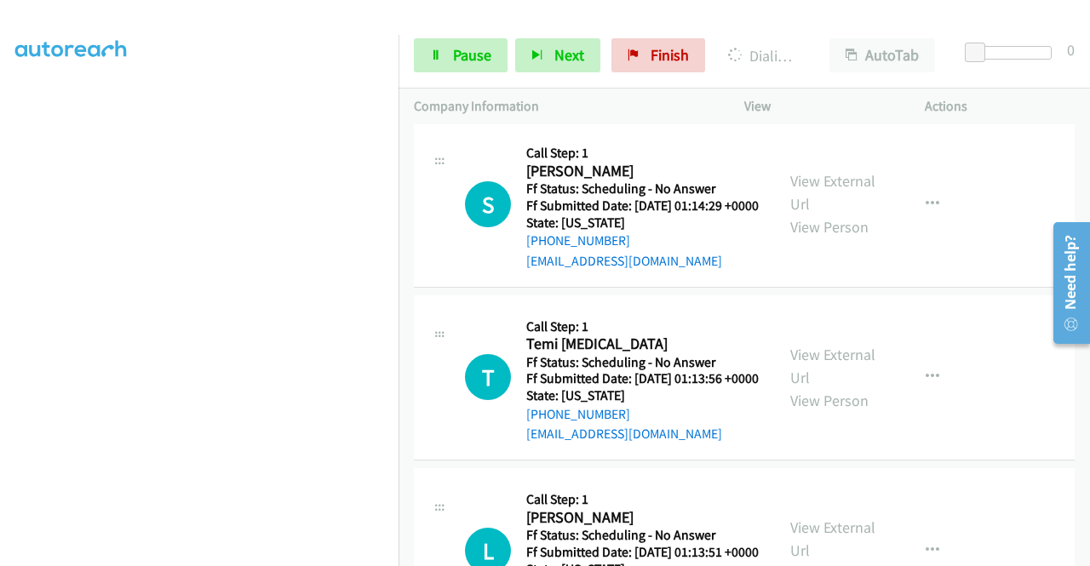
click at [849, 41] on link "View External Url" at bounding box center [832, 19] width 85 height 43
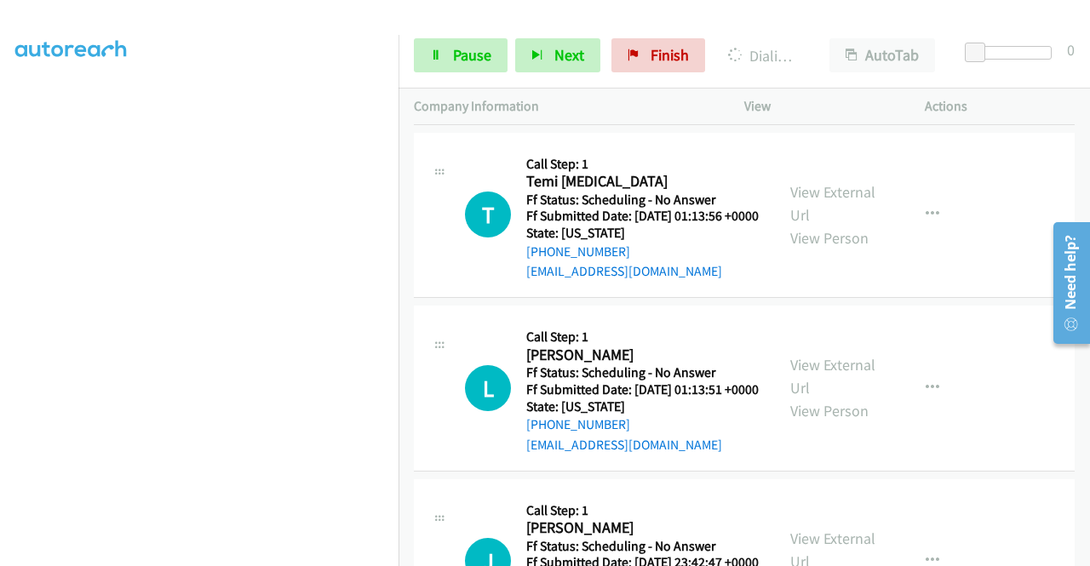
scroll to position [6989, 0]
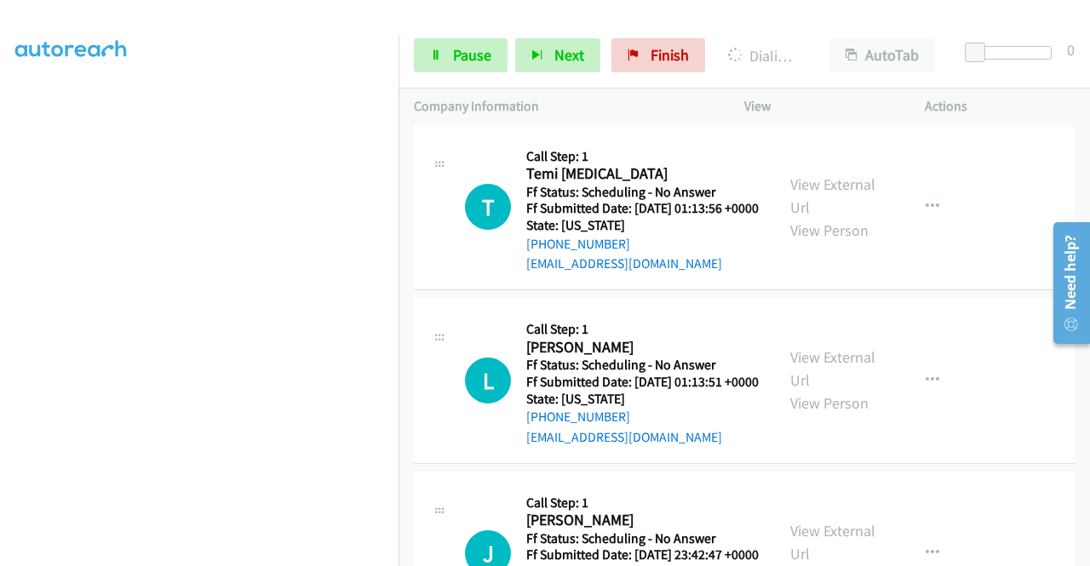
click at [858, 43] on link "View External Url" at bounding box center [832, 22] width 85 height 43
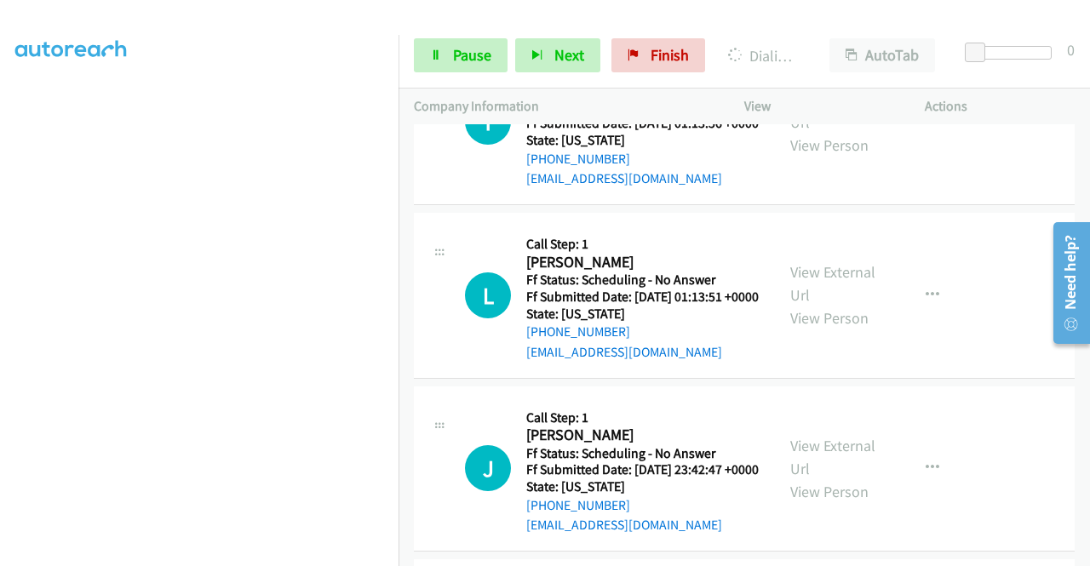
scroll to position [7244, 0]
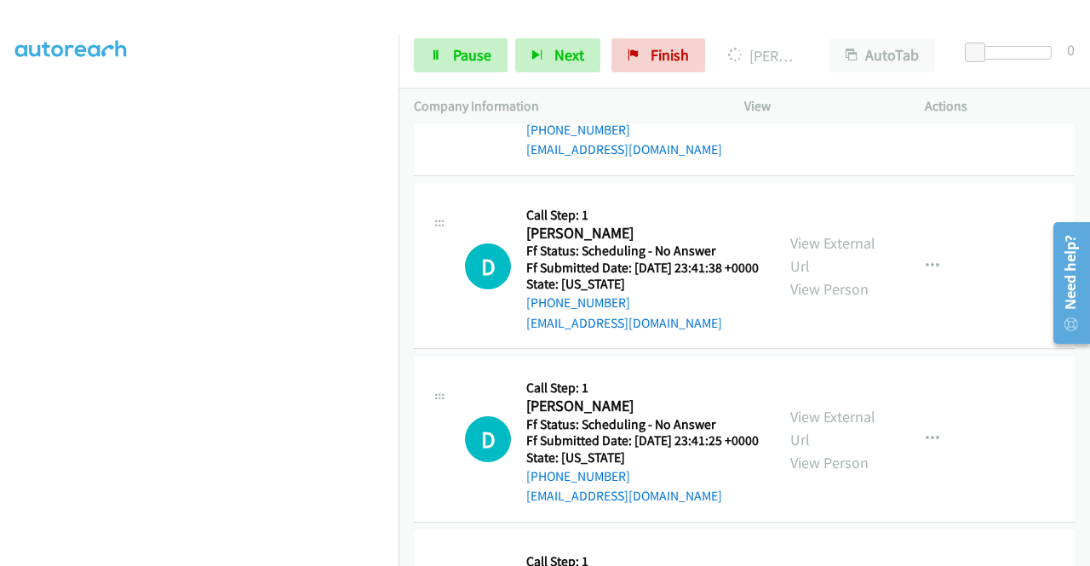
scroll to position [7585, 0]
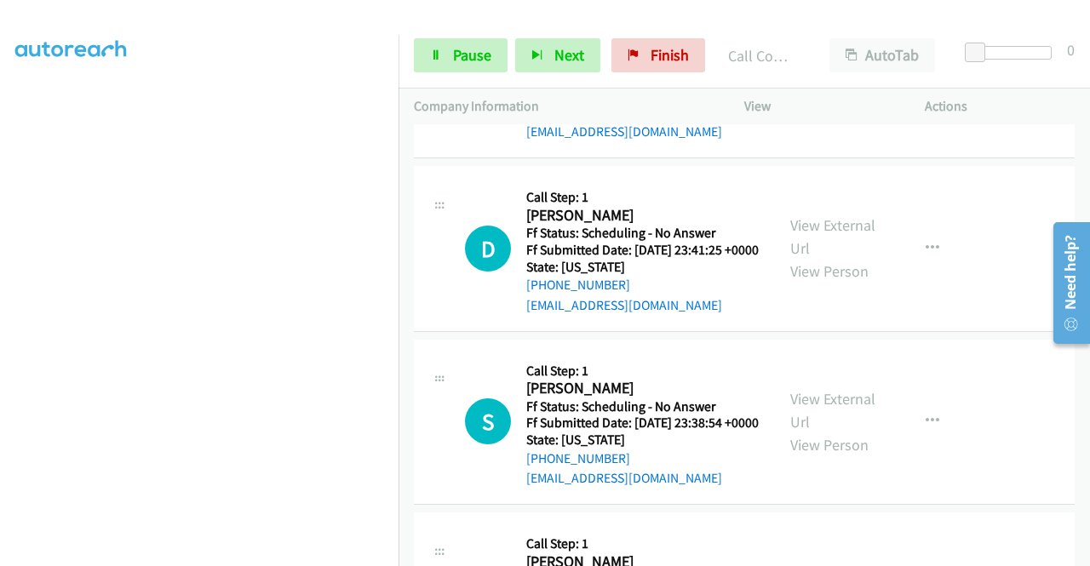
scroll to position [7791, 0]
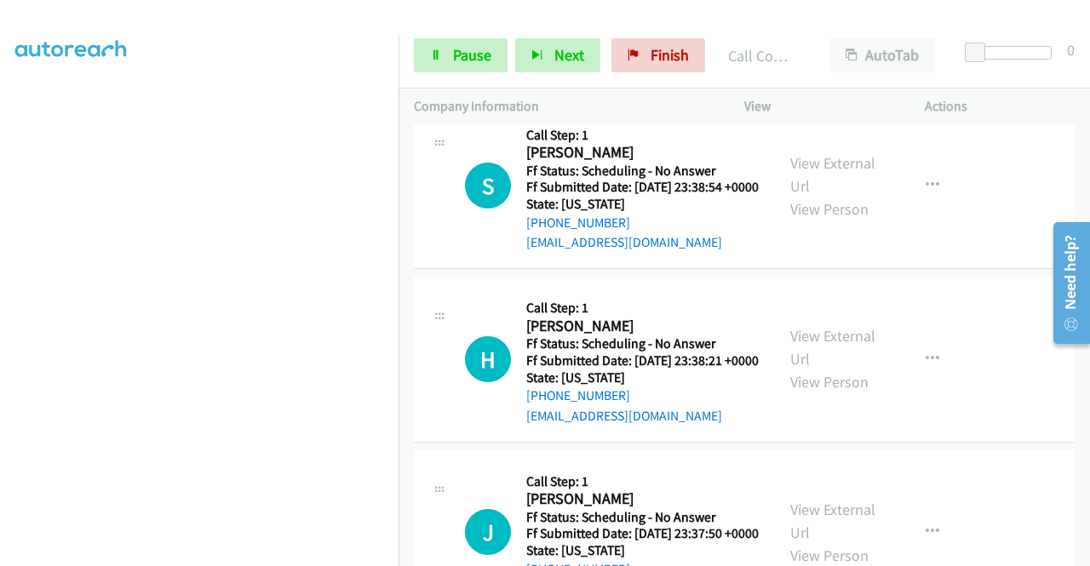
scroll to position [8046, 0]
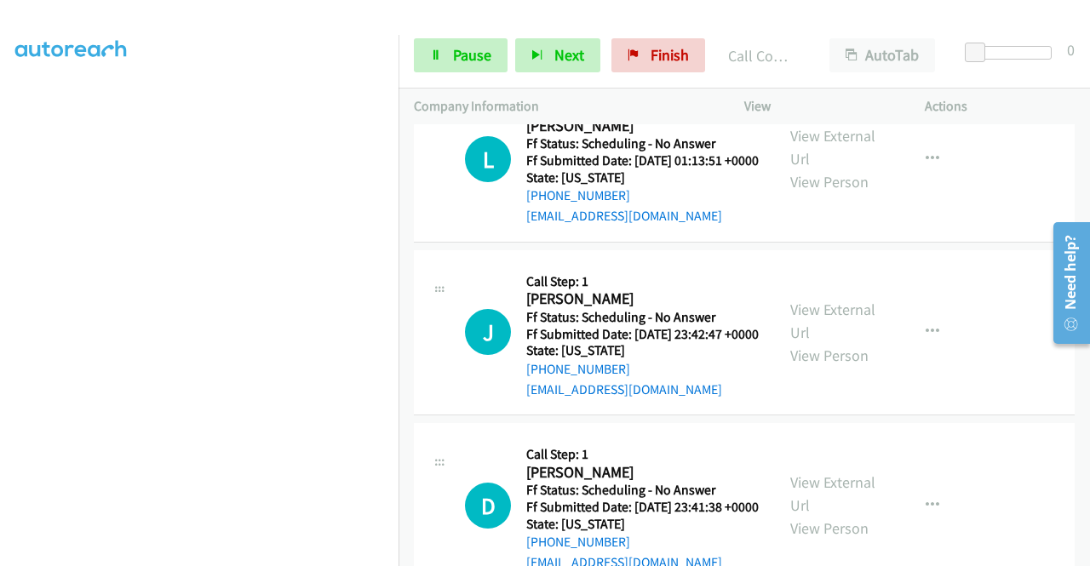
scroll to position [7365, 0]
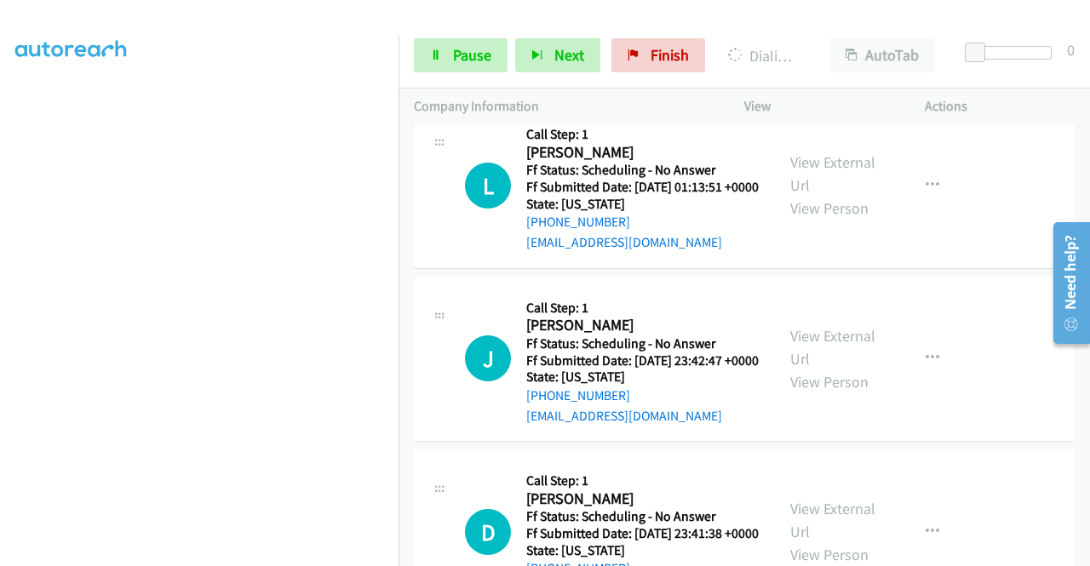
click at [950, 81] on div "Start Calls Pause Next Finish Dialing Temi [MEDICAL_DATA] AutoTab AutoTab 0" at bounding box center [743, 56] width 691 height 66
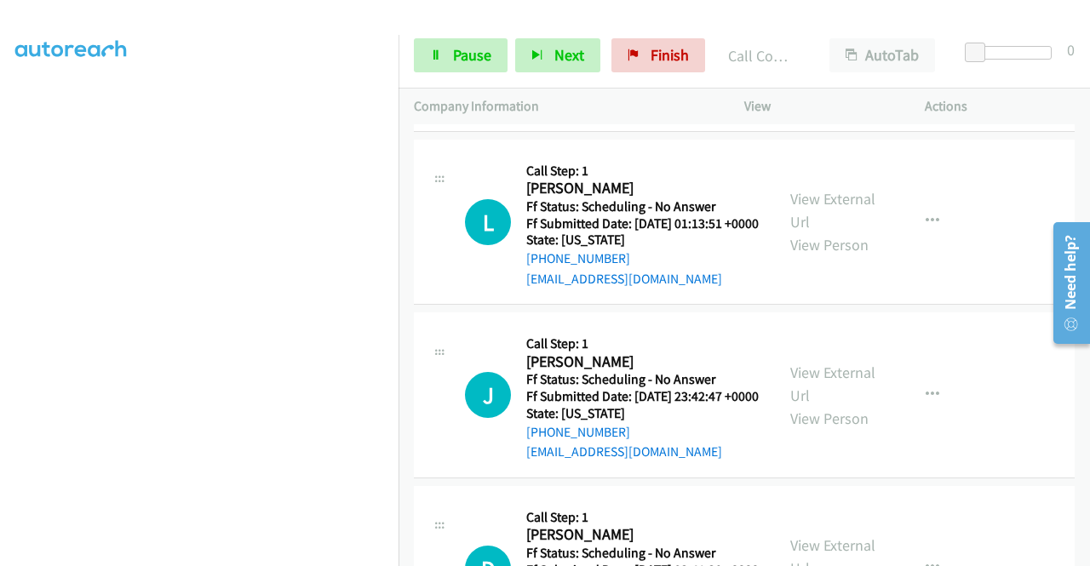
scroll to position [388, 0]
click at [475, 59] on span "Pause" at bounding box center [472, 55] width 38 height 20
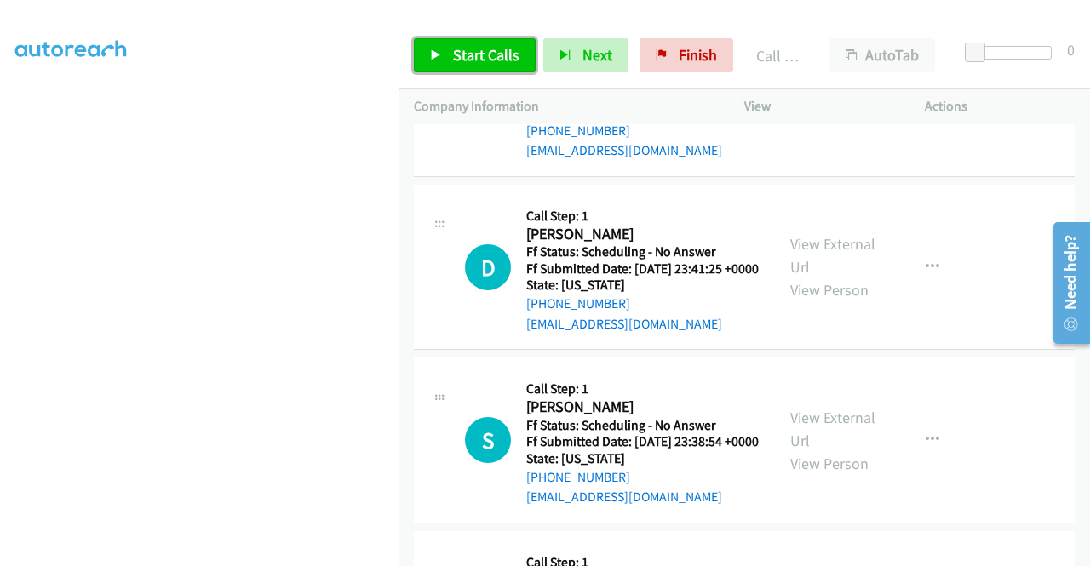
click at [441, 62] on link "Start Calls" at bounding box center [475, 55] width 122 height 34
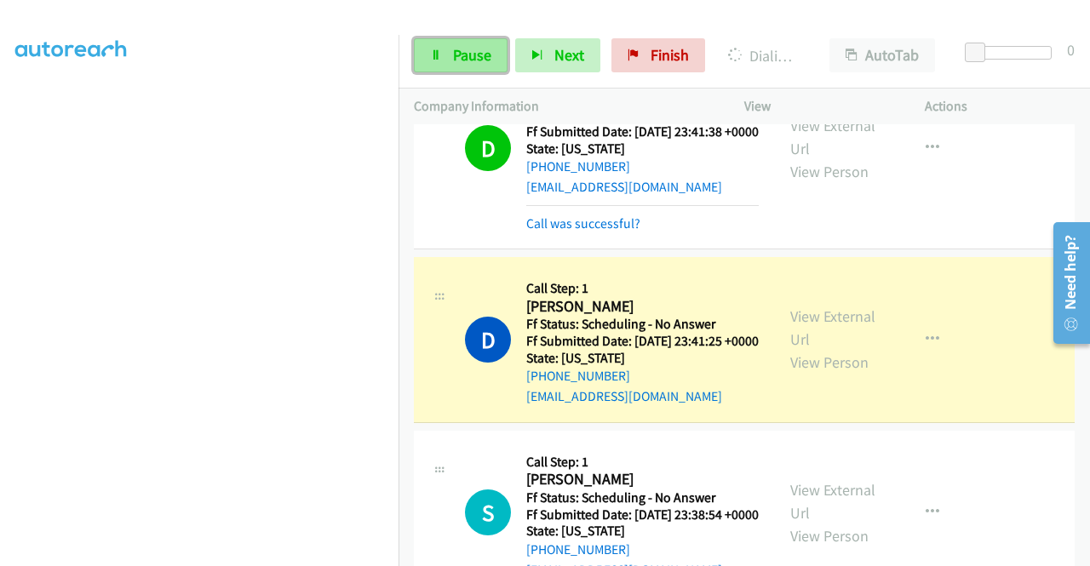
click at [479, 57] on span "Pause" at bounding box center [472, 55] width 38 height 20
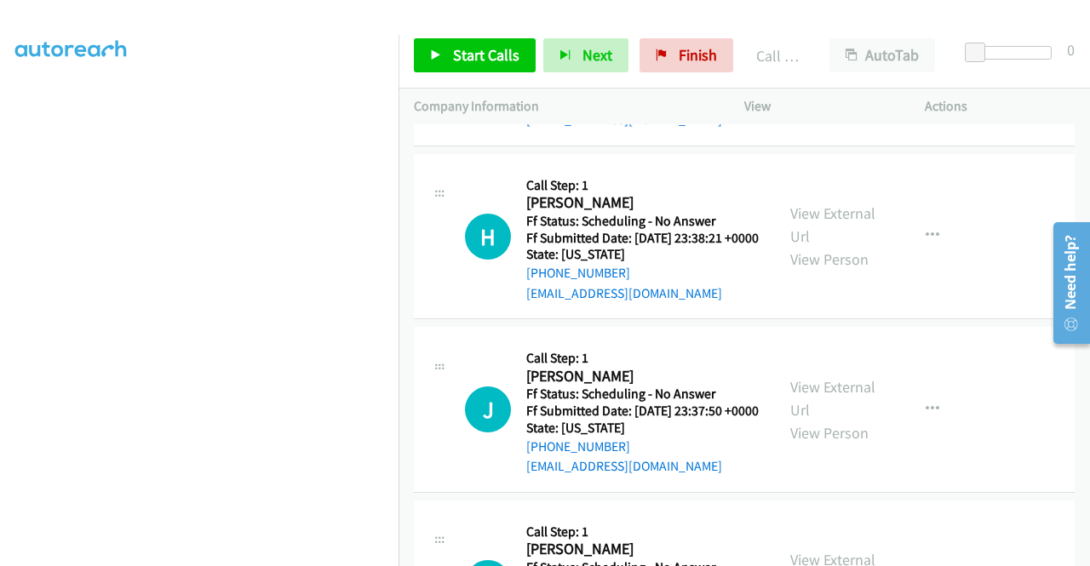
scroll to position [8302, 0]
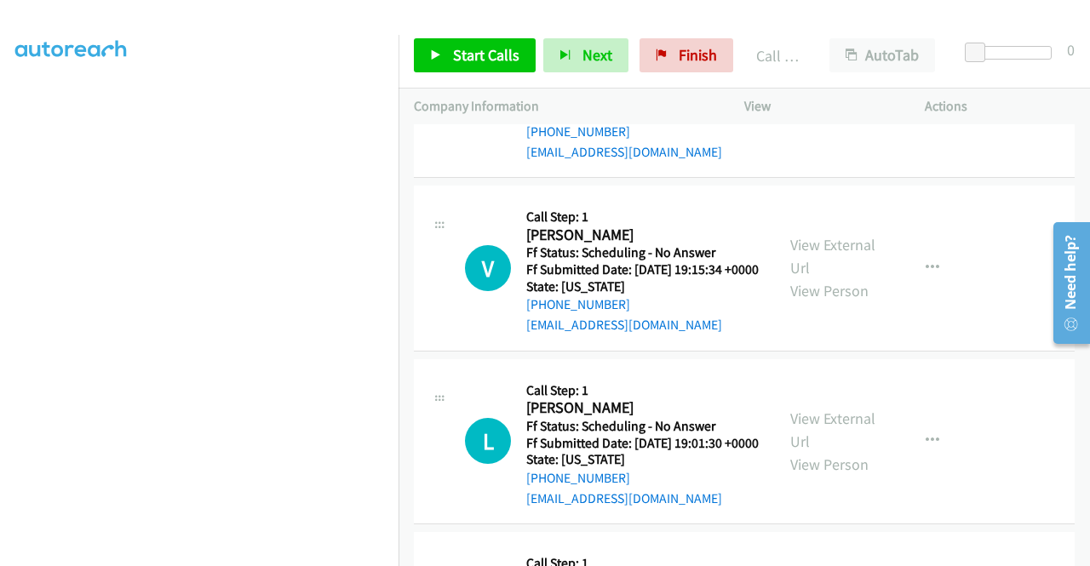
scroll to position [8642, 0]
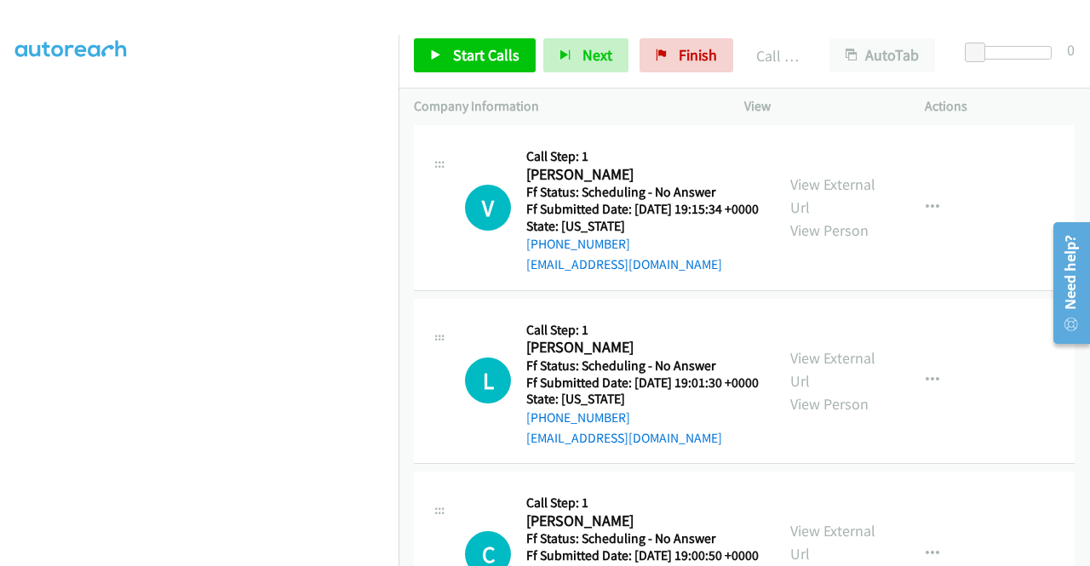
scroll to position [8727, 0]
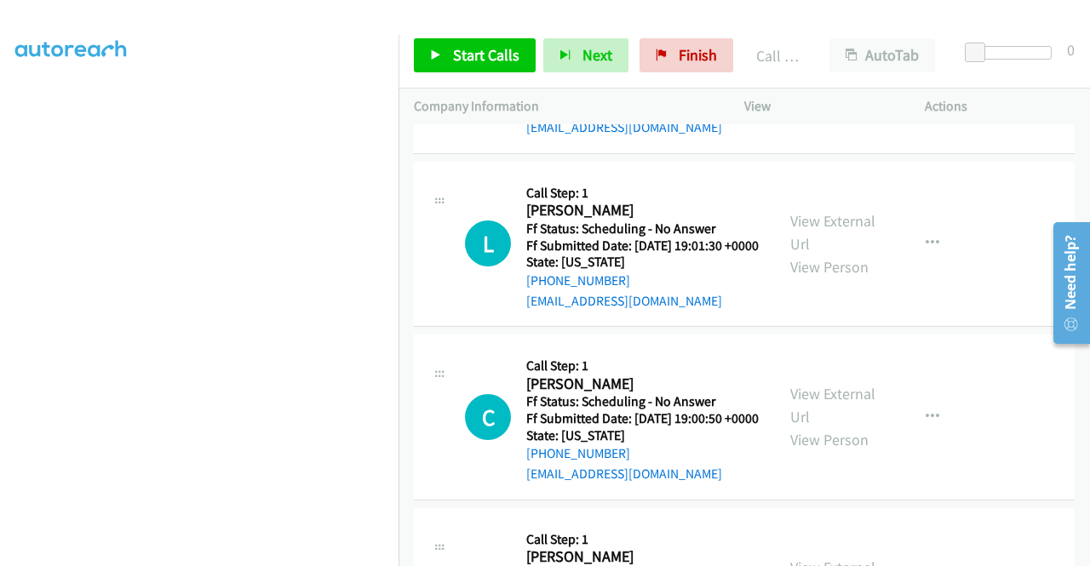
scroll to position [8897, 0]
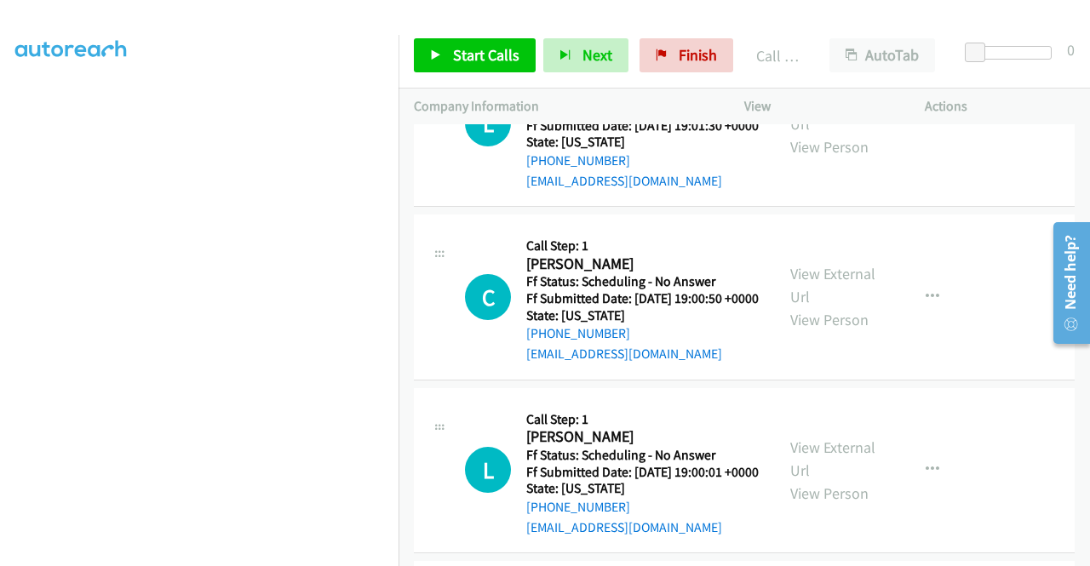
scroll to position [8983, 0]
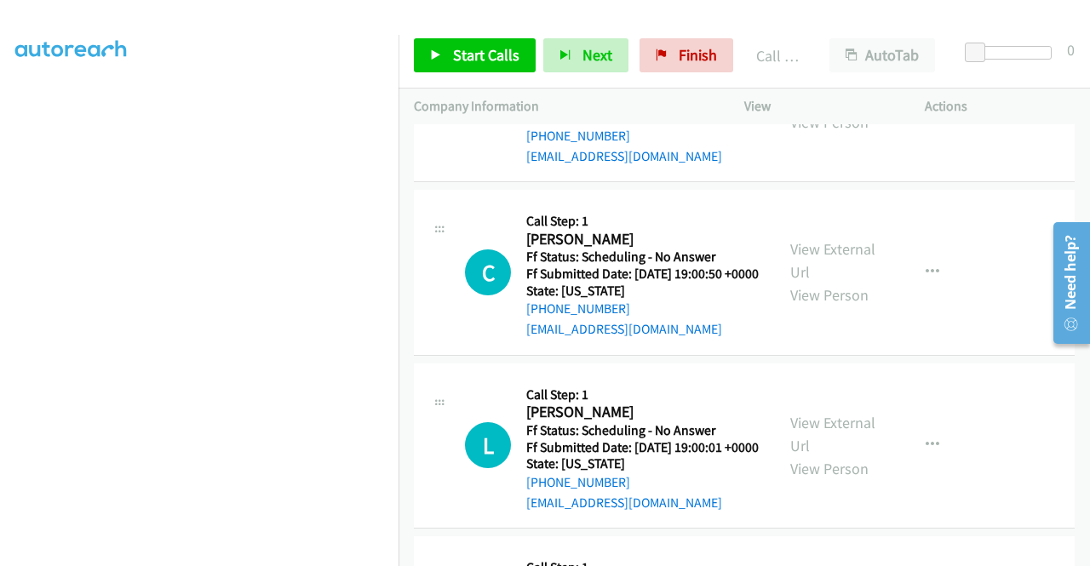
click at [433, 67] on link "Start Calls" at bounding box center [475, 55] width 122 height 34
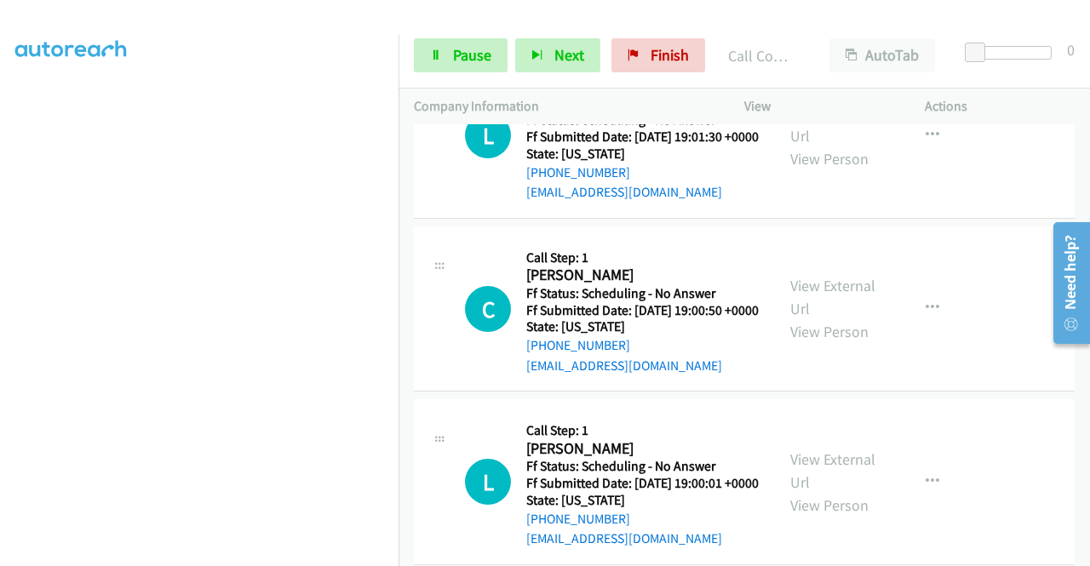
scroll to position [9019, 0]
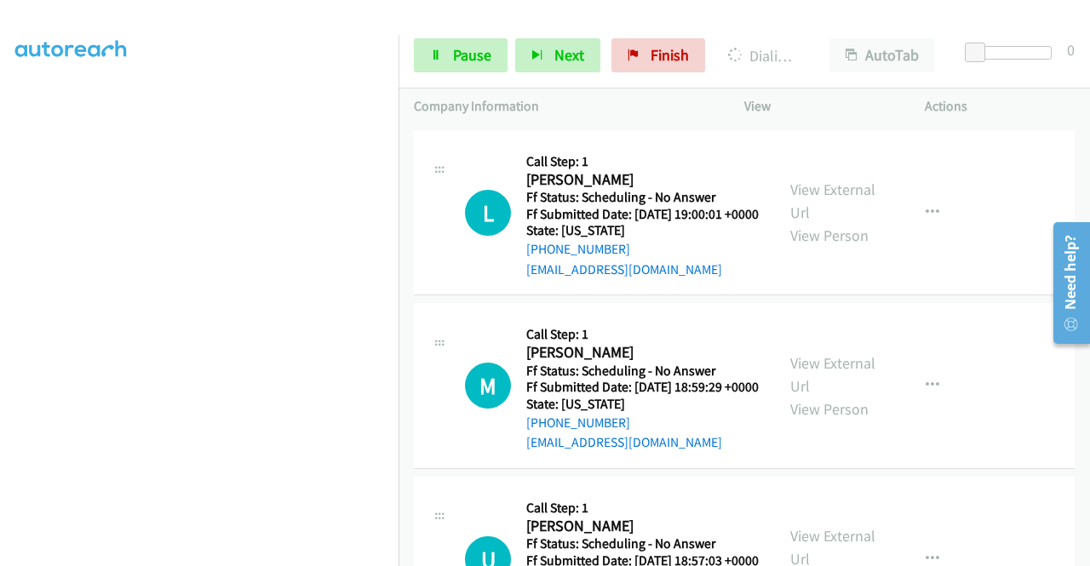
scroll to position [9360, 0]
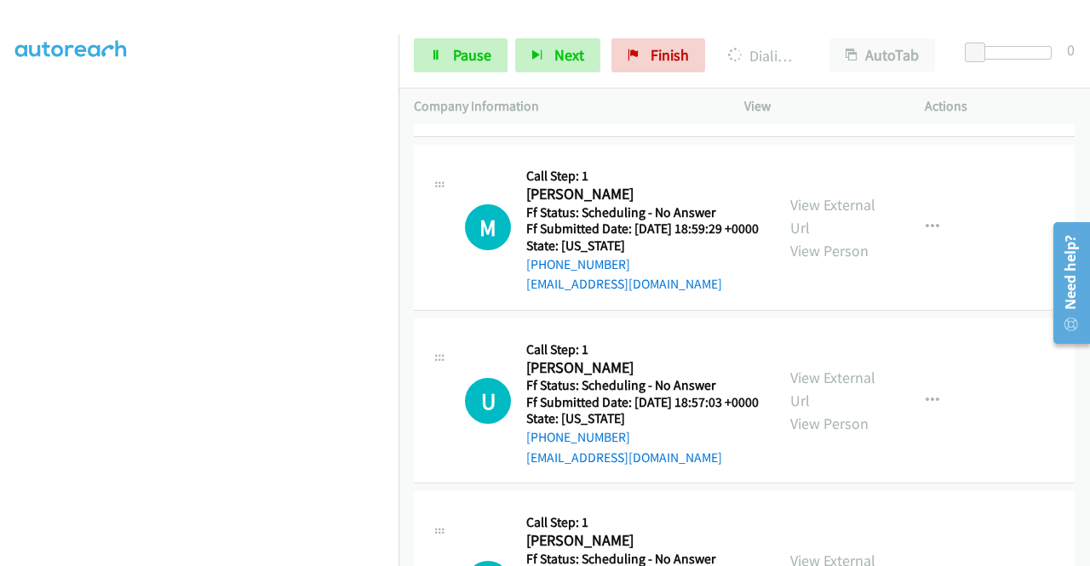
scroll to position [9530, 0]
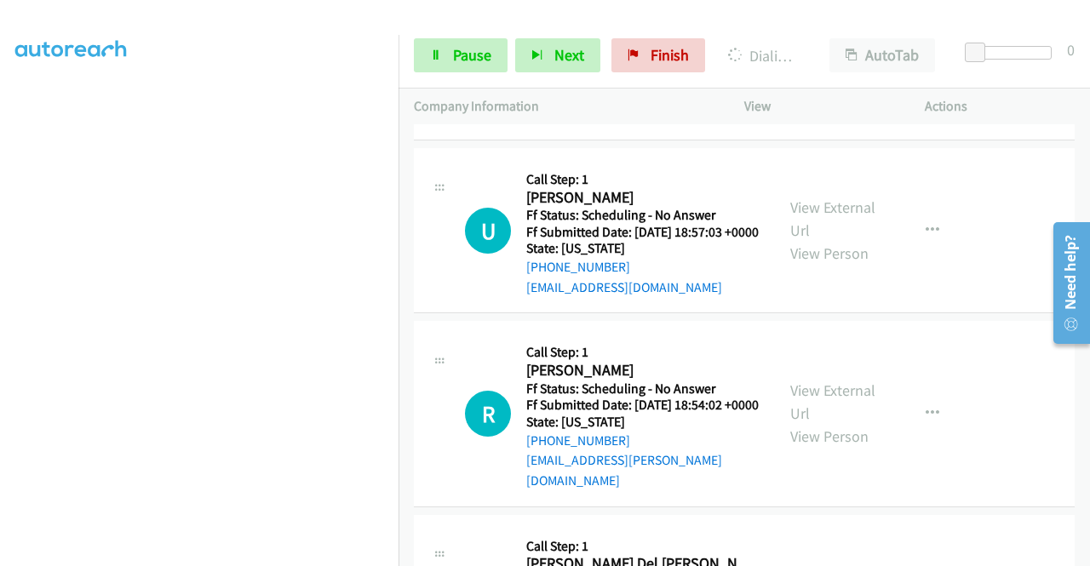
scroll to position [9700, 0]
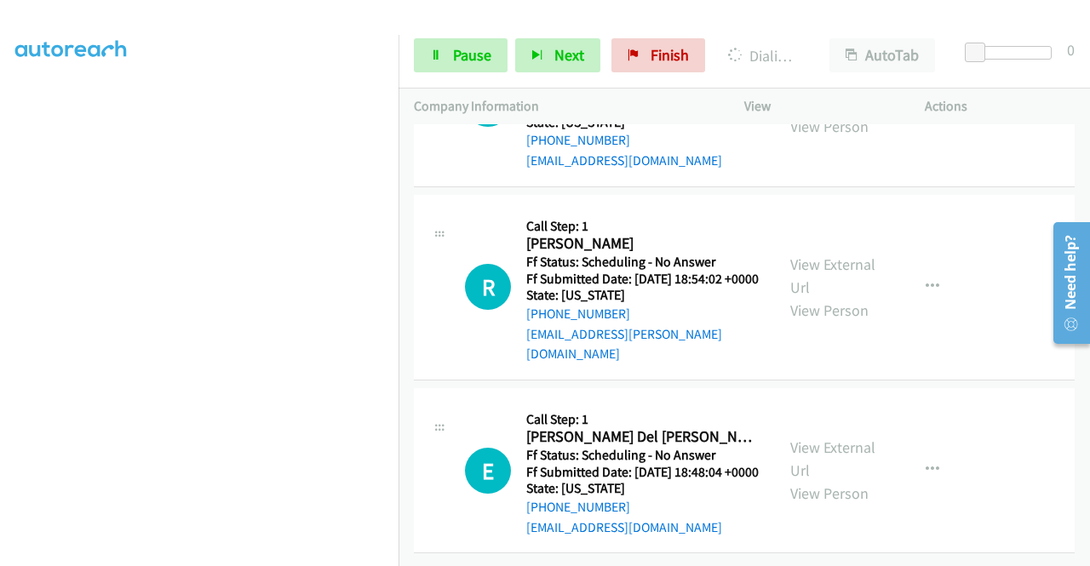
scroll to position [9972, 0]
click at [831, 114] on link "View External Url" at bounding box center [832, 92] width 85 height 43
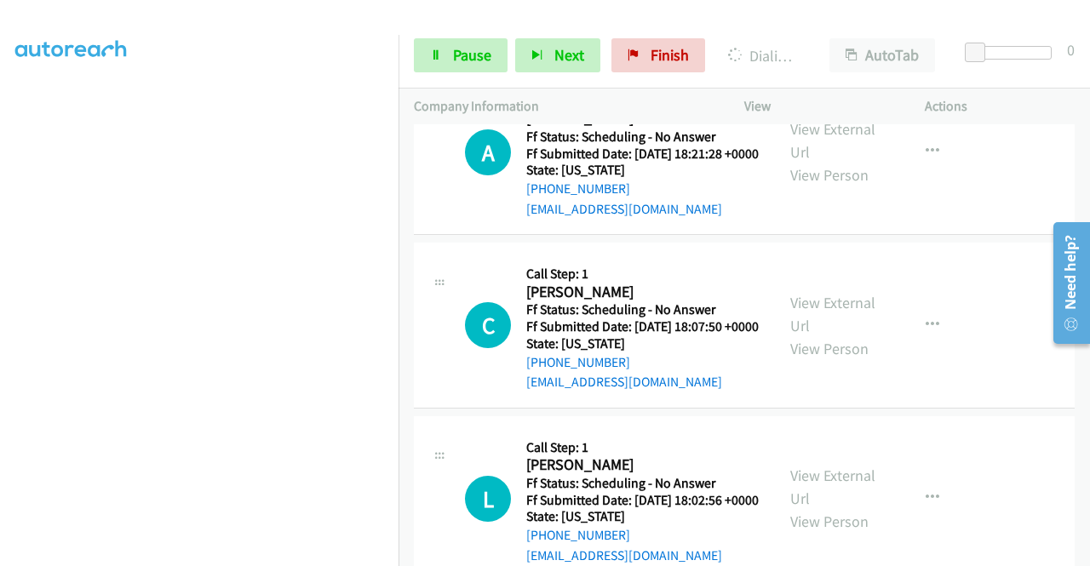
scroll to position [10623, 0]
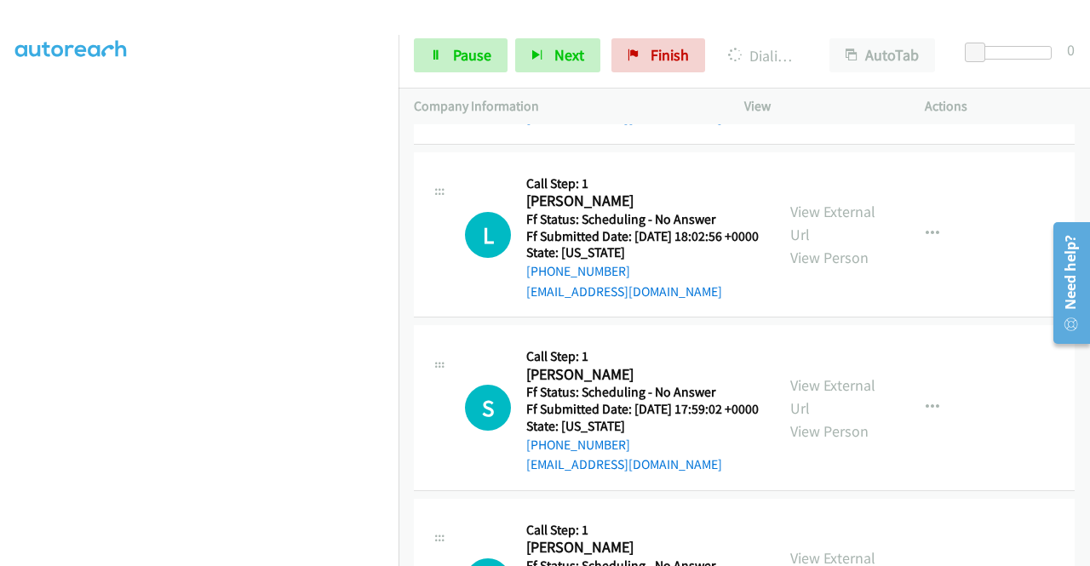
scroll to position [10793, 0]
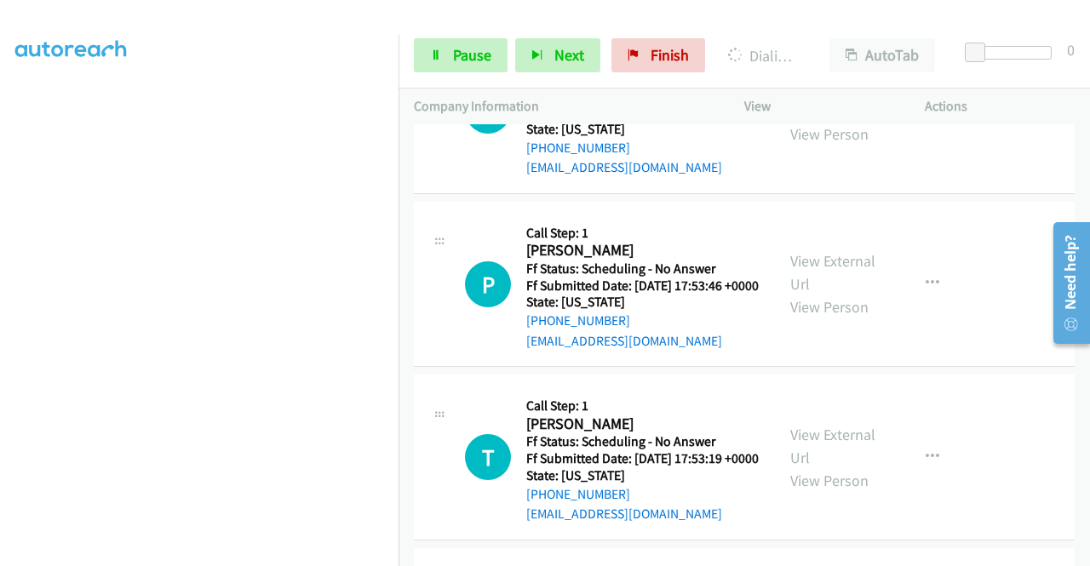
scroll to position [11048, 0]
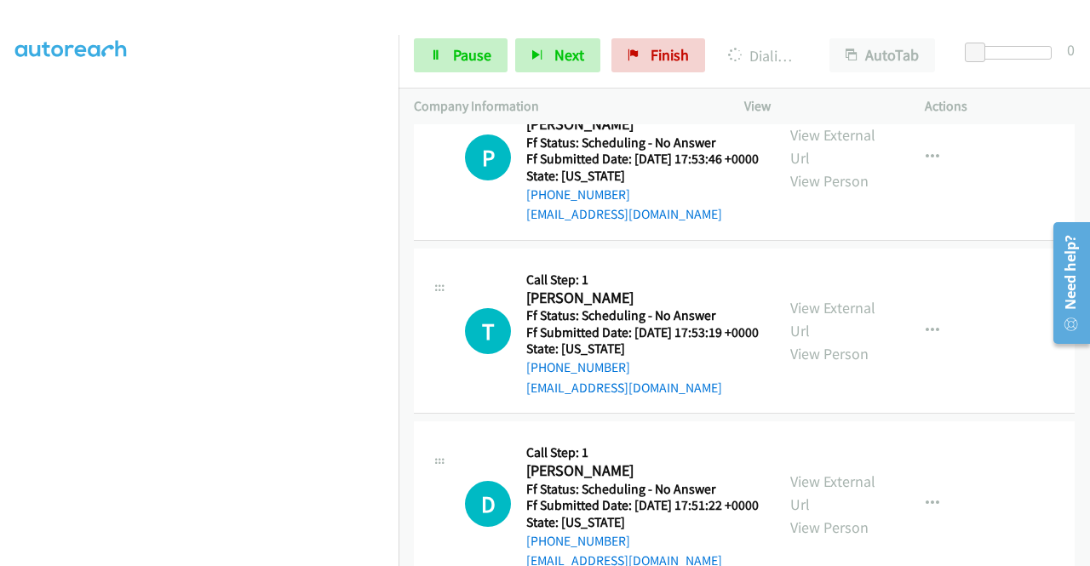
scroll to position [11255, 0]
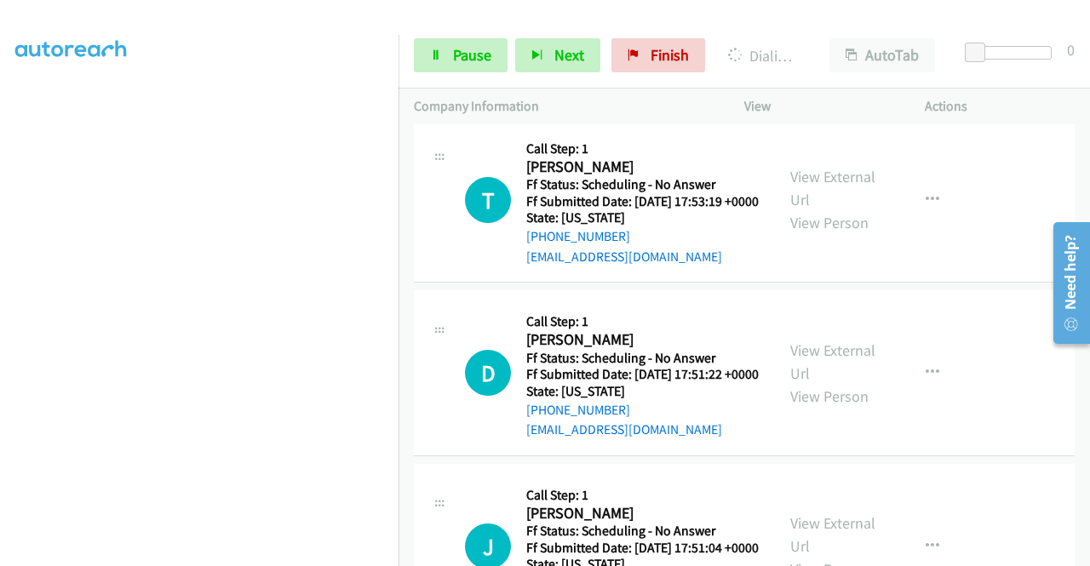
scroll to position [11425, 0]
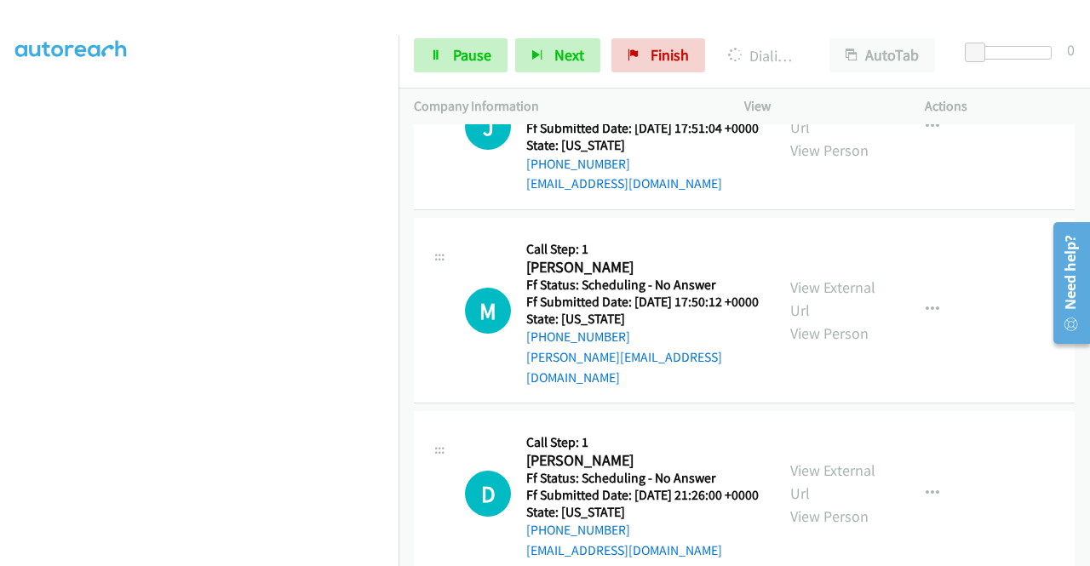
scroll to position [11802, 0]
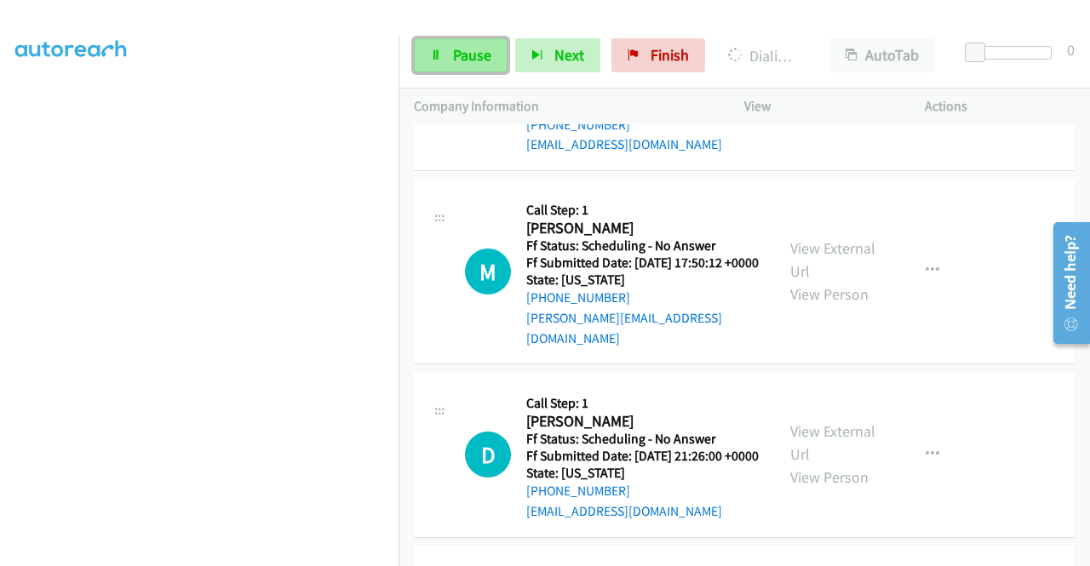
click at [477, 57] on span "Pause" at bounding box center [472, 55] width 38 height 20
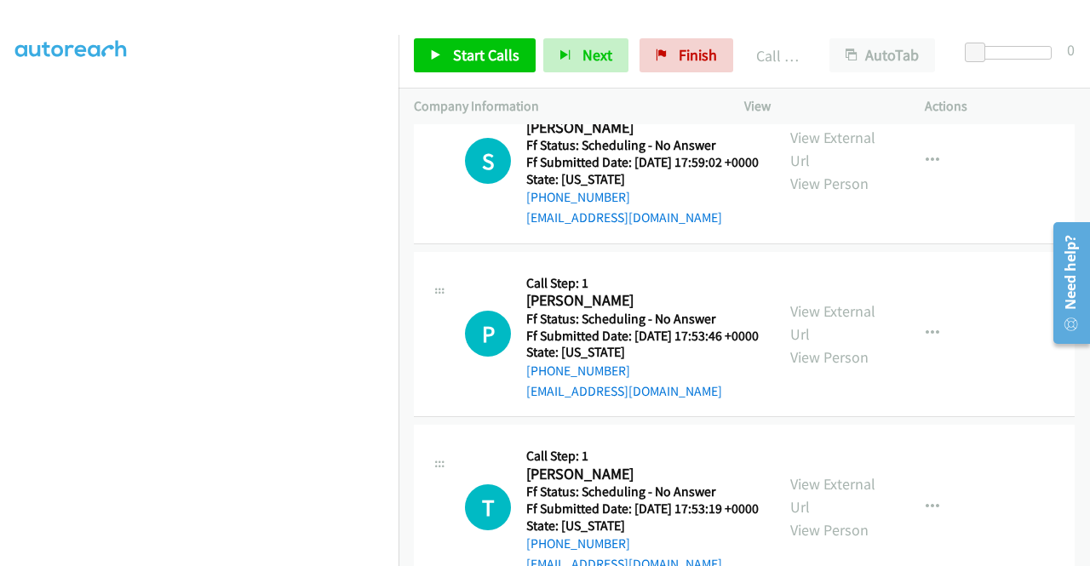
scroll to position [388, 0]
click at [503, 50] on span "Start Calls" at bounding box center [486, 55] width 66 height 20
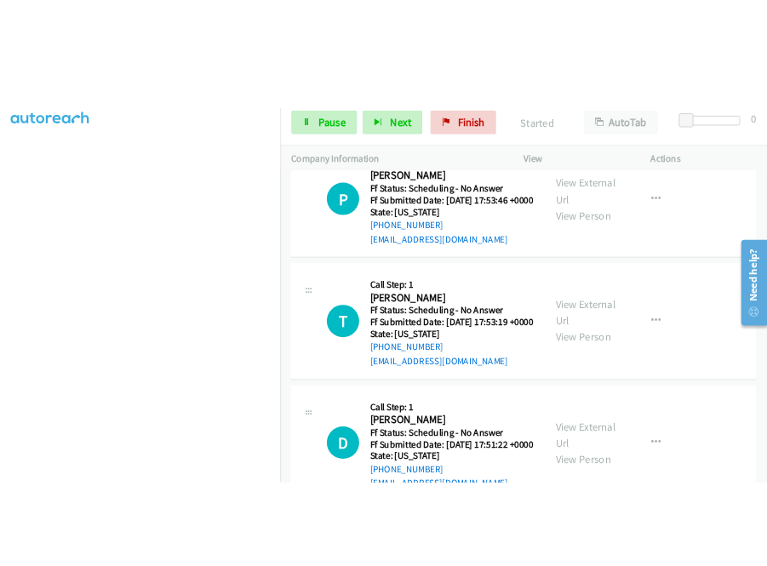
scroll to position [11413, 0]
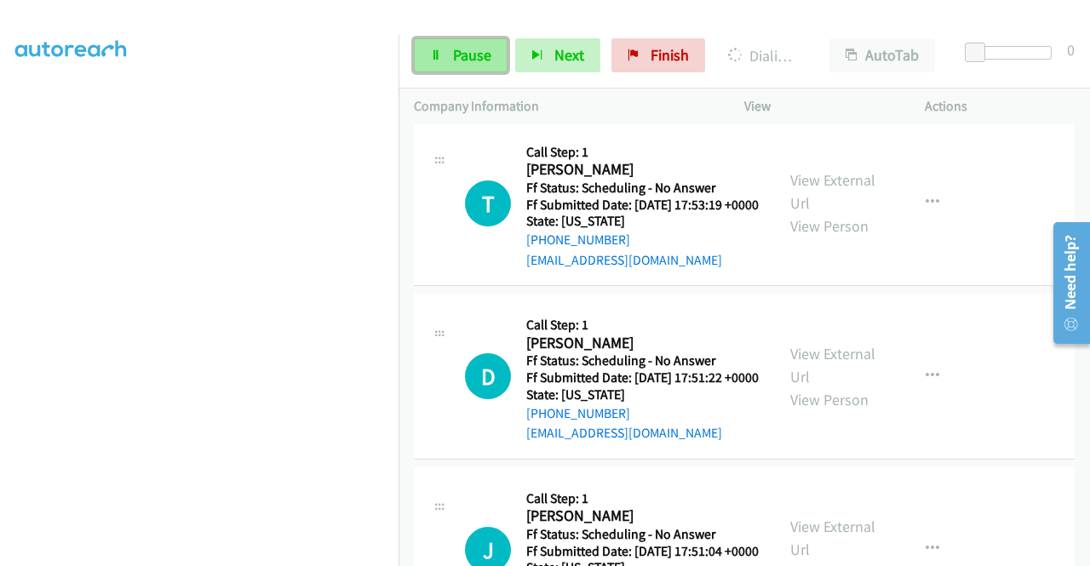
click at [466, 47] on span "Pause" at bounding box center [472, 55] width 38 height 20
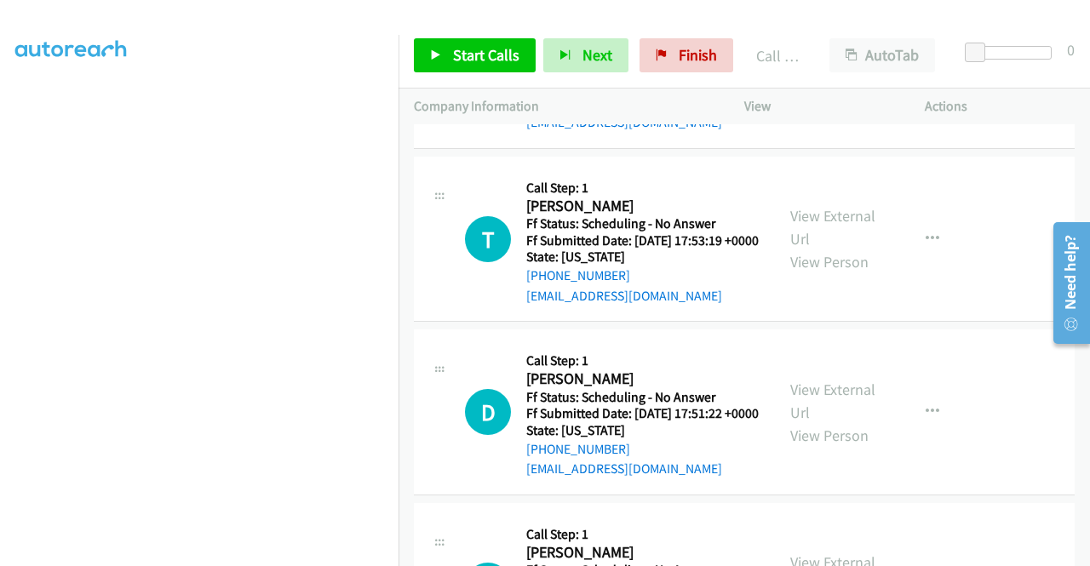
click at [659, 54] on icon at bounding box center [661, 56] width 12 height 12
